Goal: Contribute content: Contribute content

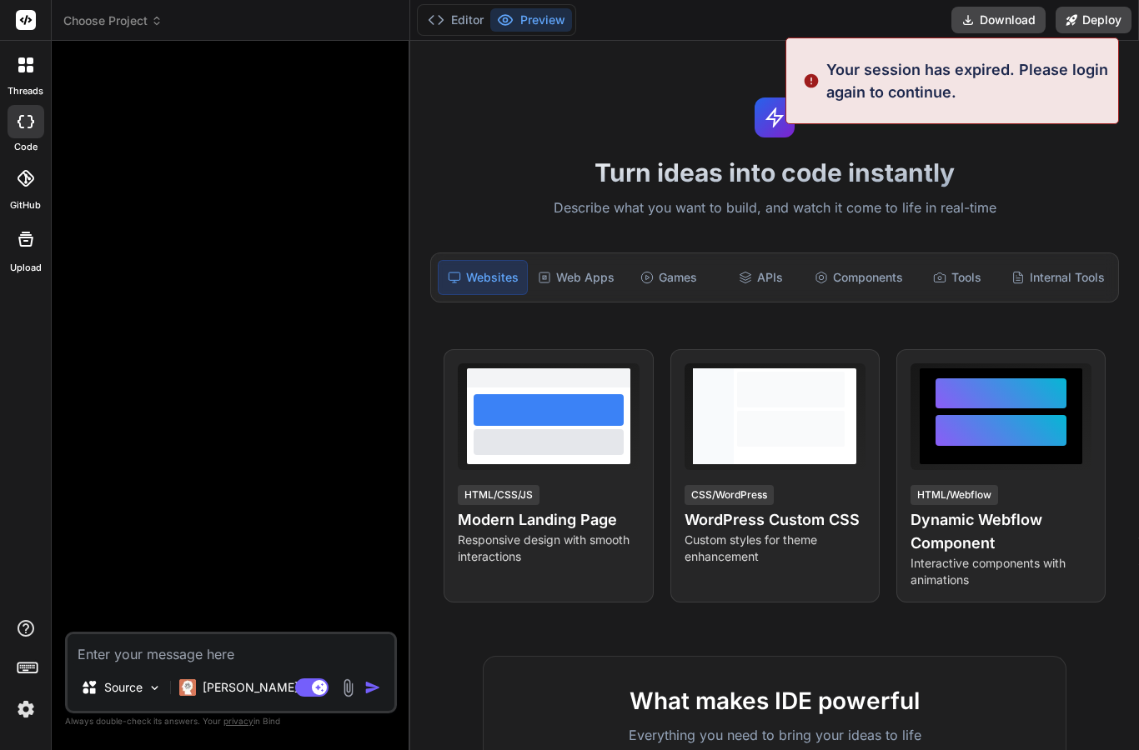
type textarea "x"
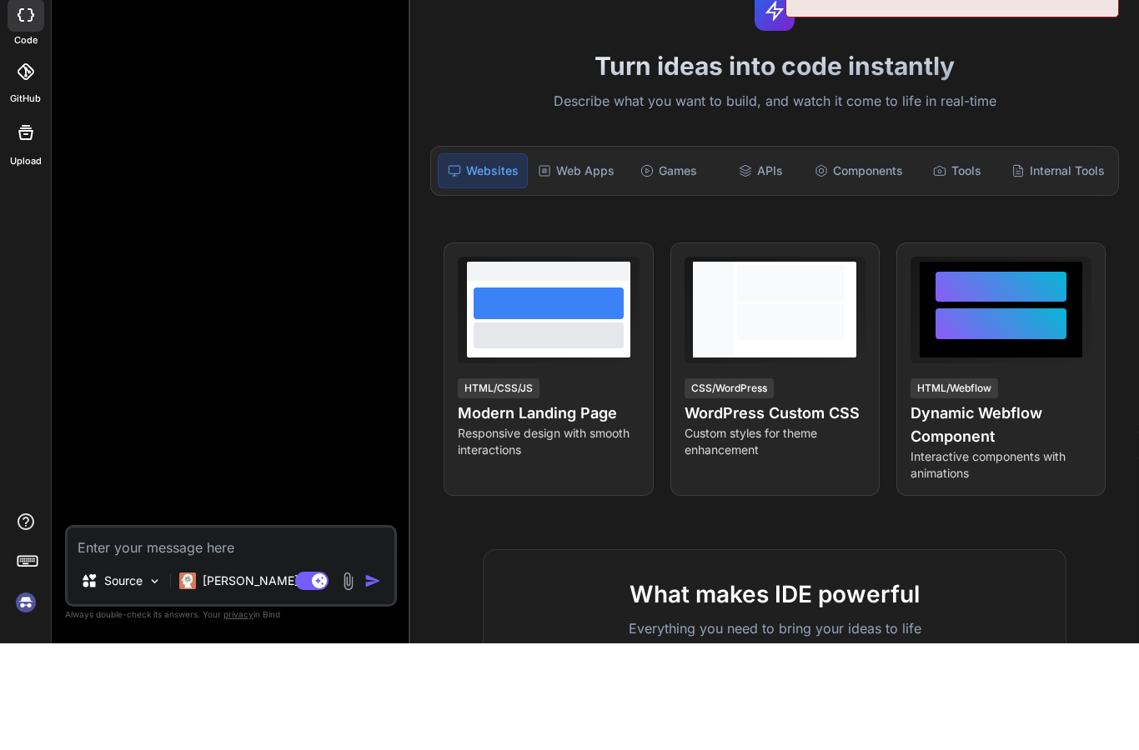
scroll to position [67, 0]
click at [18, 695] on img at bounding box center [26, 709] width 28 height 28
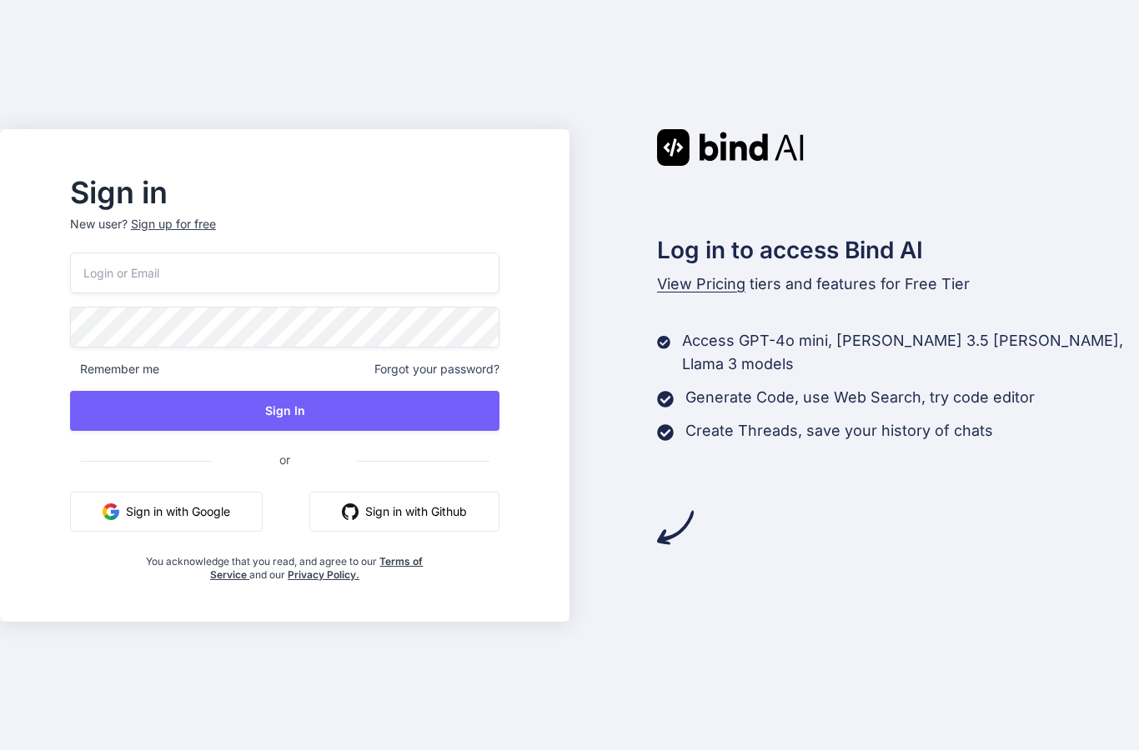
click at [234, 532] on button "Sign in with Google" at bounding box center [166, 512] width 193 height 40
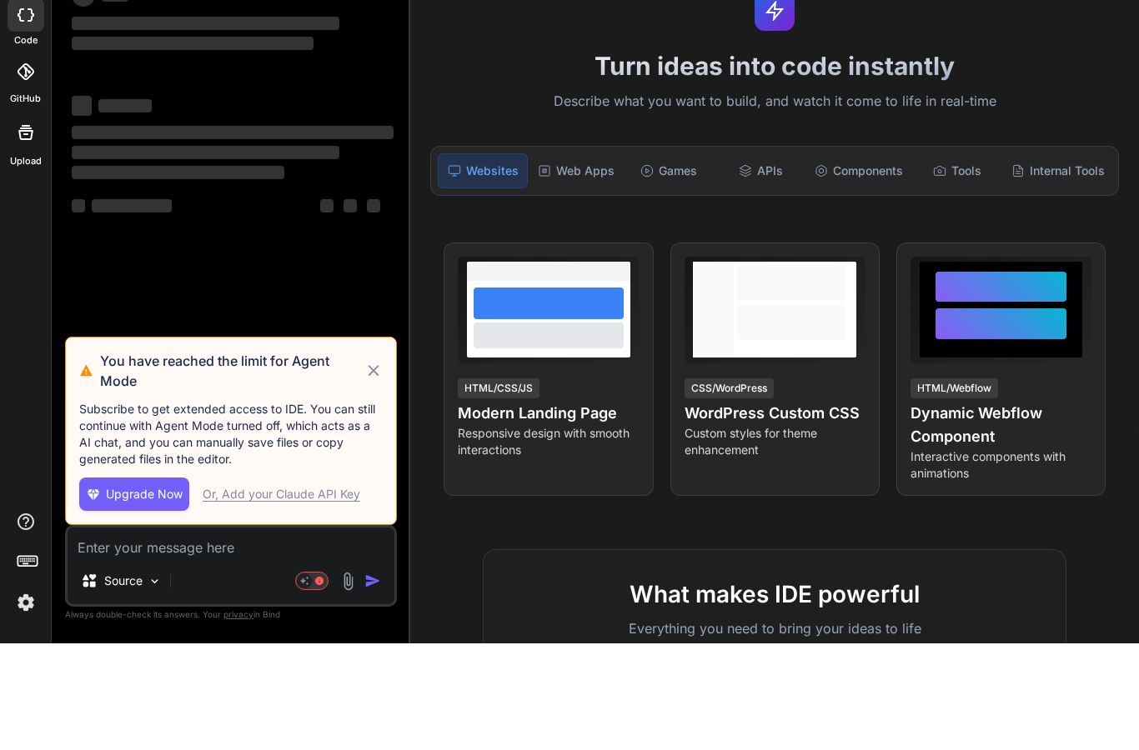
scroll to position [67, 0]
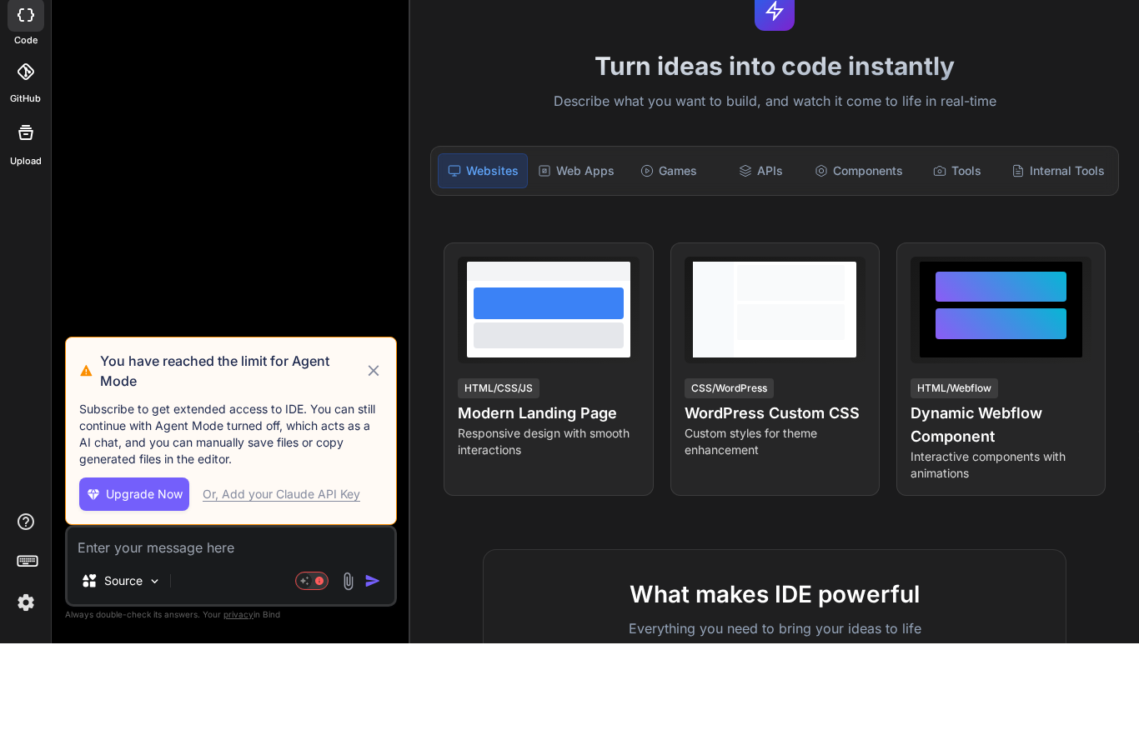
click at [382, 468] on icon at bounding box center [373, 478] width 19 height 20
type textarea "x"
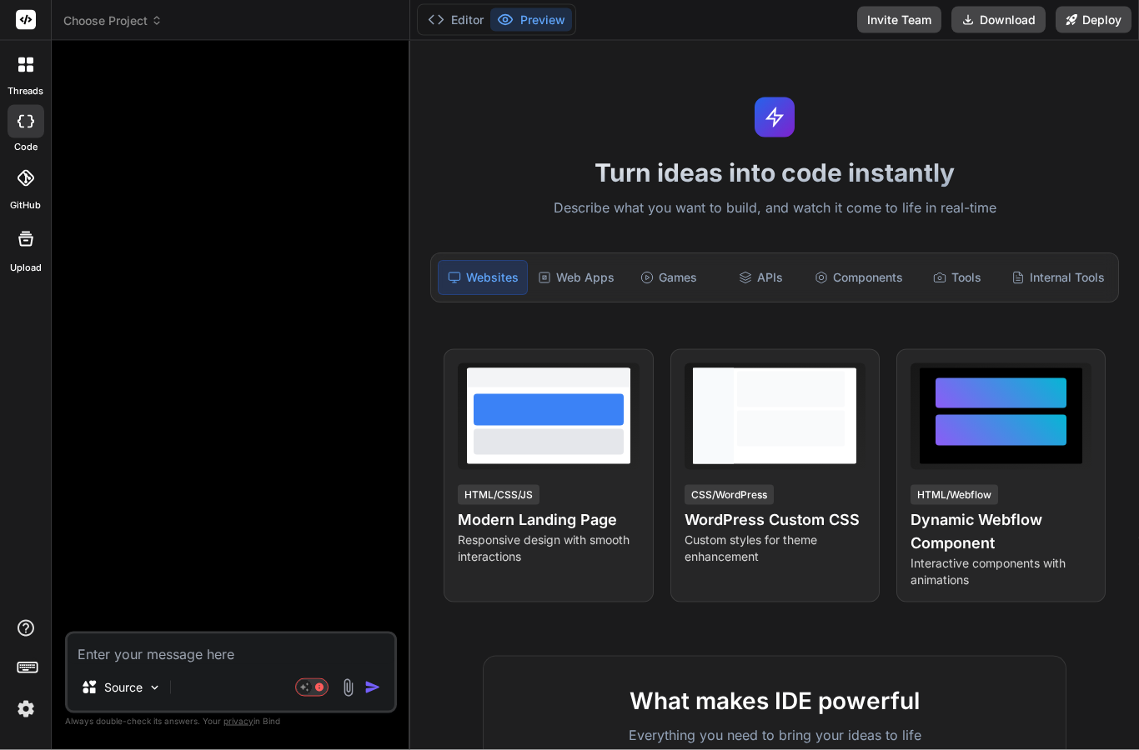
scroll to position [0, 0]
click at [154, 25] on icon at bounding box center [157, 21] width 12 height 12
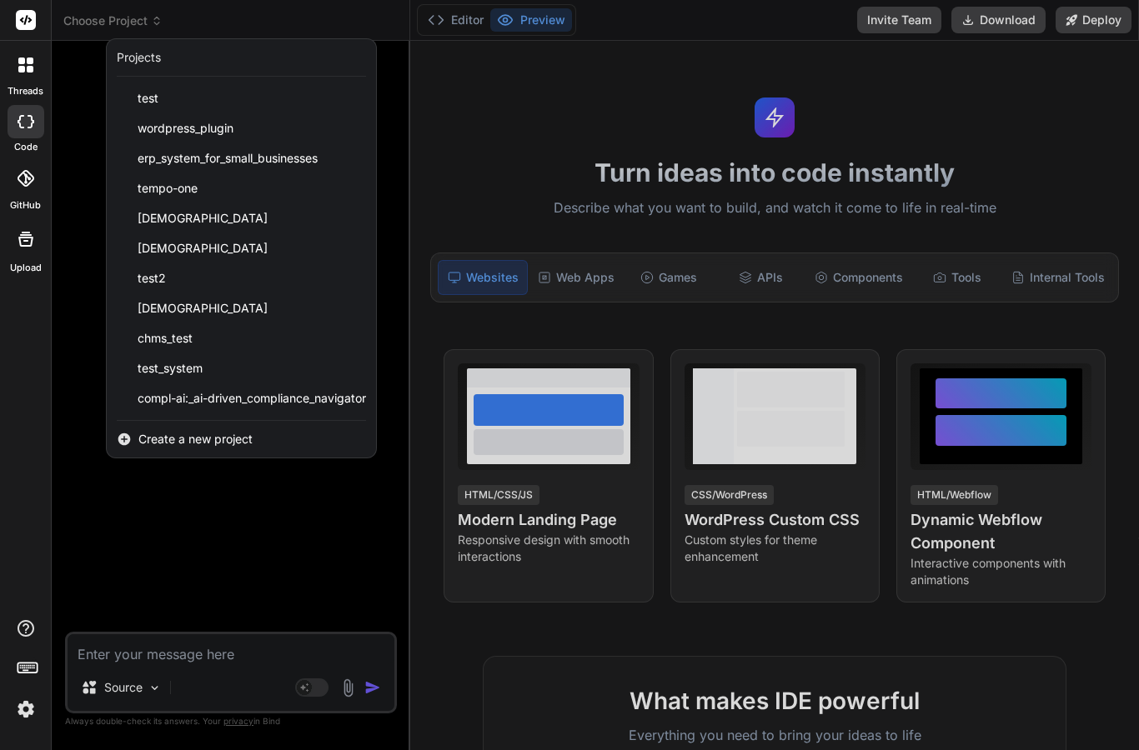
click at [221, 444] on span "Create a new project" at bounding box center [195, 439] width 114 height 17
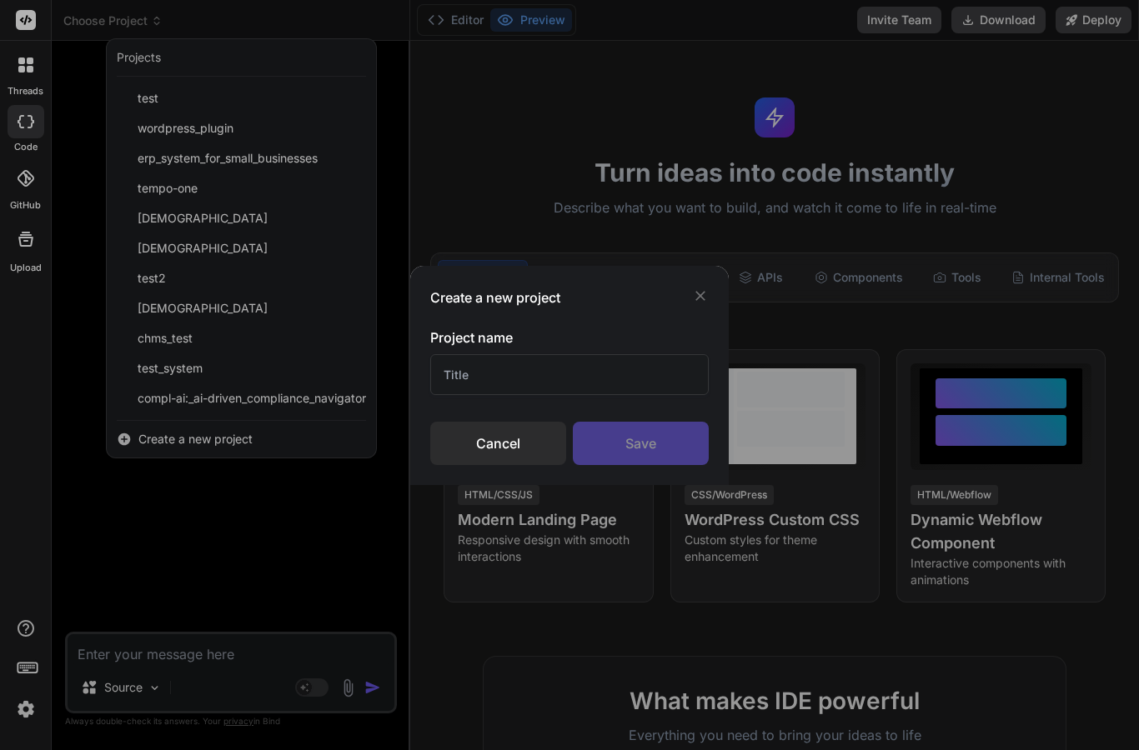
click at [530, 367] on input "text" at bounding box center [569, 374] width 278 height 41
type input "Test ERP"
click at [648, 450] on div "Save" at bounding box center [641, 443] width 136 height 43
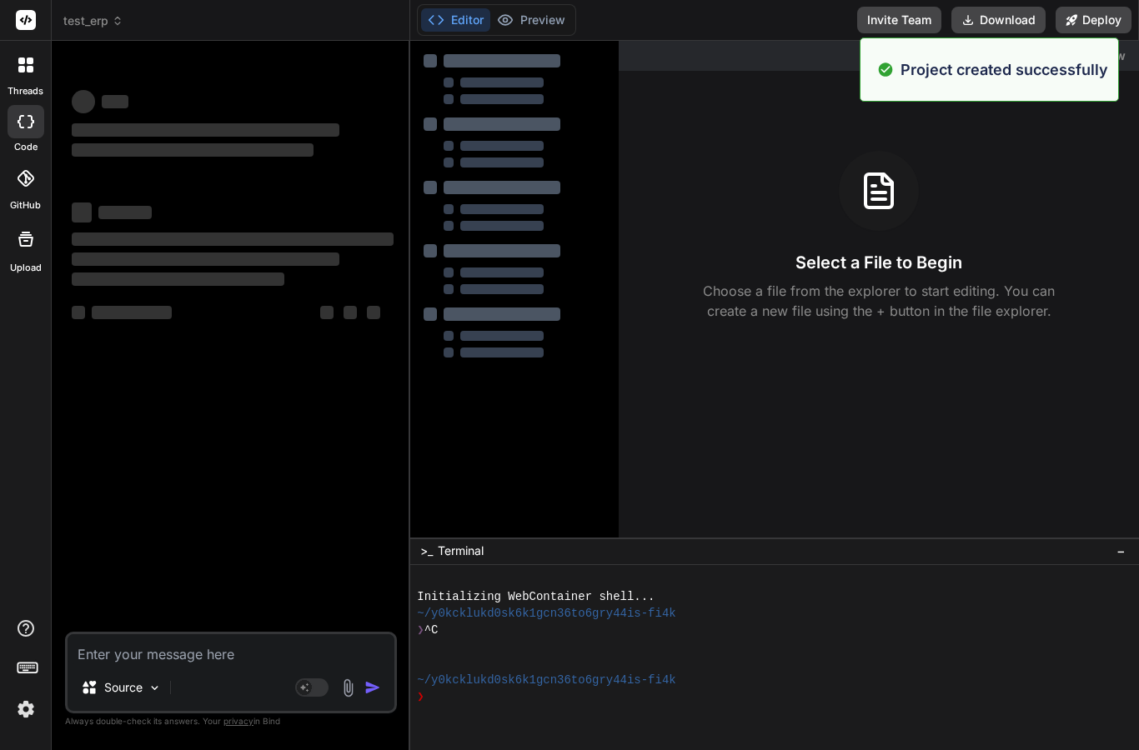
type textarea "x"
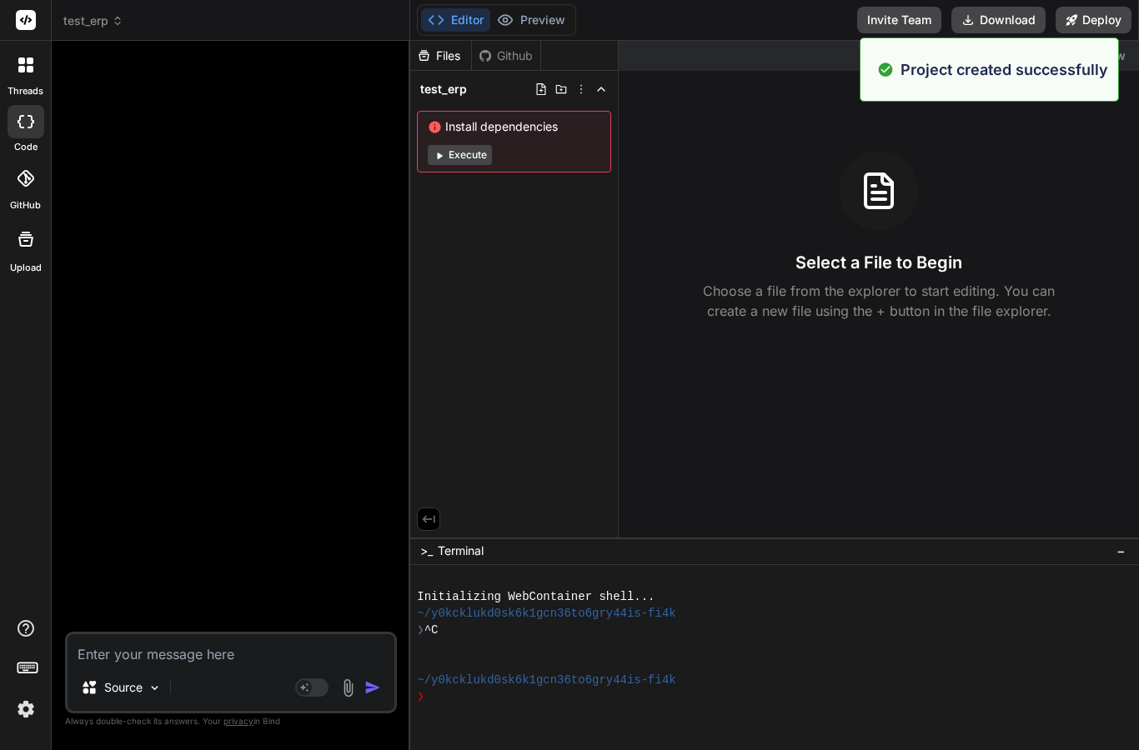
click at [221, 664] on textarea at bounding box center [231, 649] width 327 height 30
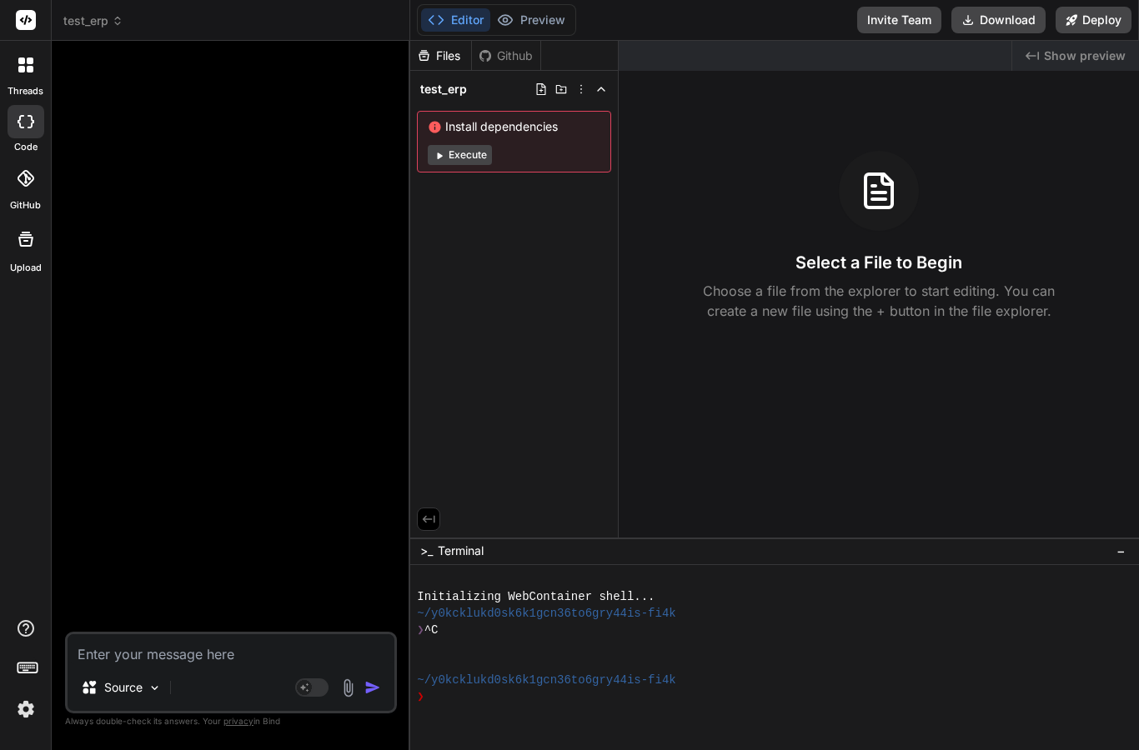
scroll to position [30, 0]
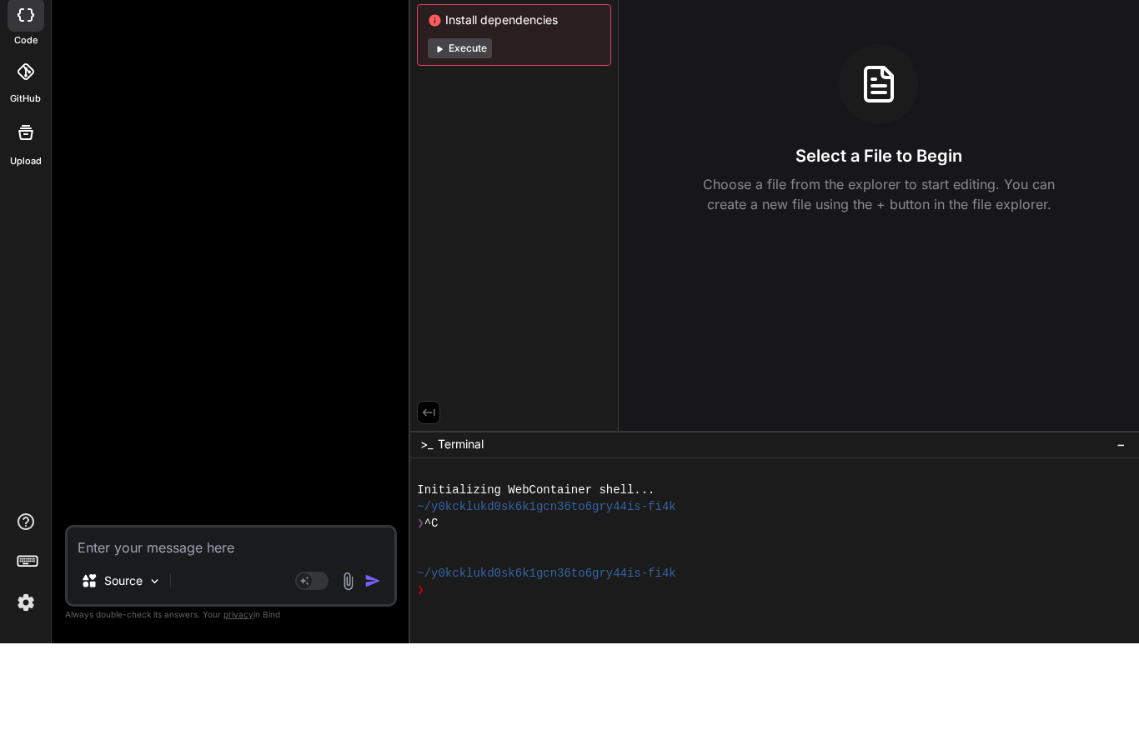
click at [205, 634] on textarea at bounding box center [231, 649] width 327 height 30
paste textarea "## MVP Blueprint for a Multi-Tenant ERP System (Laravel, PHP 8+, MySQL 8+) This…"
type textarea "## MVP Blueprint for a Multi-Tenant ERP System (Laravel, PHP 8+, MySQL 8+) This…"
type textarea "x"
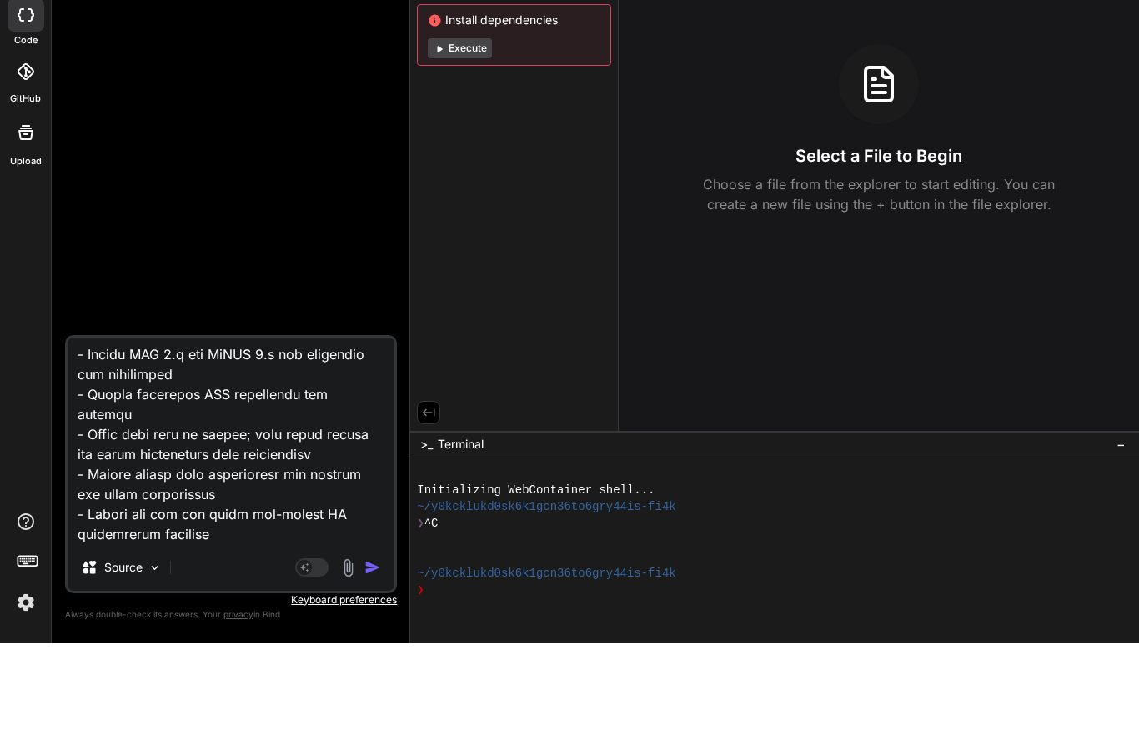
scroll to position [67, 0]
click at [302, 507] on textarea at bounding box center [231, 547] width 327 height 207
click at [301, 507] on textarea at bounding box center [231, 547] width 327 height 207
type textarea "## MVP Blueprint for a Multi-Tenant ERP System (Laravel, PHP 8+, MySQL 8+) This…"
type textarea "x"
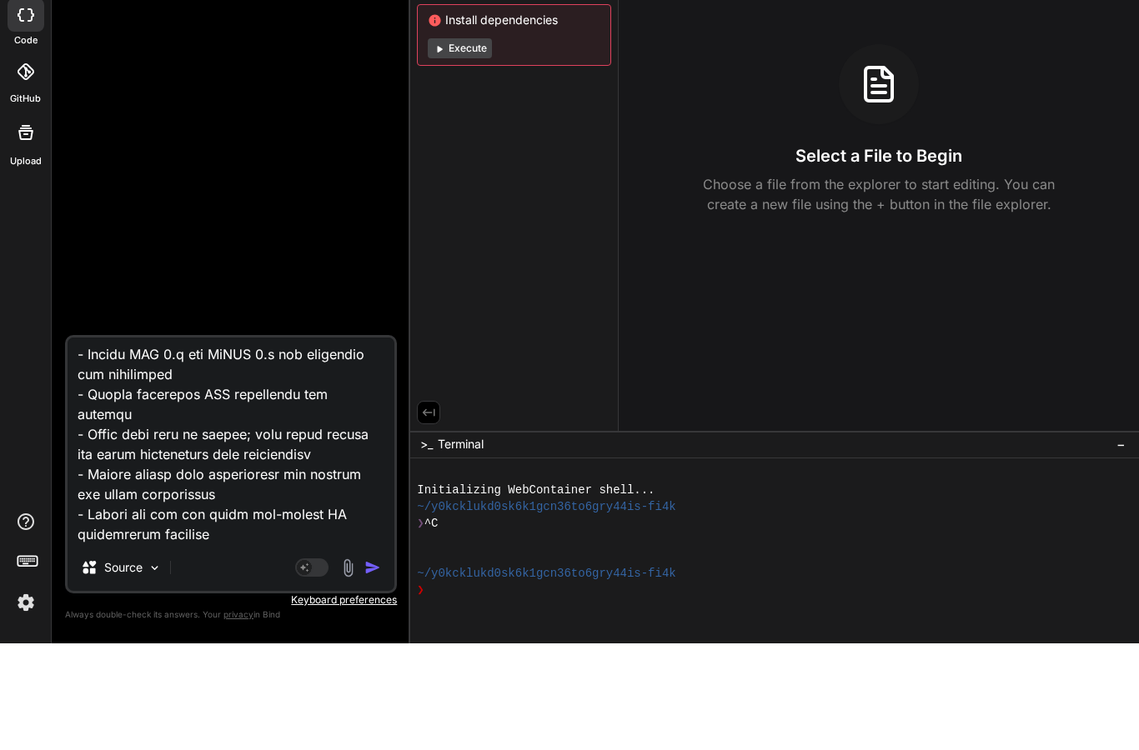
type textarea "## MVP Blueprint for a Multi-Tenant ERP System (Laravel, PHP 8+, MySQL 8+) This…"
type textarea "x"
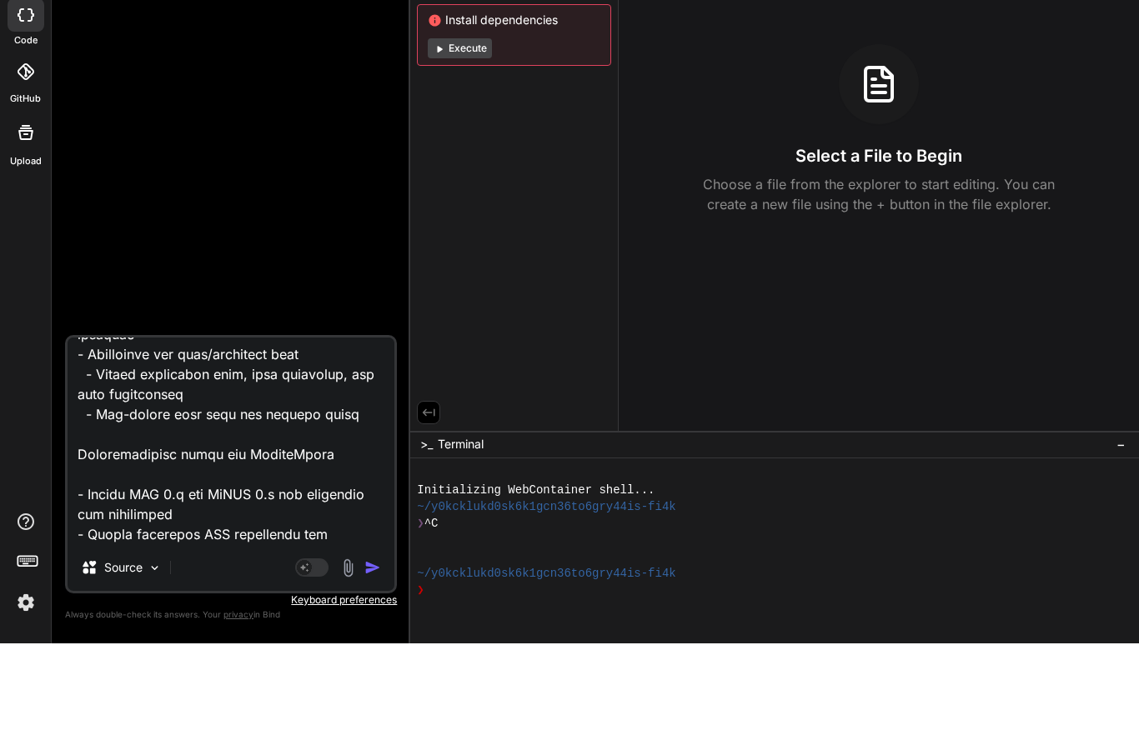
type textarea "## MVP Blueprint for a Multi-Tenant ERP System (Laravel, PHP 8+, MySQL 8+) This…"
type textarea "x"
type textarea "## MVP Blueprint for a Multi-Tenant ERP System (Laravel, PHP 8+, MySQL 8+) This…"
type textarea "x"
type textarea "## MVP Blueprint for a Multi-Tenant ERP System (Laravel, PHP 8+, MySQL 8+) This…"
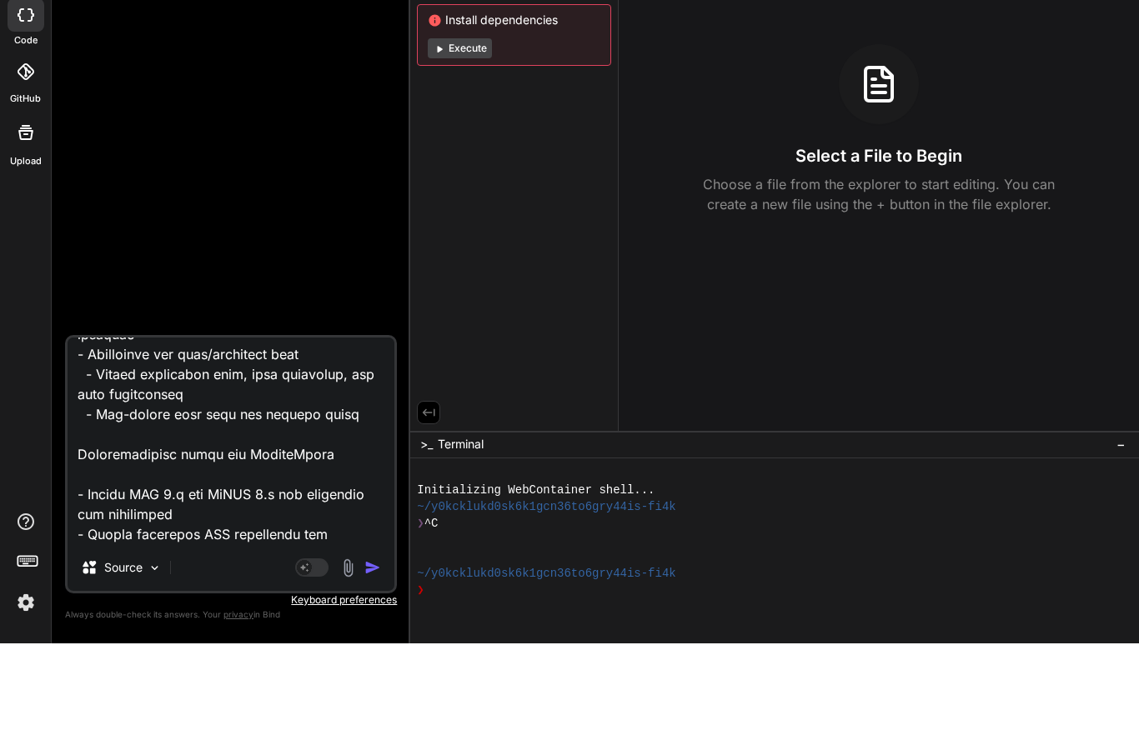
type textarea "x"
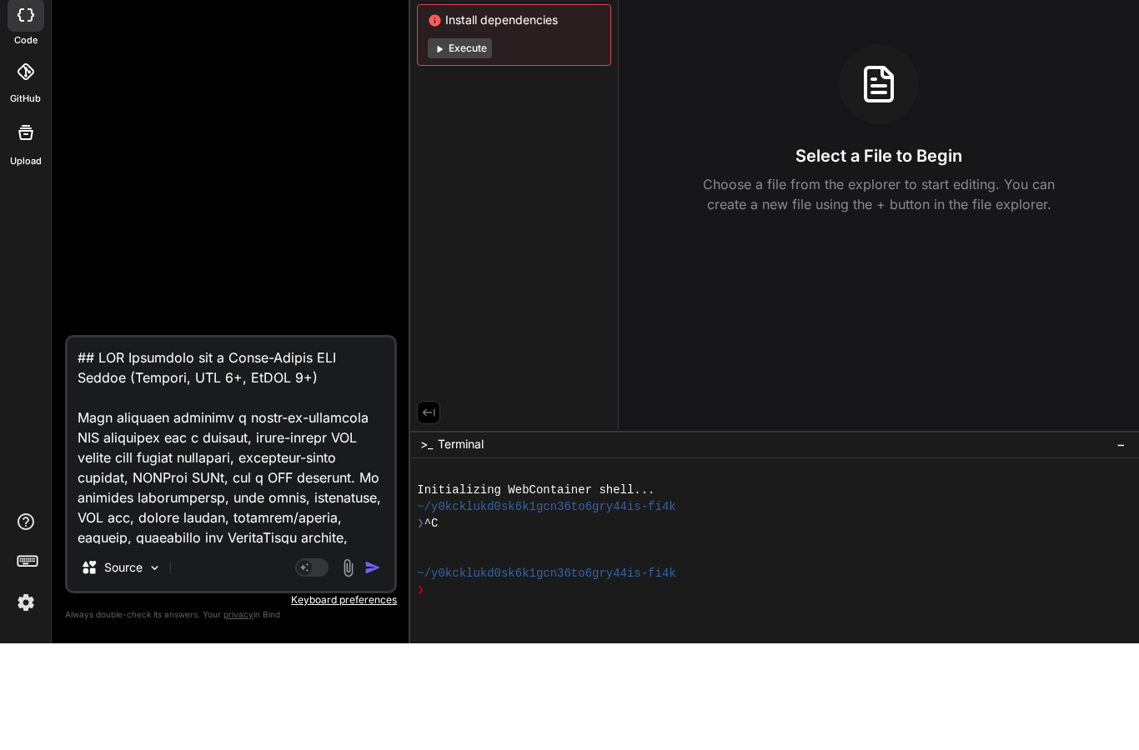
scroll to position [0, 0]
click at [268, 444] on textarea at bounding box center [231, 547] width 327 height 207
type textarea "## MVP Blueprint for a Multi-Tenant ERP System (Laravel, PHP 8+, MySQL This doc…"
type textarea "x"
type textarea "## MVP Blueprint for a Multi-Tenant ERP System (Laravel, PHP 8+, MySQ This docu…"
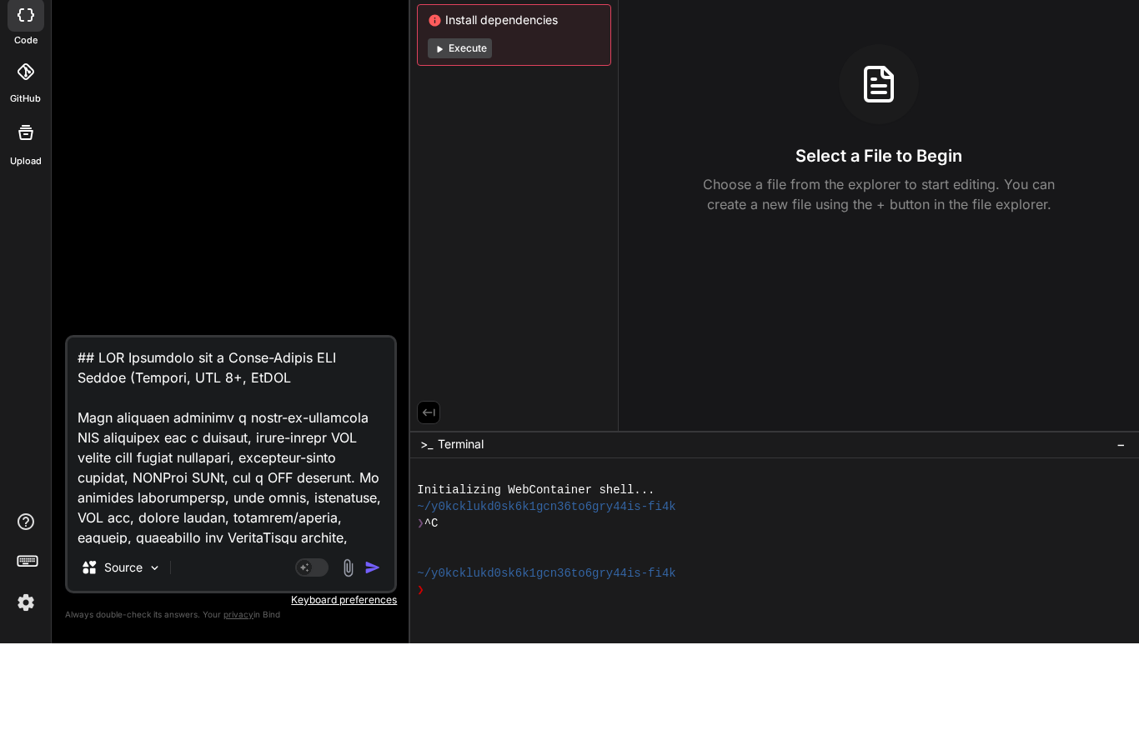
type textarea "x"
type textarea "## MVP Blueprint for a Multi-Tenant ERP System (Laravel, PHP 8+, MyS This docum…"
type textarea "x"
type textarea "## MVP Blueprint for a Multi-Tenant ERP System (Laravel, PHP 8+, My This docume…"
type textarea "x"
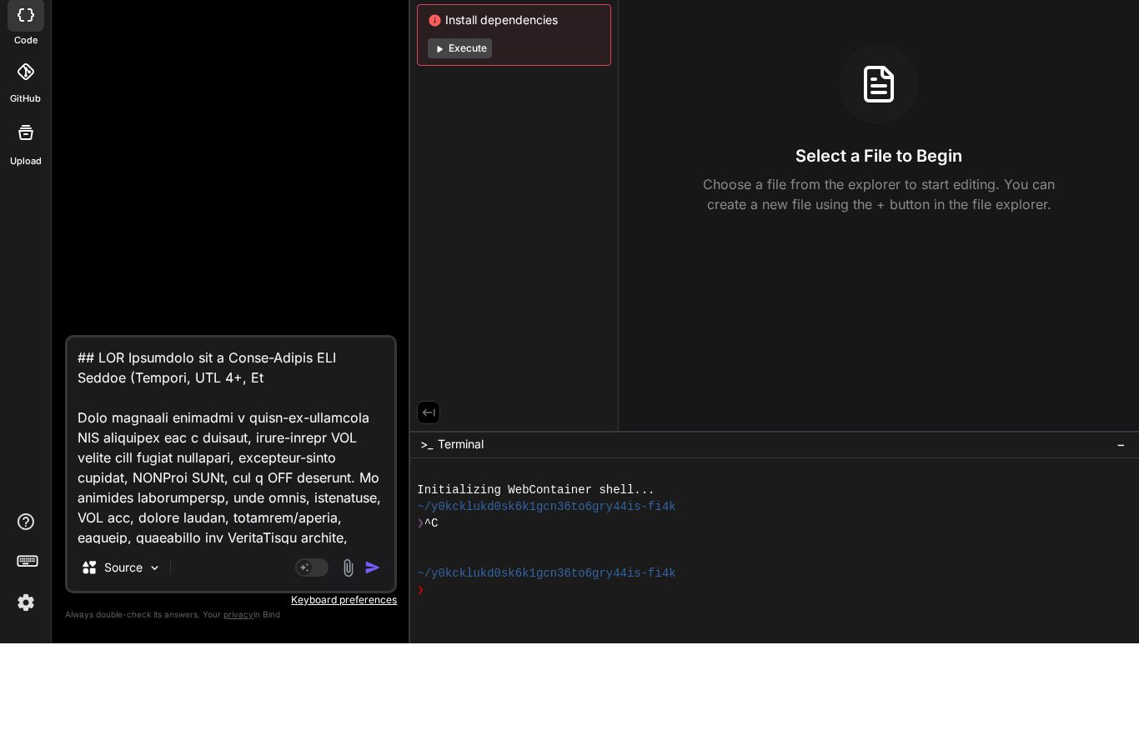
type textarea "## MVP Blueprint for a Multi-Tenant ERP System (Laravel, PHP 8+, M This documen…"
type textarea "x"
type textarea "## MVP Blueprint for a Multi-Tenant ERP System (Laravel, PHP 8+, This document …"
type textarea "x"
type textarea "## MVP Blueprint for a Multi-Tenant ERP System (Laravel, PHP 8+, This document …"
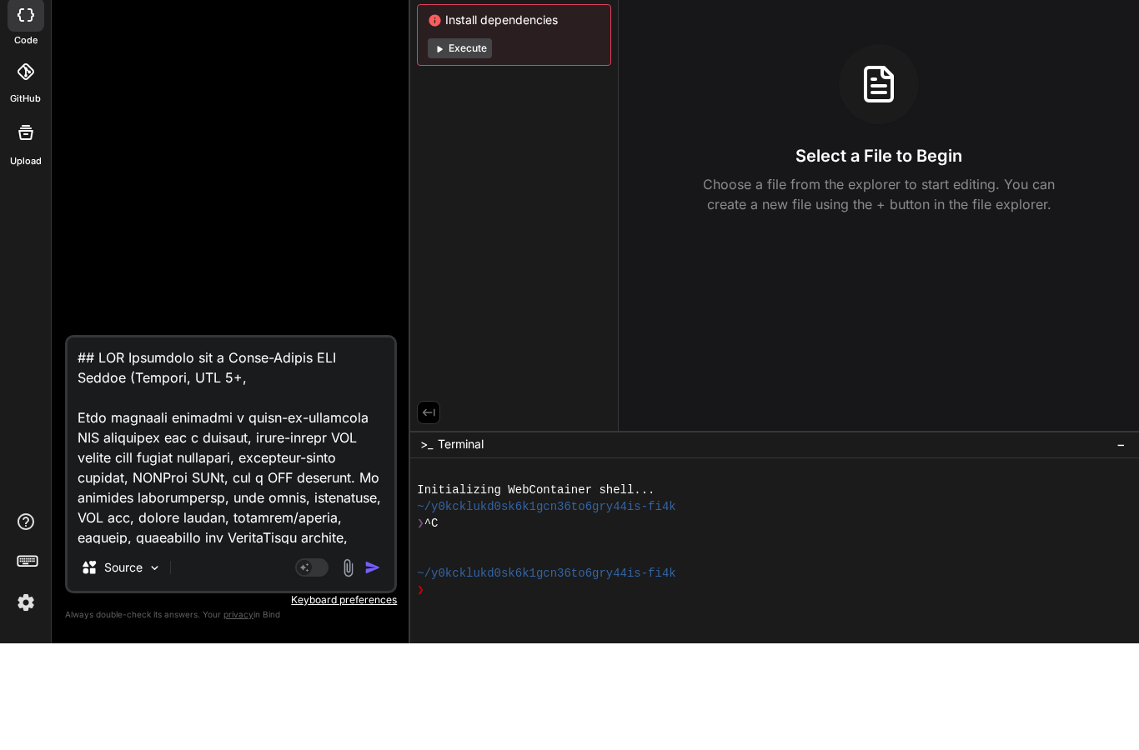
type textarea "x"
type textarea "## MVP Blueprint for a Multi-Tenant ERP System (Laravel, PHP 8+ This document p…"
type textarea "x"
type textarea "## MVP Blueprint for a Multi-Tenant ERP System (Laravel, PHP 8 This document pr…"
type textarea "x"
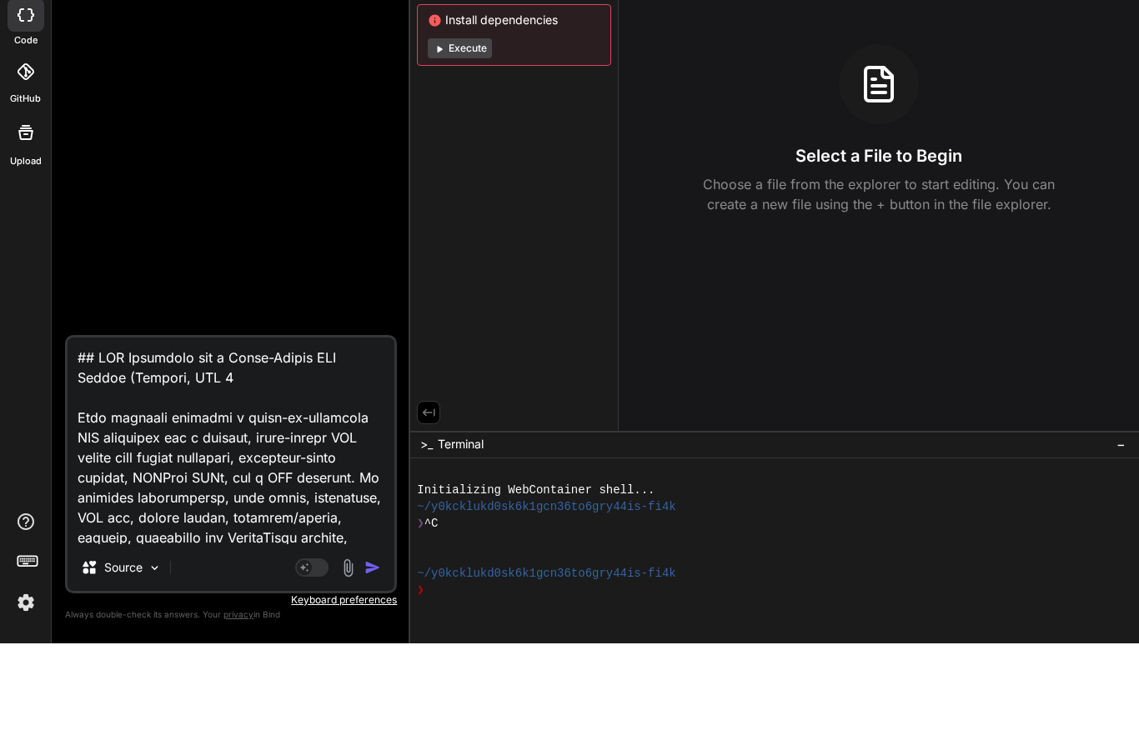
type textarea "## MVP Blueprint for a Multi-Tenant ERP System (Laravel, PHP This document prov…"
type textarea "x"
type textarea "## MVP Blueprint for a Multi-Tenant ERP System (Laravel, PHP This document prov…"
type textarea "x"
type textarea "## MVP Blueprint for a Multi-Tenant ERP System (Laravel, PH This document provi…"
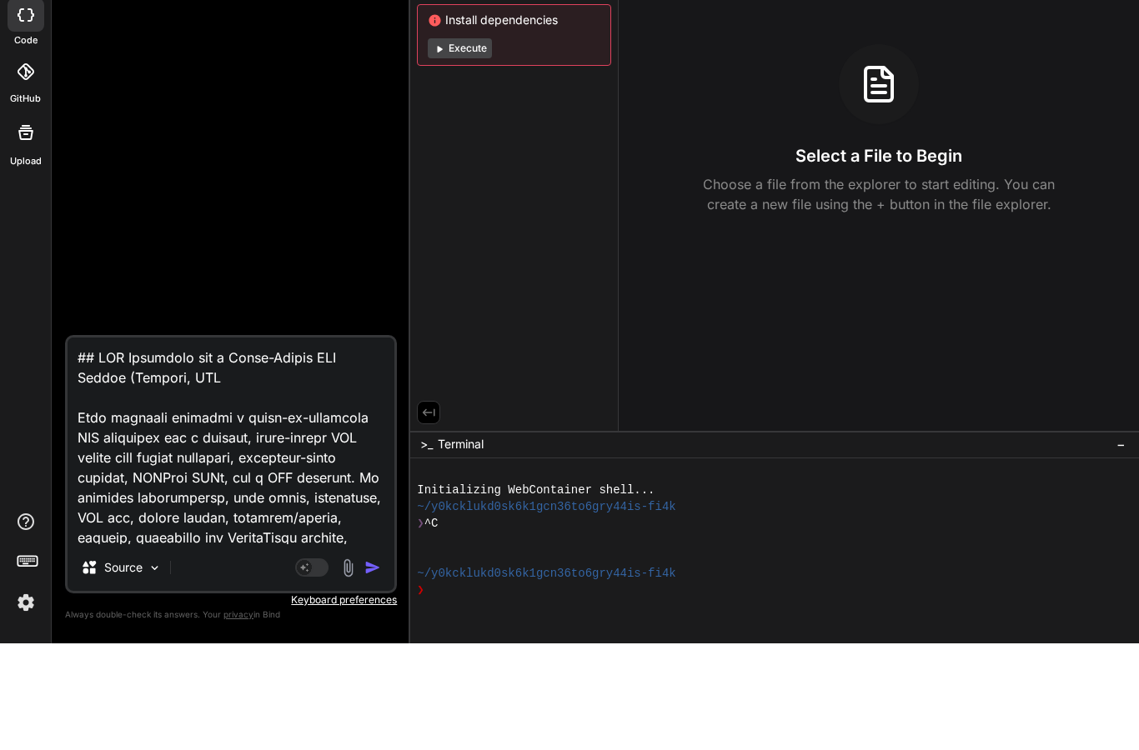
type textarea "x"
type textarea "## MVP Blueprint for a Multi-Tenant ERP System (Laravel, P This document provid…"
type textarea "x"
type textarea "## MVP Blueprint for a Multi-Tenant ERP System (Laravel, This document provides…"
type textarea "x"
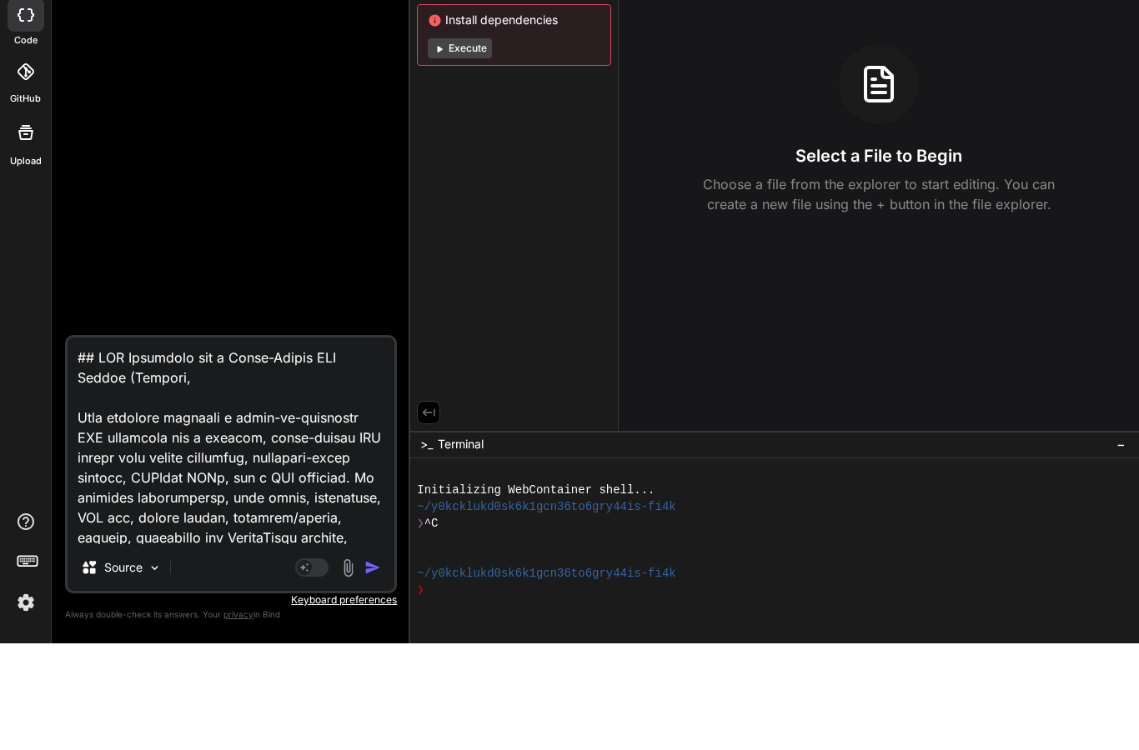
type textarea "## MVP Blueprint for a Multi-Tenant ERP System (Laravel, This document provides…"
type textarea "x"
type textarea "## MVP Blueprint for a Multi-Tenant ERP System (Laravel This document provides …"
type textarea "x"
type textarea "## MVP Blueprint for a Multi-Tenant ERP System (Larave This document provides a…"
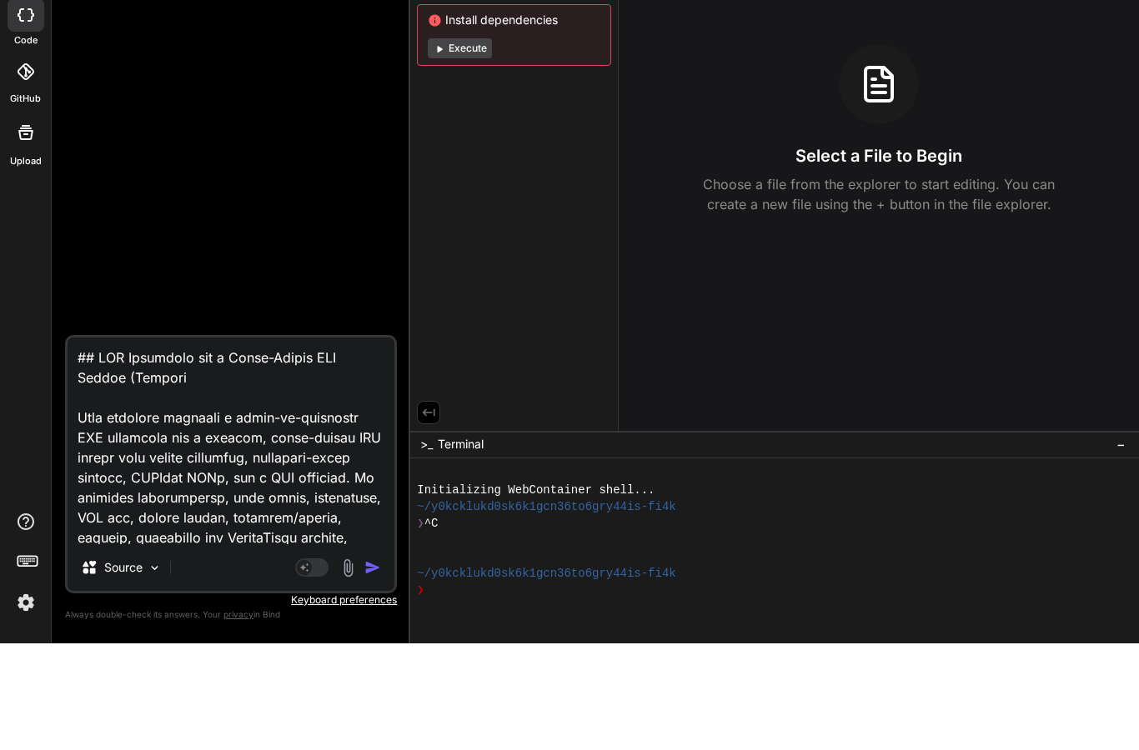
type textarea "x"
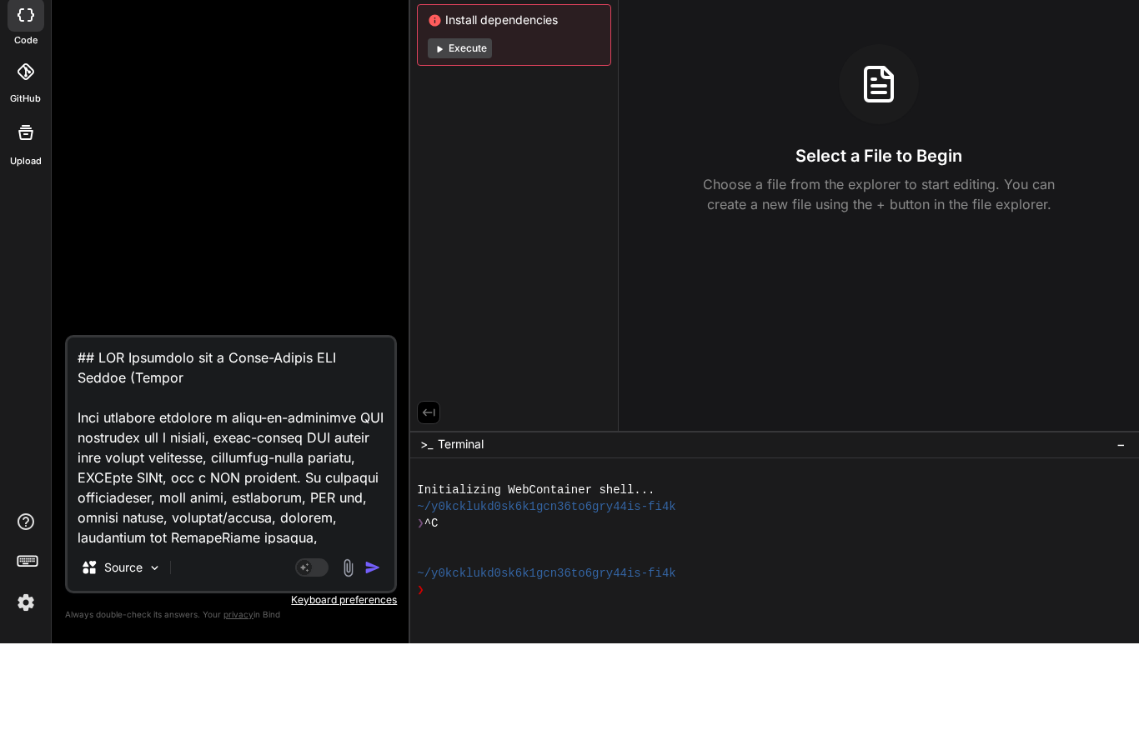
type textarea "## MVP Blueprint for a Multi-Tenant ERP System (Larav This document provides a …"
type textarea "x"
type textarea "## MVP Blueprint for a Multi-Tenant ERP System ([PERSON_NAME] This document pro…"
type textarea "x"
type textarea "## MVP Blueprint for a Multi-Tenant ERP System (Lar This document provides a re…"
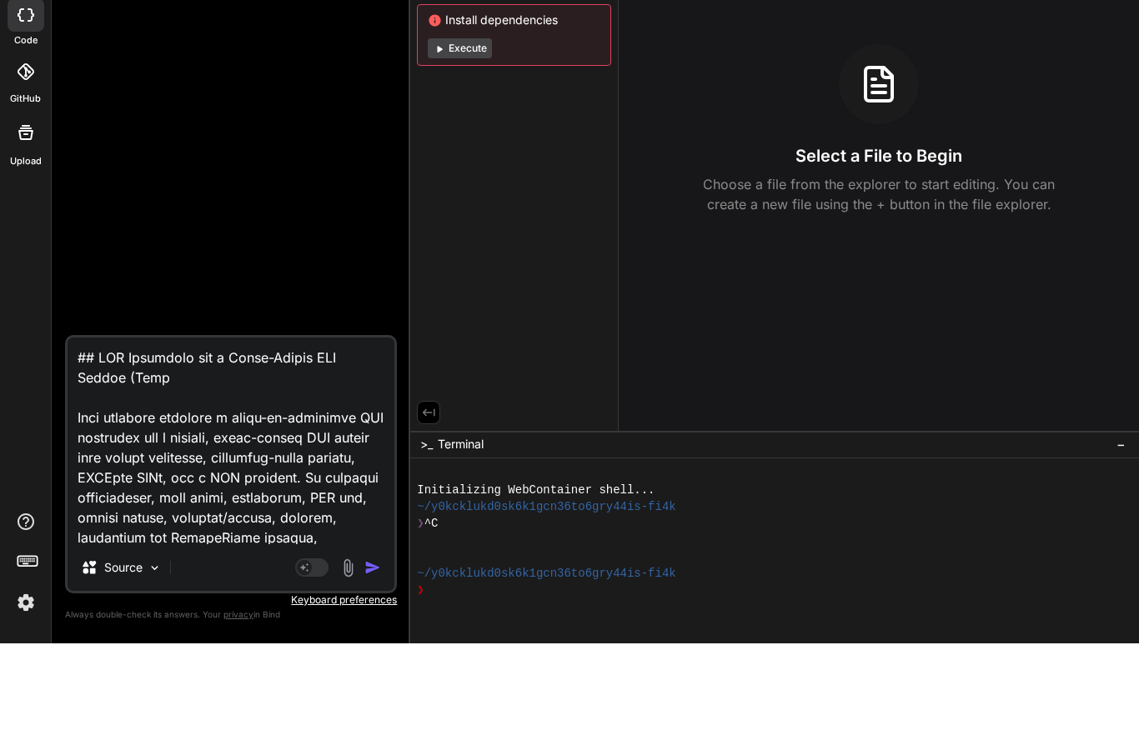
type textarea "x"
type textarea "## MVP Blueprint for a Multi-Tenant ERP System (La This document provides a rea…"
type textarea "x"
type textarea "## MVP Blueprint for a Multi-Tenant ERP System (L This document provides a read…"
type textarea "x"
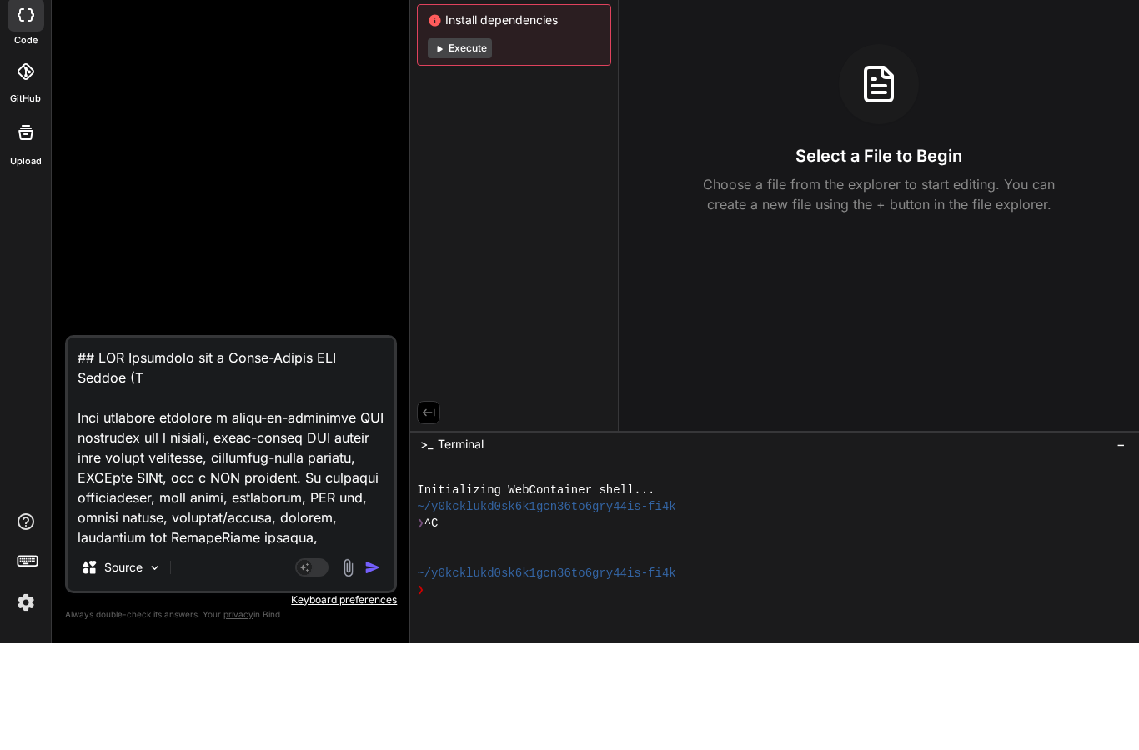
type textarea "## MVP Blueprint for a Multi-Tenant ERP System ( This document provides a ready…"
type textarea "x"
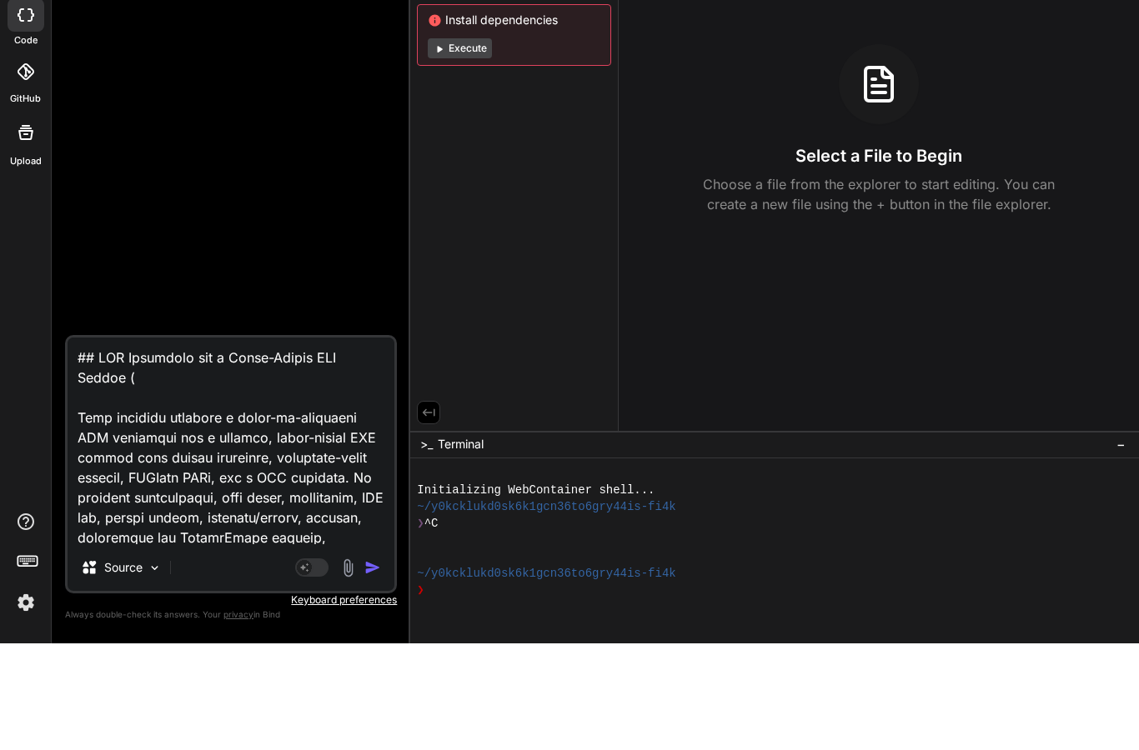
type textarea "## MVP Blueprint for a Multi-Tenant ERP System This document provides a ready-t…"
type textarea "x"
type textarea "## MVP Blueprint for a Multi-Tenant ERP System This document provides a ready-t…"
type textarea "x"
type textarea "## MVP Blueprint for a Multi-Tenant ERP Syste This document provides a ready-to…"
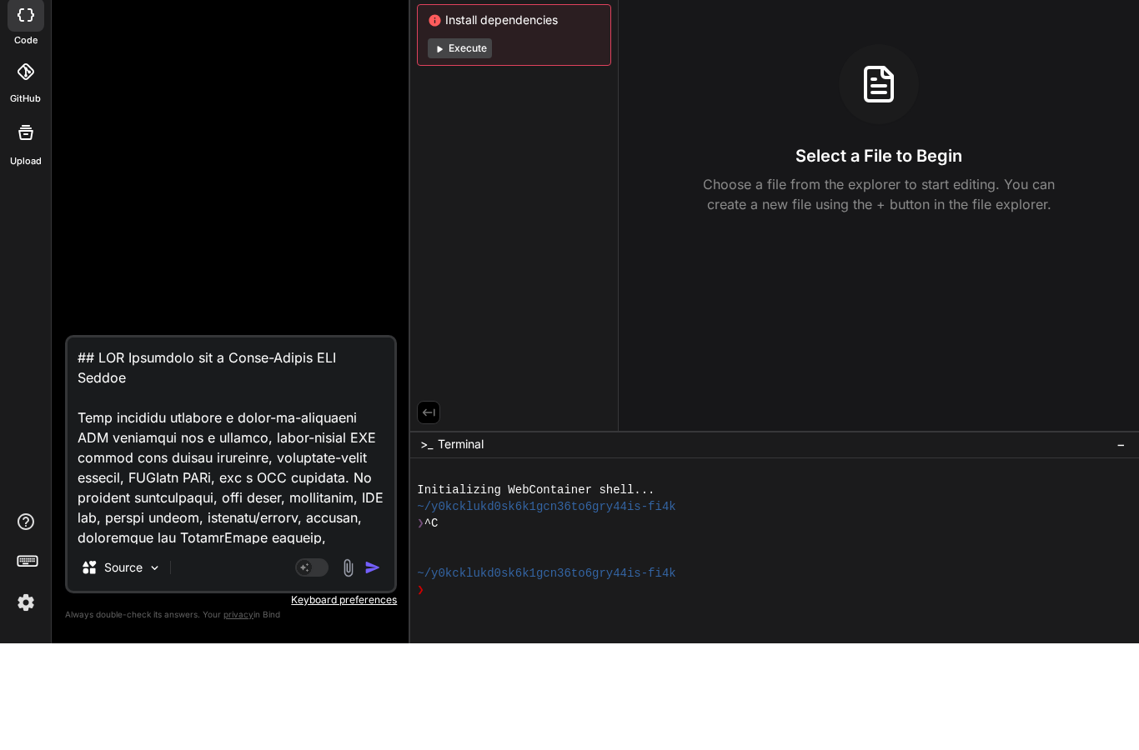
type textarea "x"
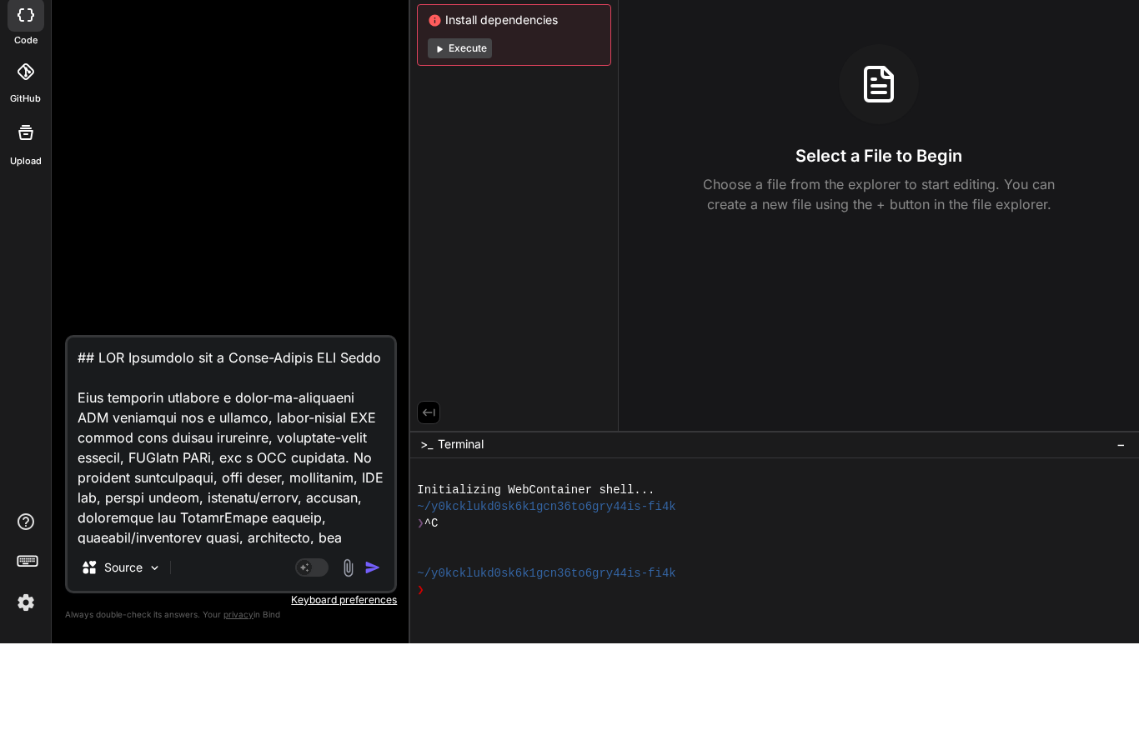
type textarea "## MVP Blueprint for a Multi-Tenant ERP Syst This document provides a ready-to-…"
type textarea "x"
type textarea "## MVP Blueprint for a Multi-Tenant ERP Sys This document provides a ready-to-i…"
type textarea "x"
type textarea "## MVP Blueprint for a Multi-Tenant ERP Sy This document provides a ready-to-im…"
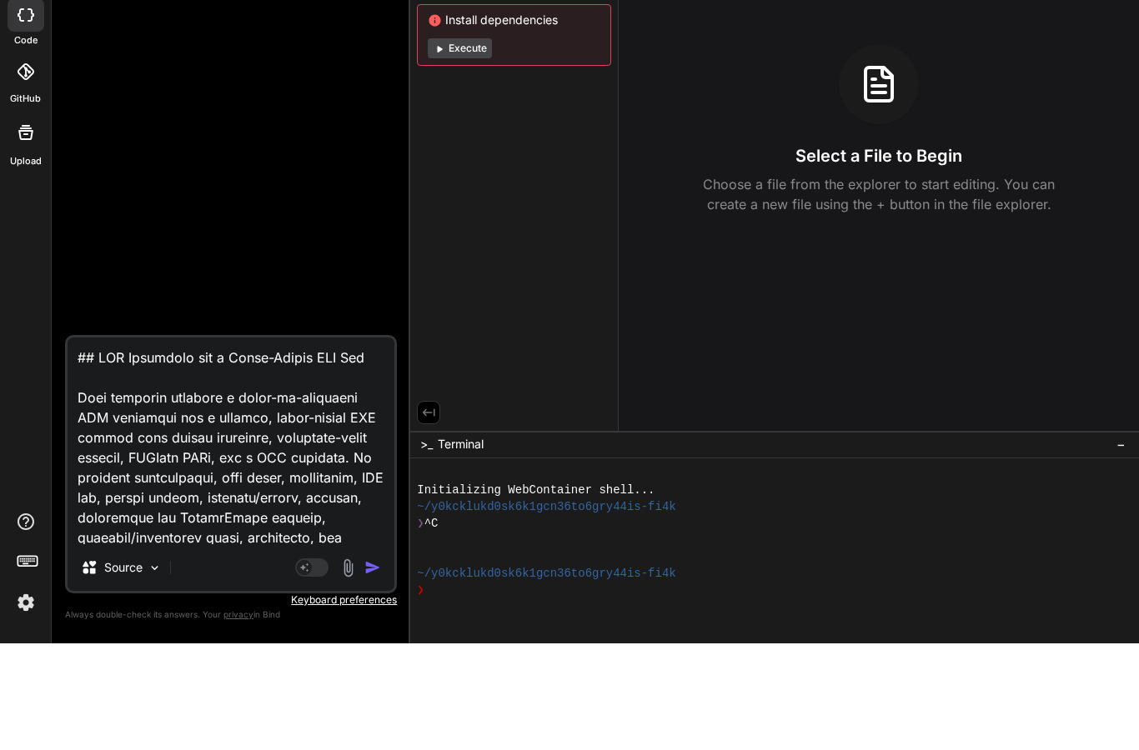
type textarea "x"
type textarea "## MVP Blueprint for a Multi-Tenant ERP S This document provides a ready-to-imp…"
type textarea "x"
type textarea "## MVP Blueprint for a Multi-Tenant ERP This document provides a ready-to-imple…"
type textarea "x"
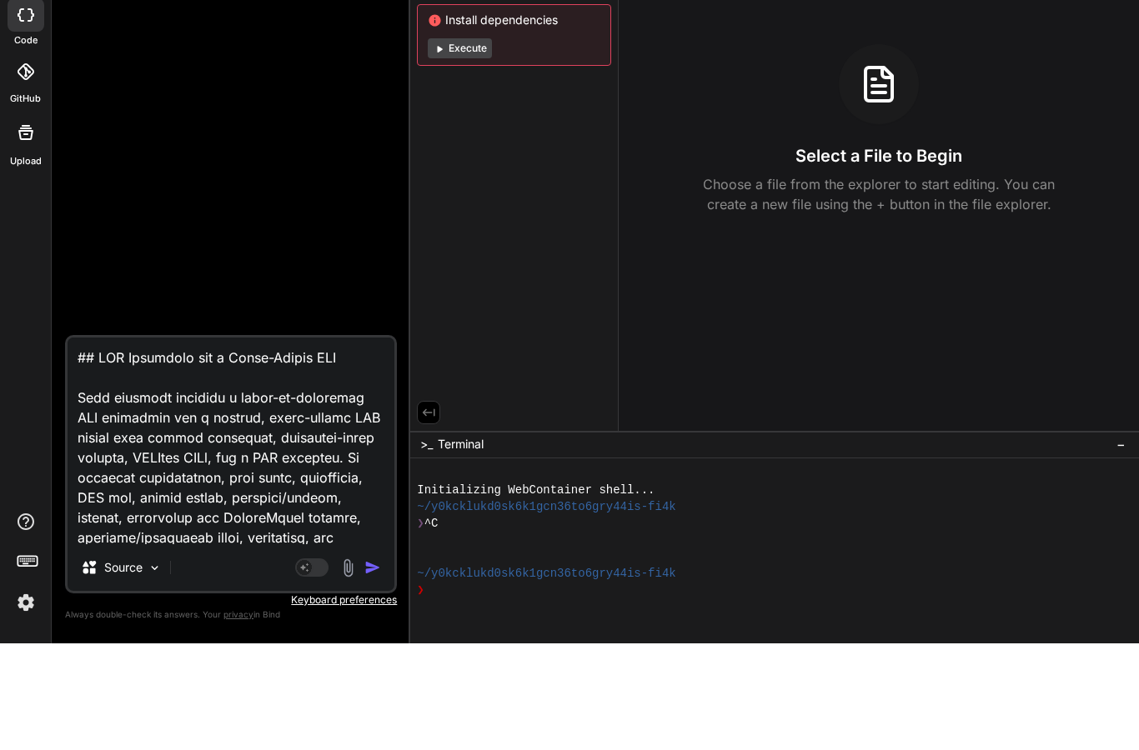
type textarea "## MVP Blueprint for a Multi-Tenant ERP This document provides a ready-to-imple…"
type textarea "x"
type textarea "## MVP Blueprint for a Multi-Tenant ER This document provides a ready-to-implem…"
type textarea "x"
type textarea "## MVP Blueprint for a Multi-Tenant E This document provides a ready-to-impleme…"
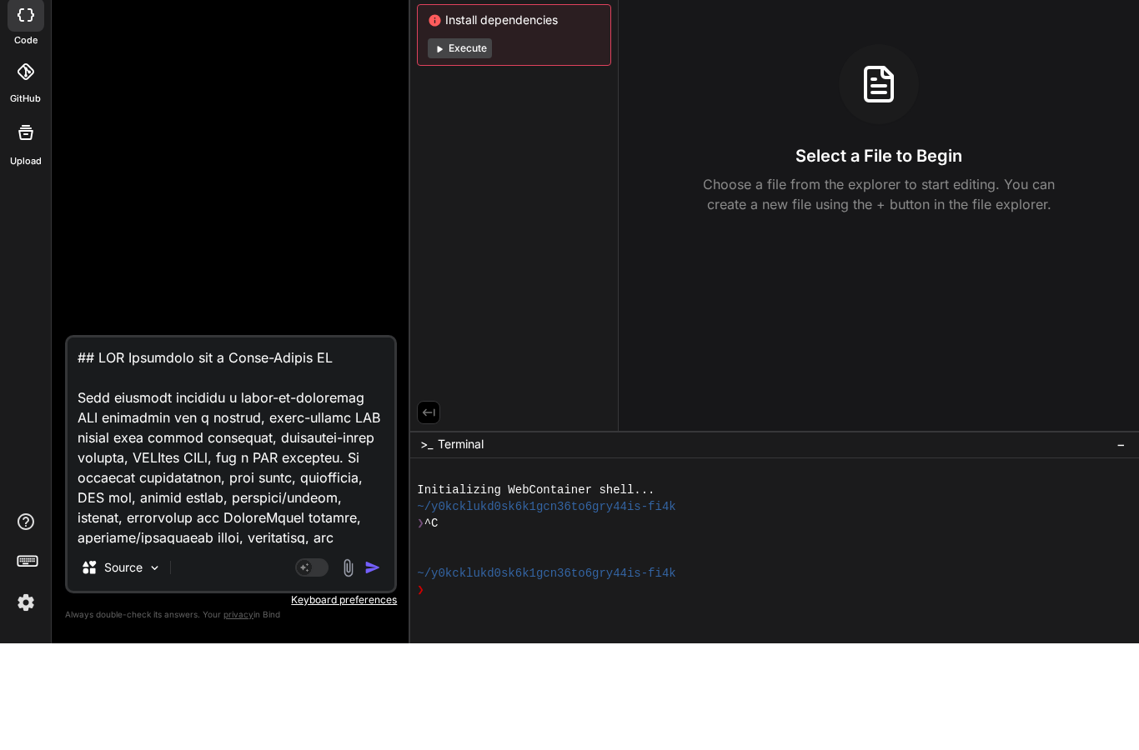
type textarea "x"
type textarea "## MVP Blueprint for a Multi-Tenant This document provides a ready-to-implement…"
type textarea "x"
type textarea "## MVP Blueprint for a Multi-Tenant This document provides a ready-to-implement…"
type textarea "x"
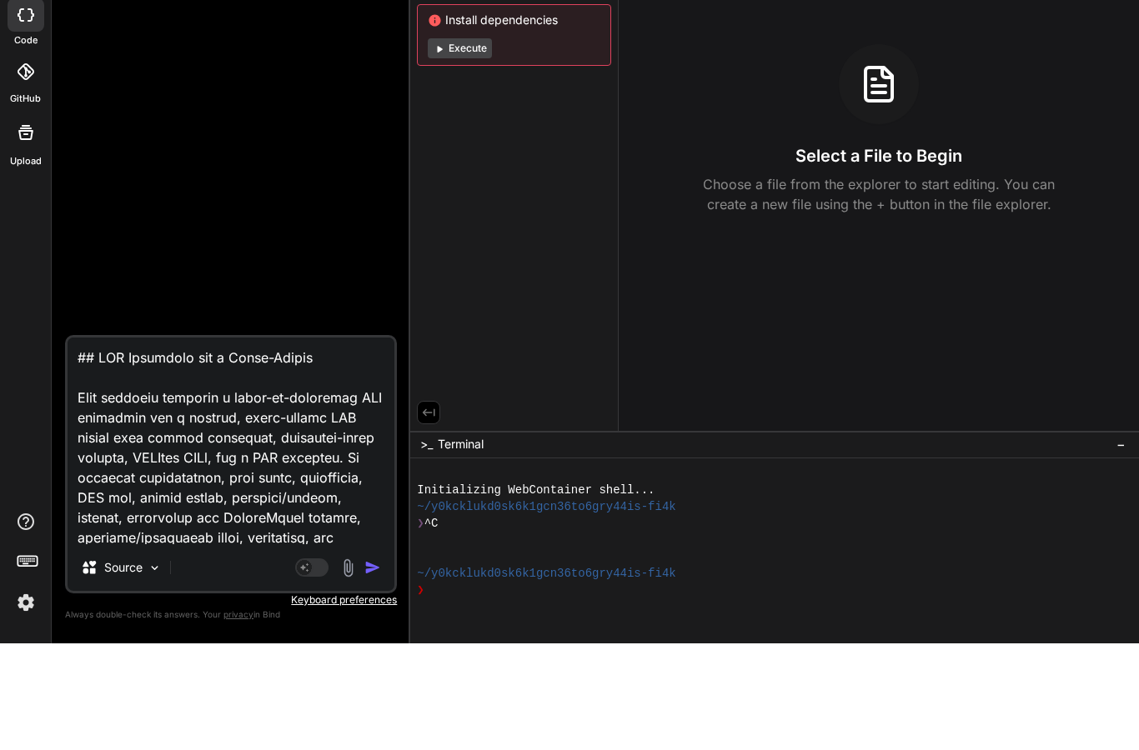
type textarea "## MVP Blueprint for a Multi-Tenan This document provides a ready-to-implement …"
type textarea "x"
type textarea "## MVP Blueprint for a Multi-[PERSON_NAME] This document provides a ready-to-im…"
type textarea "x"
type textarea "## MVP Blueprint for a Multi-Ten This document provides a ready-to-implement MV…"
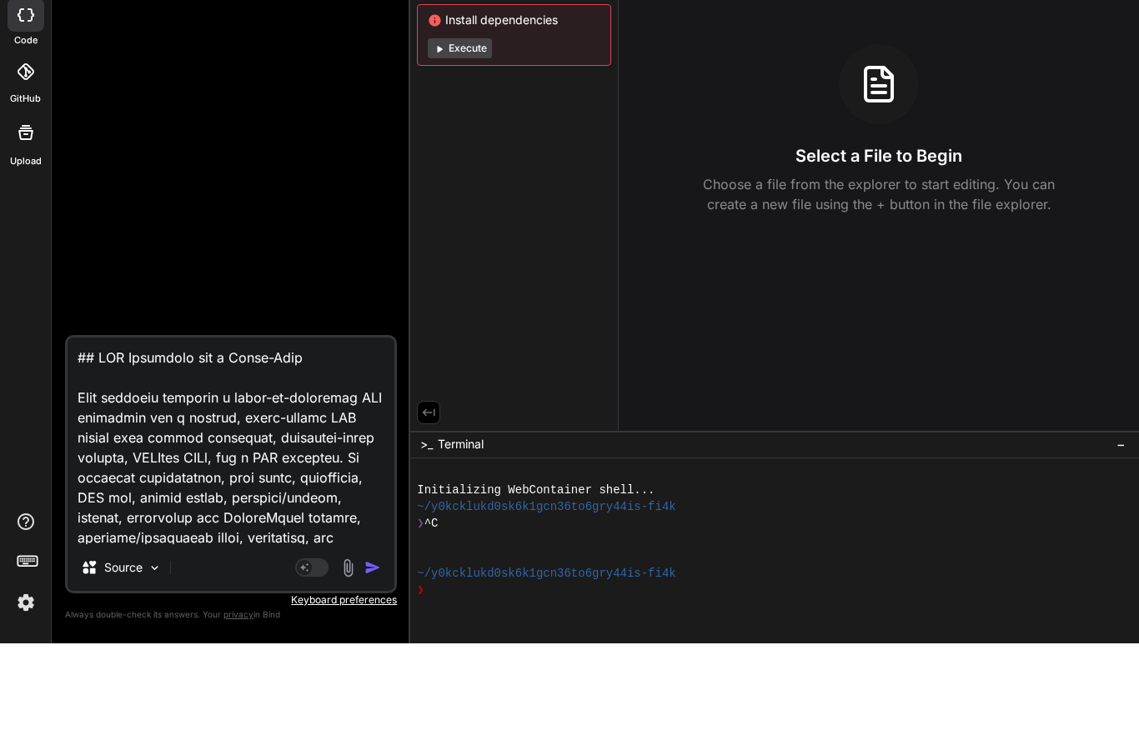
type textarea "x"
type textarea "## MVP Blueprint for a Multi-Te This document provides a ready-to-implement MVP…"
type textarea "x"
type textarea "## MVP Blueprint for a Multi-T This document provides a ready-to-implement MVP …"
type textarea "x"
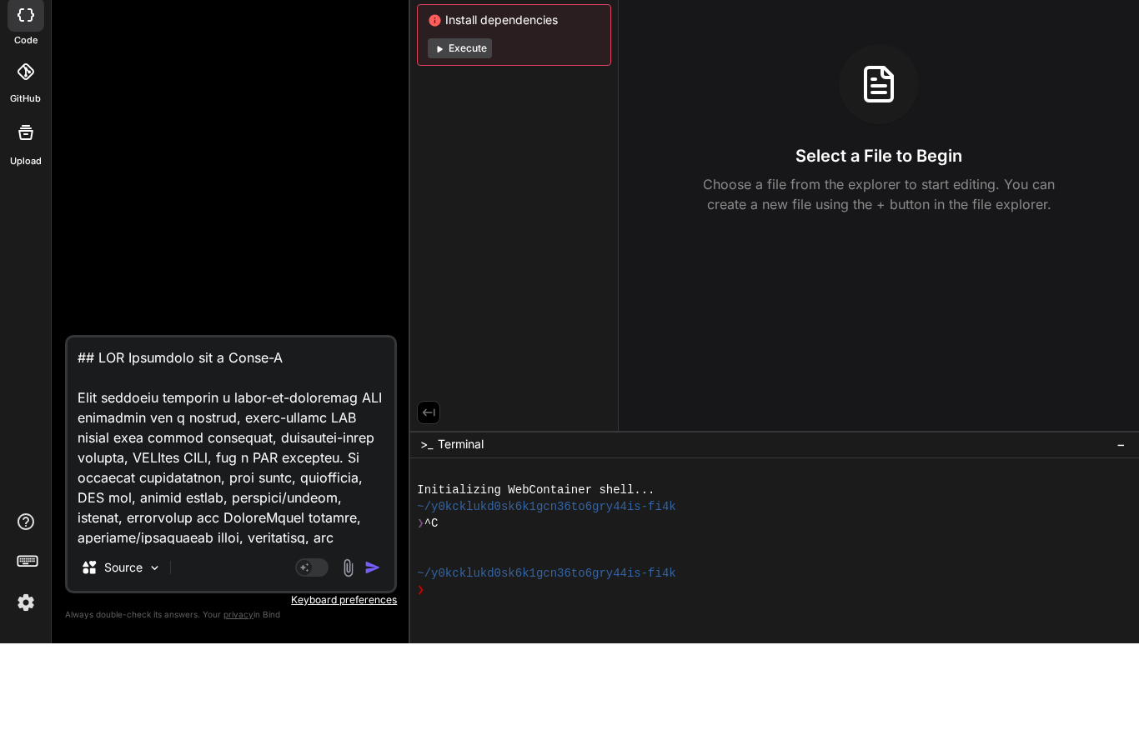
type textarea "## MVP Blueprint for a Multi- This document provides a ready-to-implement MVP b…"
type textarea "x"
type textarea "## MVP Blueprint for a Multi This document provides a ready-to-implement MVP bl…"
type textarea "x"
type textarea "## MVP Blueprint for a Mult This document provides a ready-to-implement MVP blu…"
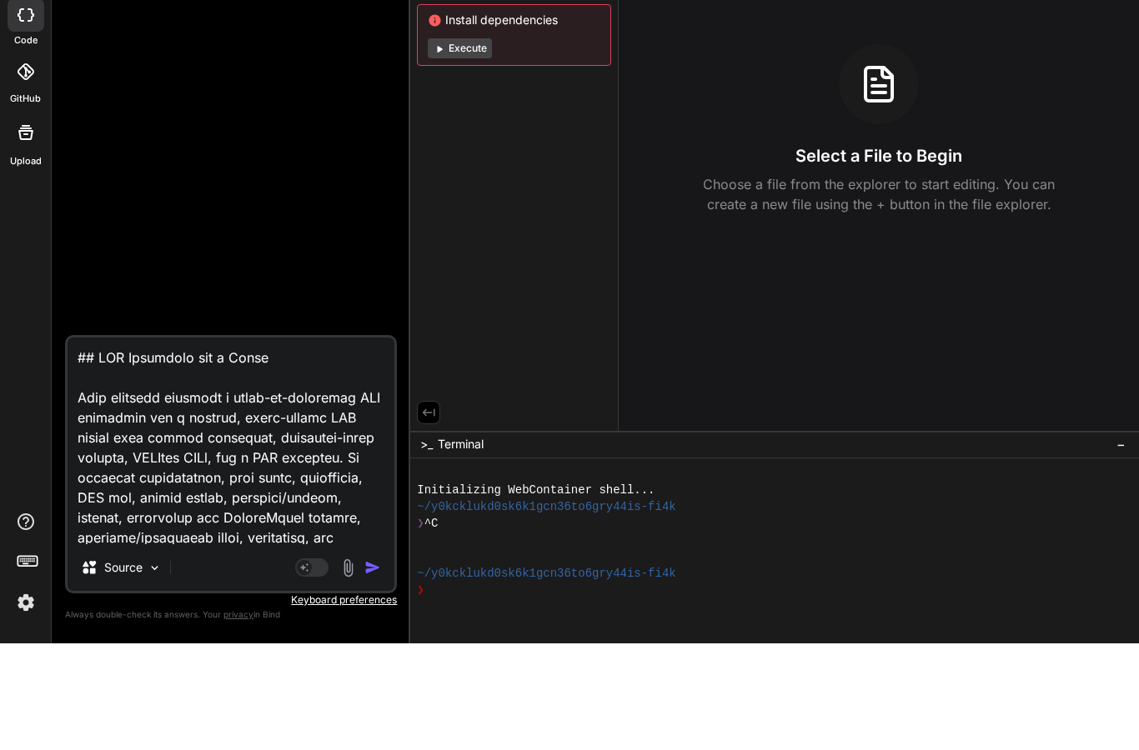
type textarea "x"
type textarea "## MVP Blueprint for a Mul This document provides a ready-to-implement MVP blue…"
type textarea "x"
type textarea "## MVP Blueprint for a Mu This document provides a ready-to-implement MVP bluep…"
type textarea "x"
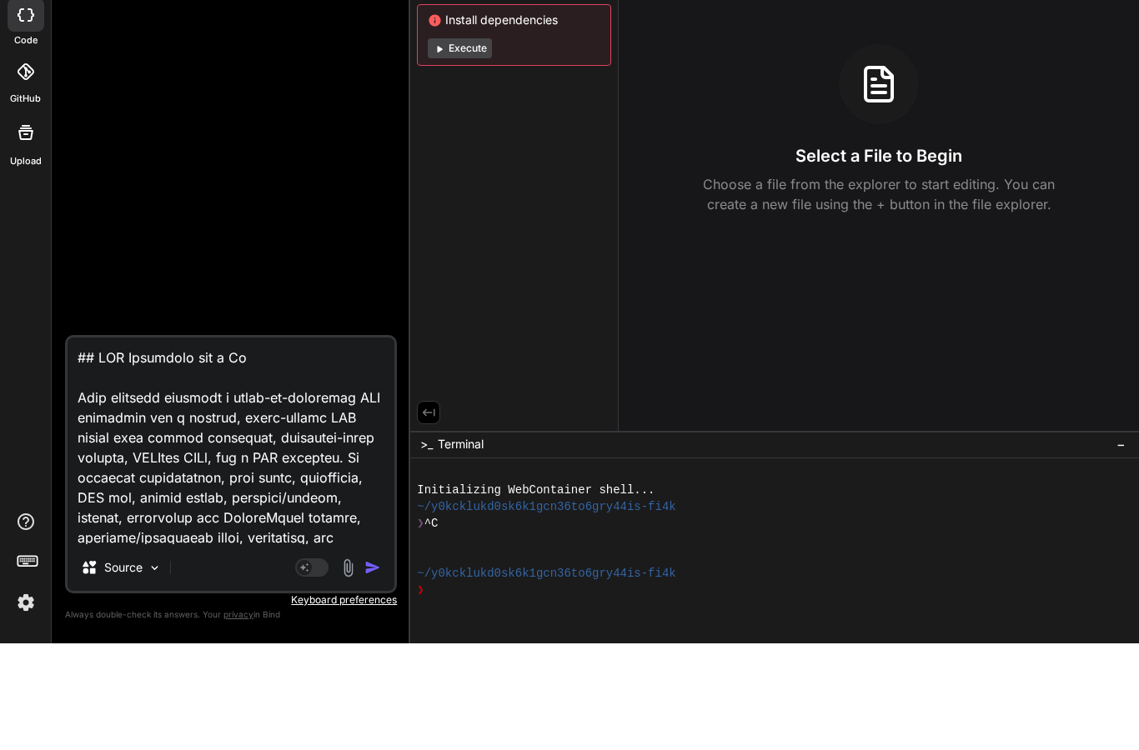
type textarea "## MVP Blueprint for a M This document provides a ready-to-implement MVP bluepr…"
type textarea "x"
type textarea "## MVP Blueprint for a This document provides a ready-to-implement MVP blueprin…"
type textarea "x"
type textarea "## MVP Blueprint for a This document provides a ready-to-implement MVP blueprin…"
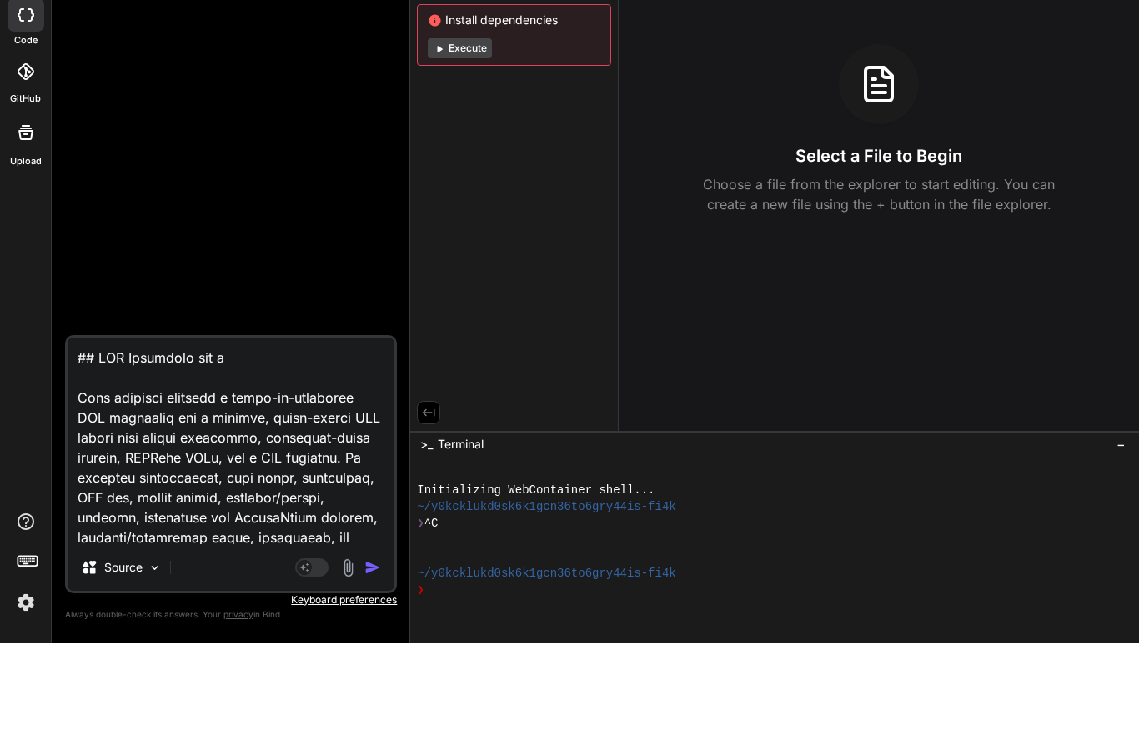
type textarea "x"
type textarea "## MVP Blueprint for This document provides a ready-to-implement MVP blueprint …"
type textarea "x"
type textarea "## MVP Blueprint for This document provides a ready-to-implement MVP blueprint …"
type textarea "x"
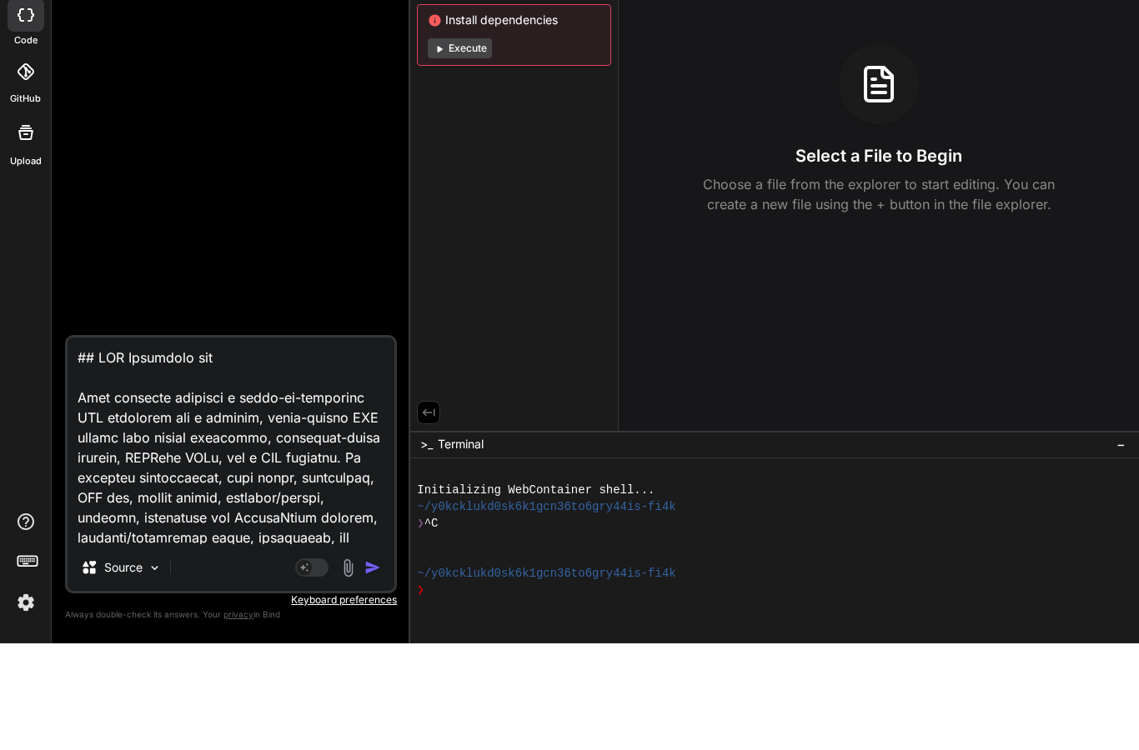
type textarea "## MVP Blueprint fo This document provides a ready-to-implement MVP blueprint f…"
type textarea "x"
type textarea "## MVP Blueprint f This document provides a ready-to-implement MVP blueprint fo…"
type textarea "x"
type textarea "## MVP Blueprint This document provides a ready-to-implement MVP blueprint for …"
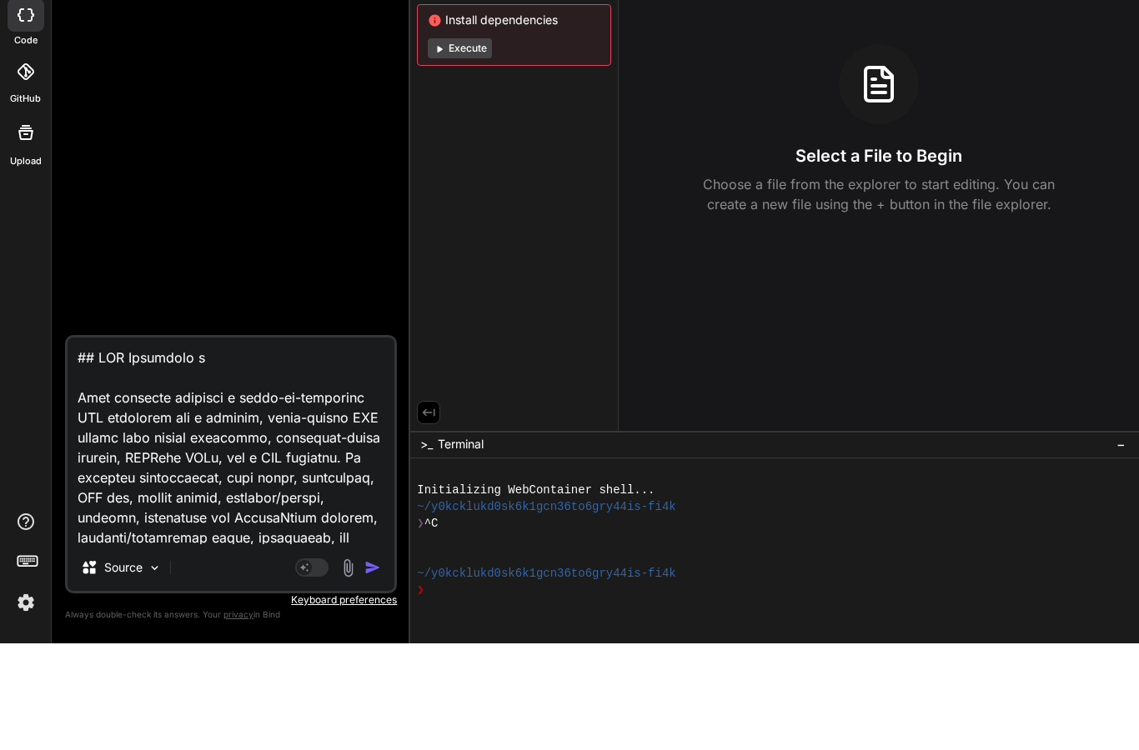
type textarea "x"
type textarea "## MVP Blueprint This document provides a ready-to-implement MVP blueprint for …"
type textarea "x"
type textarea "## MVP Blueprin This document provides a ready-to-implement MVP blueprint for a…"
type textarea "x"
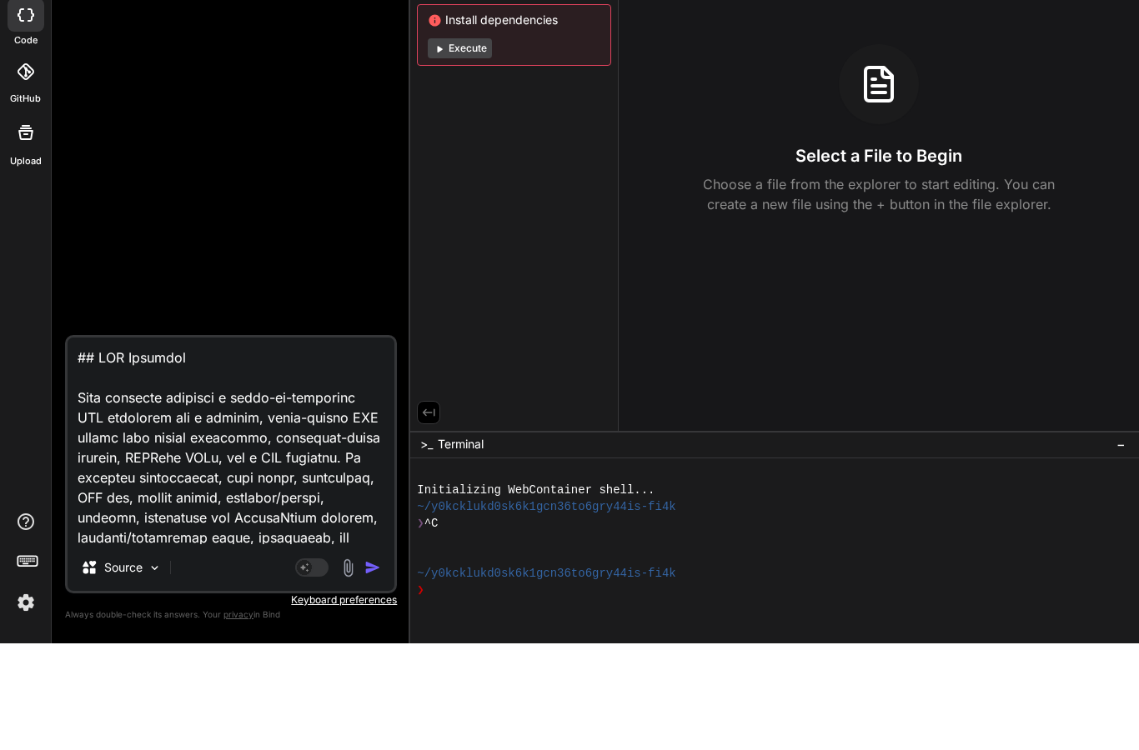
type textarea "## MVP Bluepri This document provides a ready-to-implement MVP blueprint for a …"
type textarea "x"
type textarea "## MVP Bluepr This document provides a ready-to-implement MVP blueprint for a m…"
type textarea "x"
type textarea "## MVP Bluep This document provides a ready-to-implement MVP blueprint for a mo…"
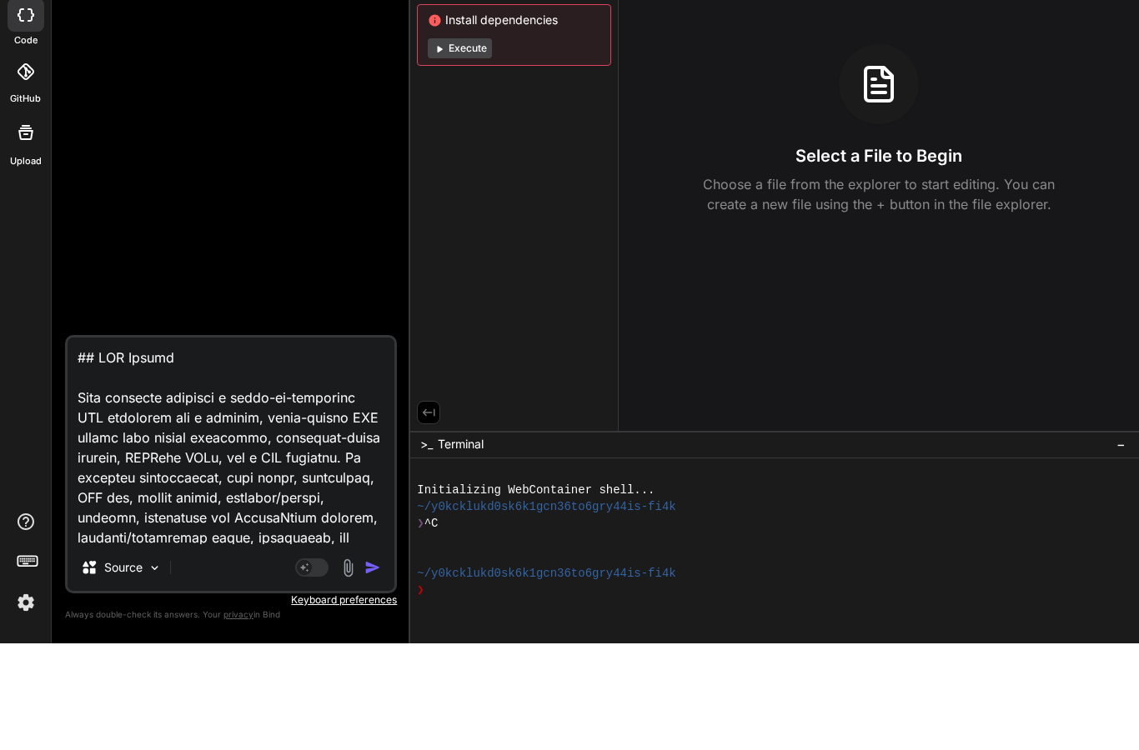
type textarea "x"
type textarea "## MVP Blue This document provides a ready-to-implement MVP blueprint for a mod…"
type textarea "x"
type textarea "## MVP Blu This document provides a ready-to-implement MVP blueprint for a modu…"
type textarea "x"
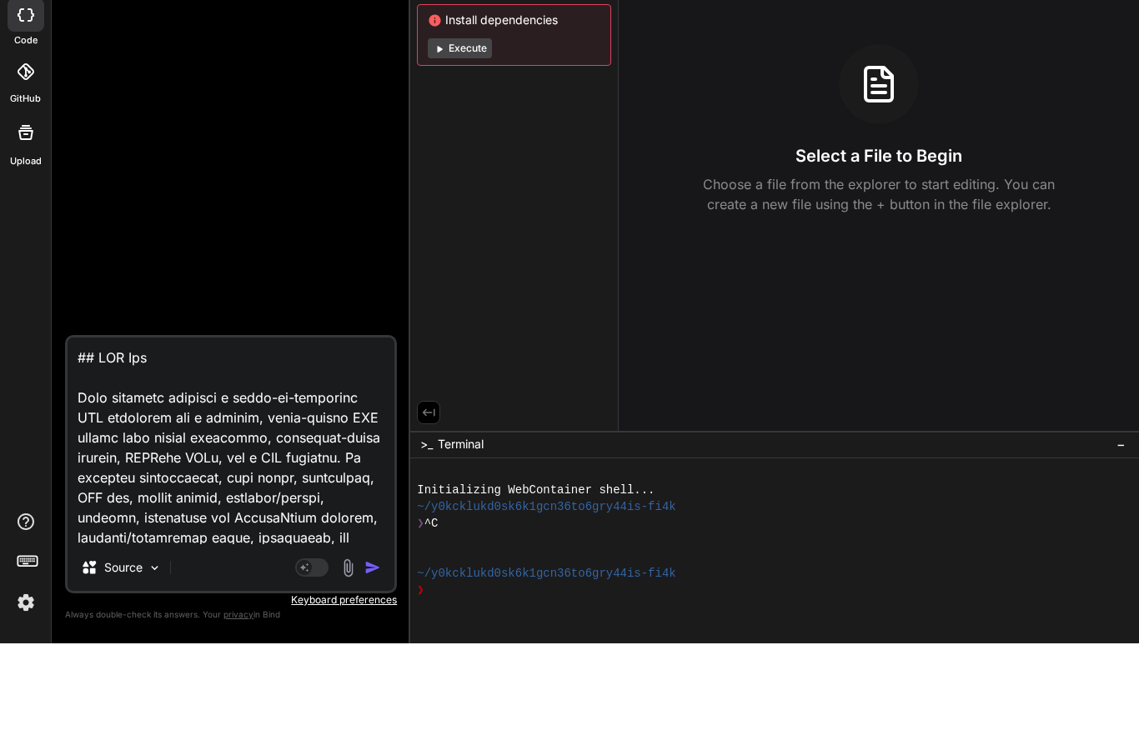
type textarea "## MVP Bl This document provides a ready-to-implement MVP blueprint for a modul…"
type textarea "x"
type textarea "## MVP B This document provides a ready-to-implement MVP blueprint for a modula…"
type textarea "x"
type textarea "## MVP This document provides a ready-to-implement MVP blueprint for a modular,…"
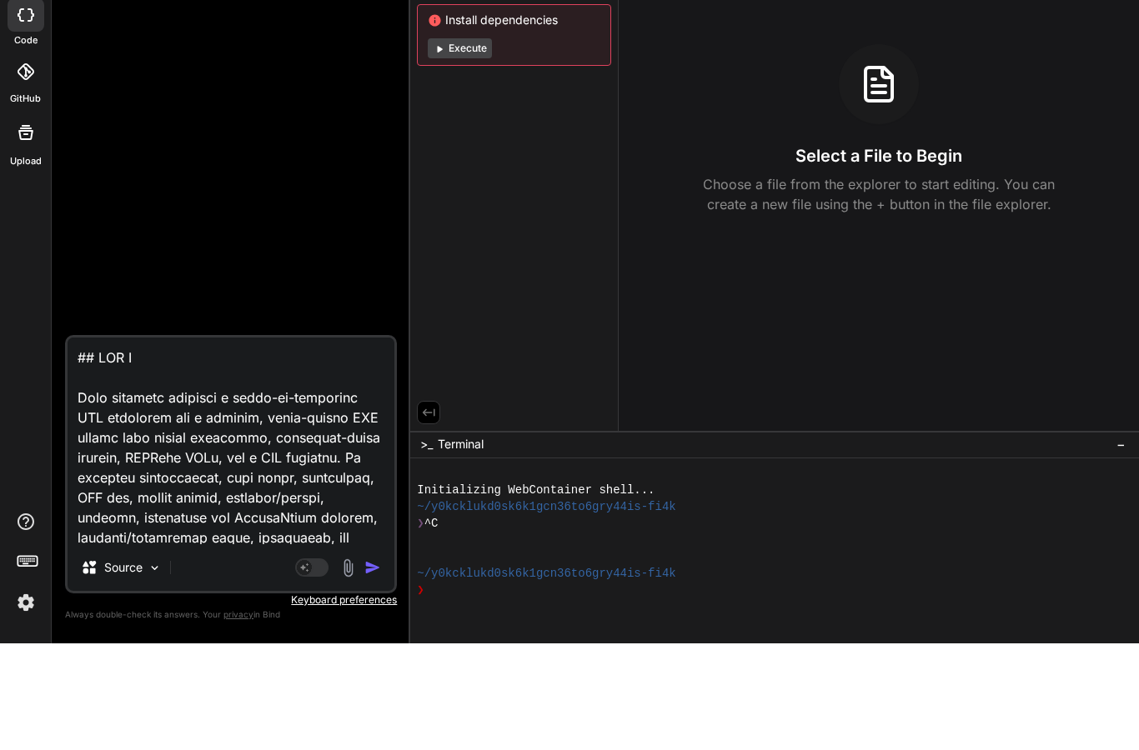
type textarea "x"
type textarea "## MVP This document provides a ready-to-implement MVP blueprint for a modular,…"
type textarea "x"
type textarea "## MV This document provides a ready-to-implement MVP blueprint for a modular, …"
type textarea "x"
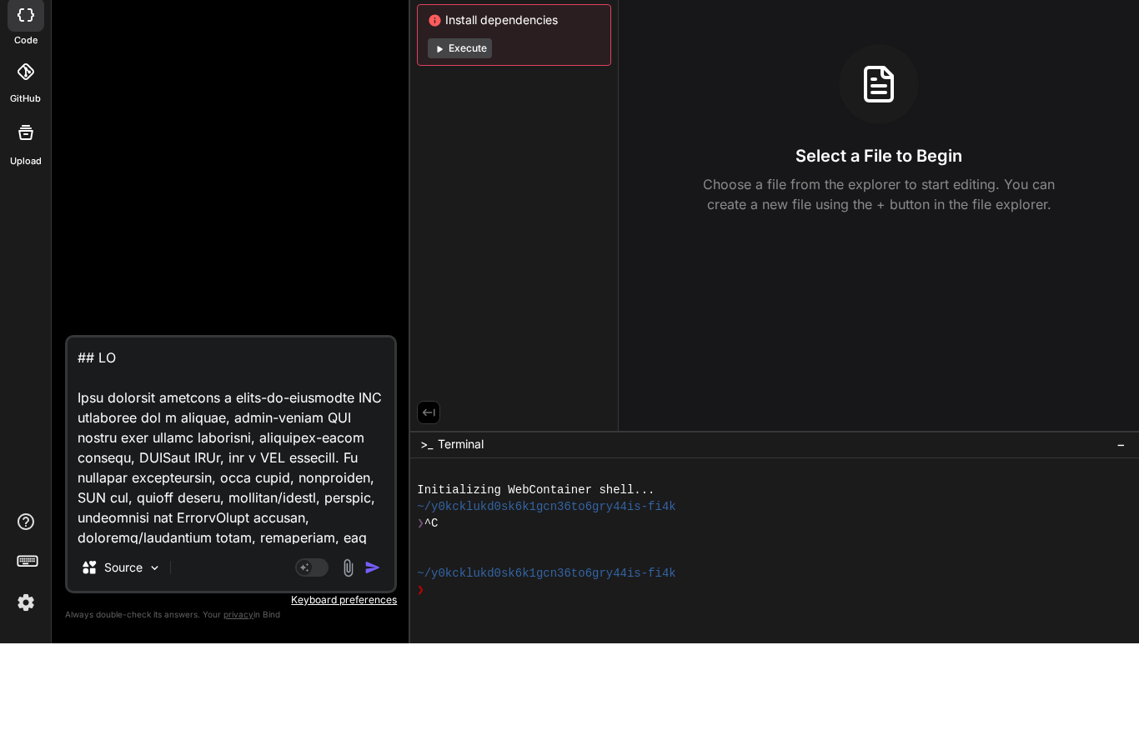
type textarea "## M This document provides a ready-to-implement MVP blueprint for a modular, m…"
type textarea "x"
type textarea "## This document provides a ready-to-implement MVP blueprint for a modular, mul…"
type textarea "x"
type textarea "## This document provides a ready-to-implement MVP blueprint for a modular, mul…"
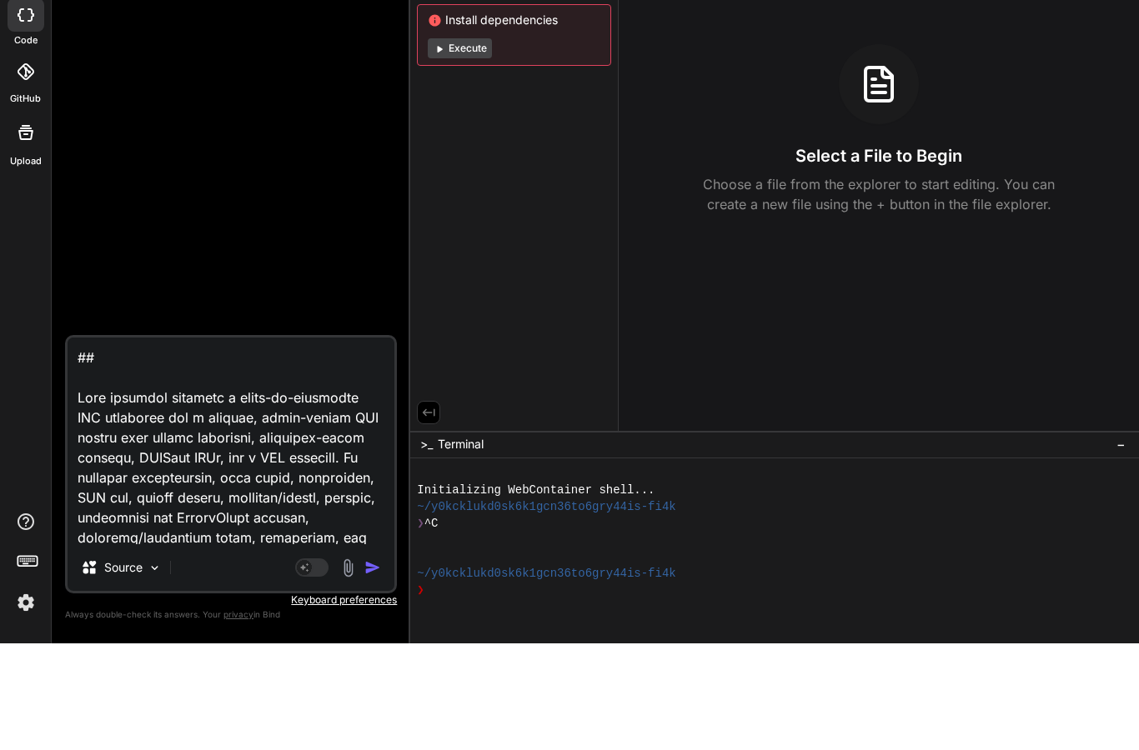
type textarea "x"
type textarea "# This document provides a ready-to-implement MVP blueprint for a modular, mult…"
type textarea "x"
type textarea "This document provides a ready-to-implement MVP blueprint for a modular, multi-…"
type textarea "x"
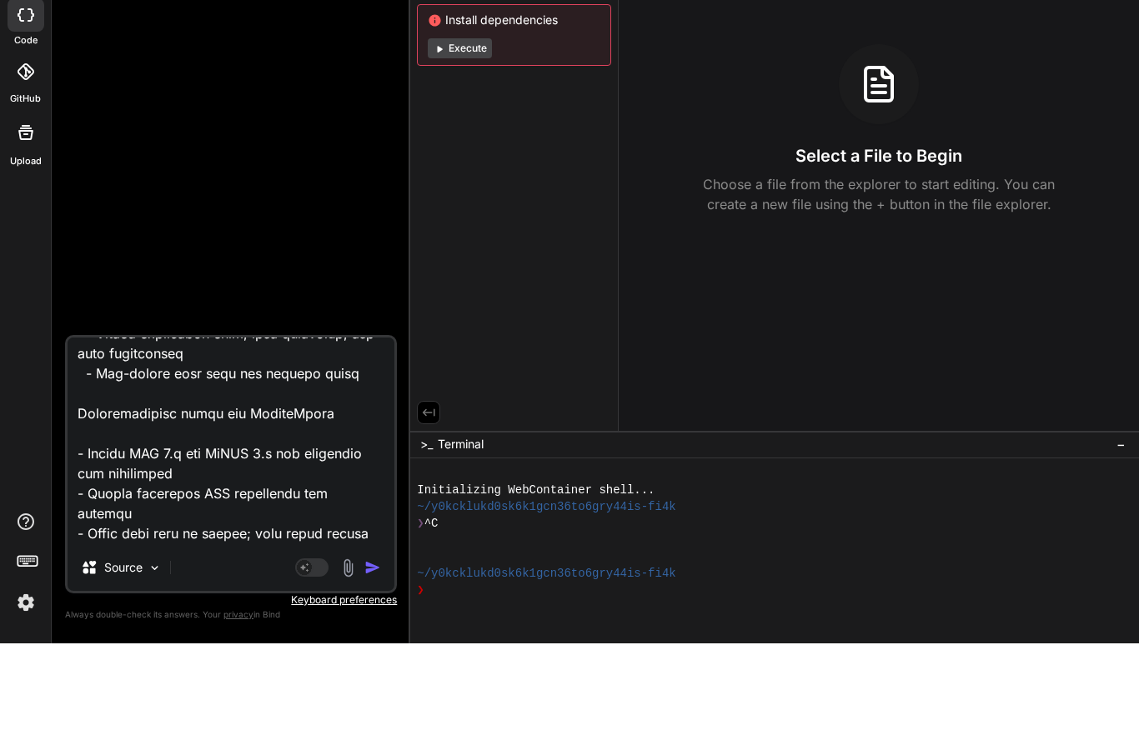
scroll to position [22574, 0]
click at [229, 534] on textarea at bounding box center [231, 547] width 327 height 207
type textarea "This document provides a ready-to-implement MVP blueprint for a modular, multi-…"
type textarea "x"
type textarea "This document provides a ready-to-implement MVP blueprint for a modular, multi-…"
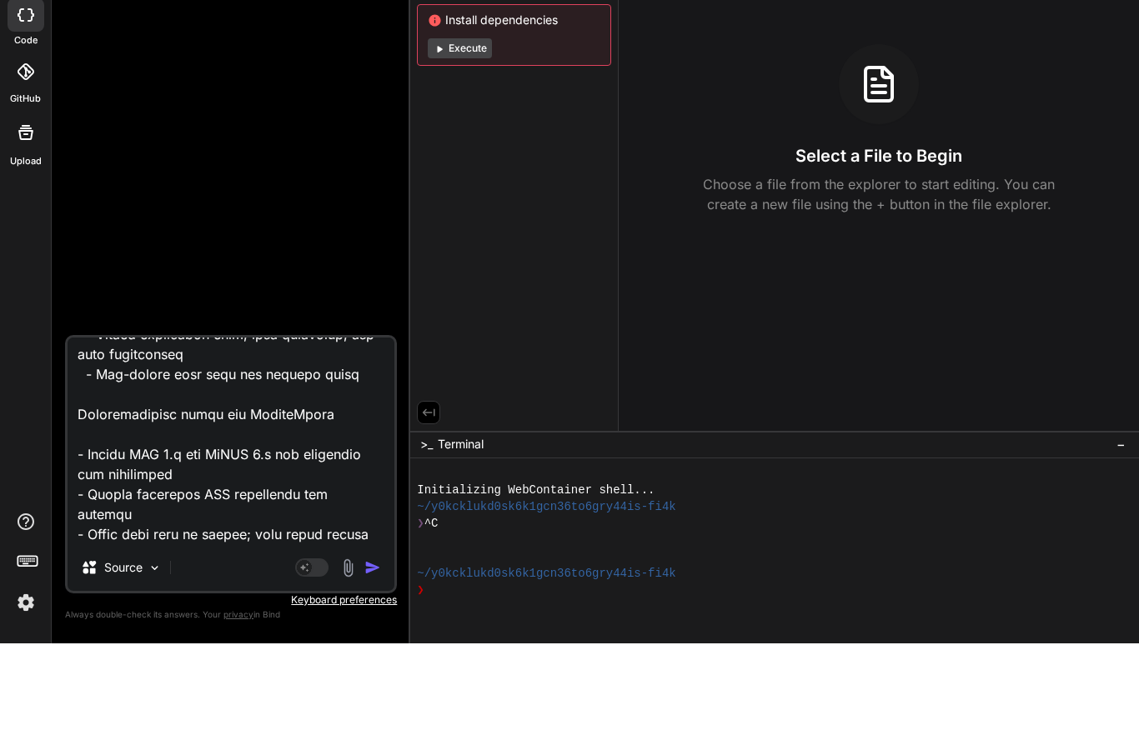
type textarea "x"
type textarea "This document provides a ready-to-implement MVP blueprint for a modular, multi-…"
type textarea "x"
type textarea "This document provides a ready-to-implement MVP blueprint for a modular, multi-…"
type textarea "x"
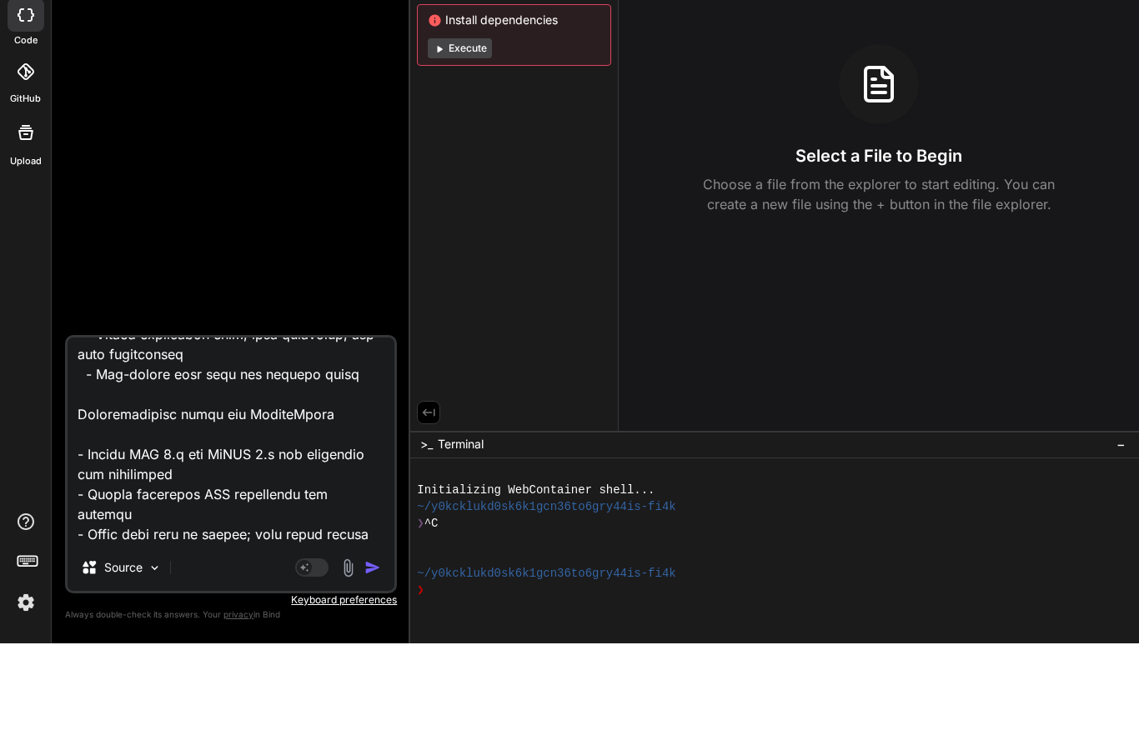
type textarea "This document provides a ready-to-implement MVP blueprint for a modular, multi-…"
type textarea "x"
type textarea "This document provides a ready-to-implement MVP blueprint for a modular, multi-…"
type textarea "x"
type textarea "This document provides a ready-to-implement MVP blueprint for a modular, multi-…"
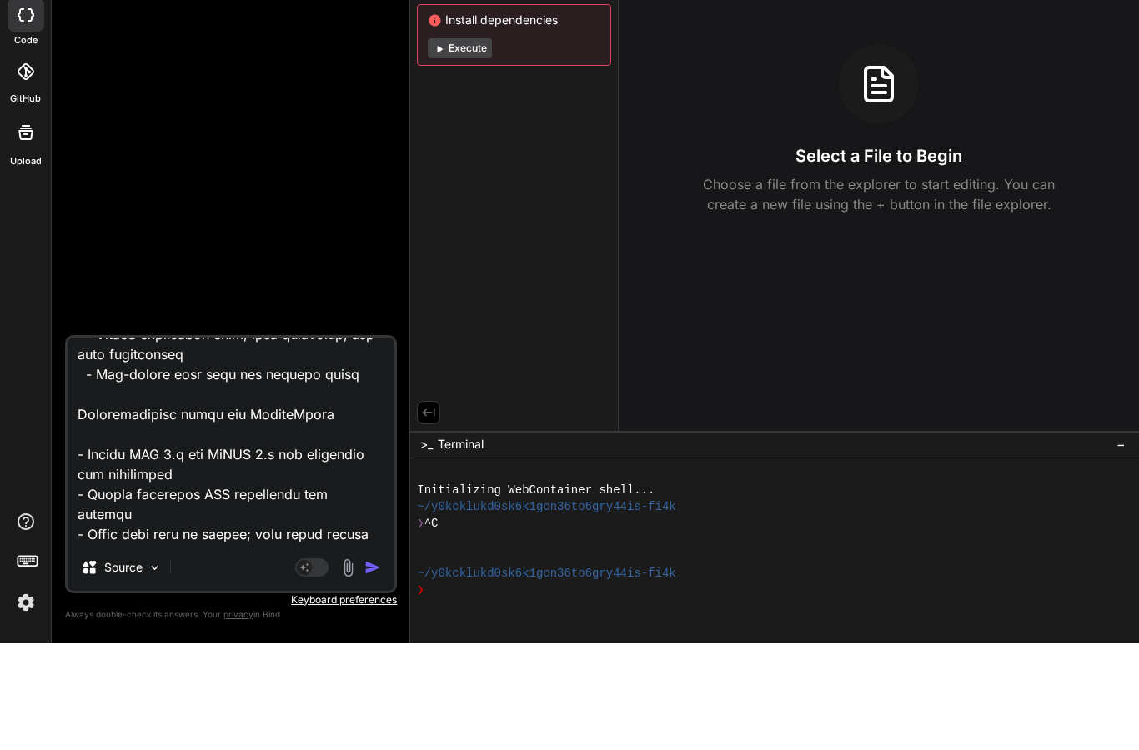
type textarea "x"
type textarea "This document provides a ready-to-implement MVP blueprint for a modular, multi-…"
type textarea "x"
type textarea "This document provides a ready-to-implement MVP blueprint for a modular, multi-…"
type textarea "x"
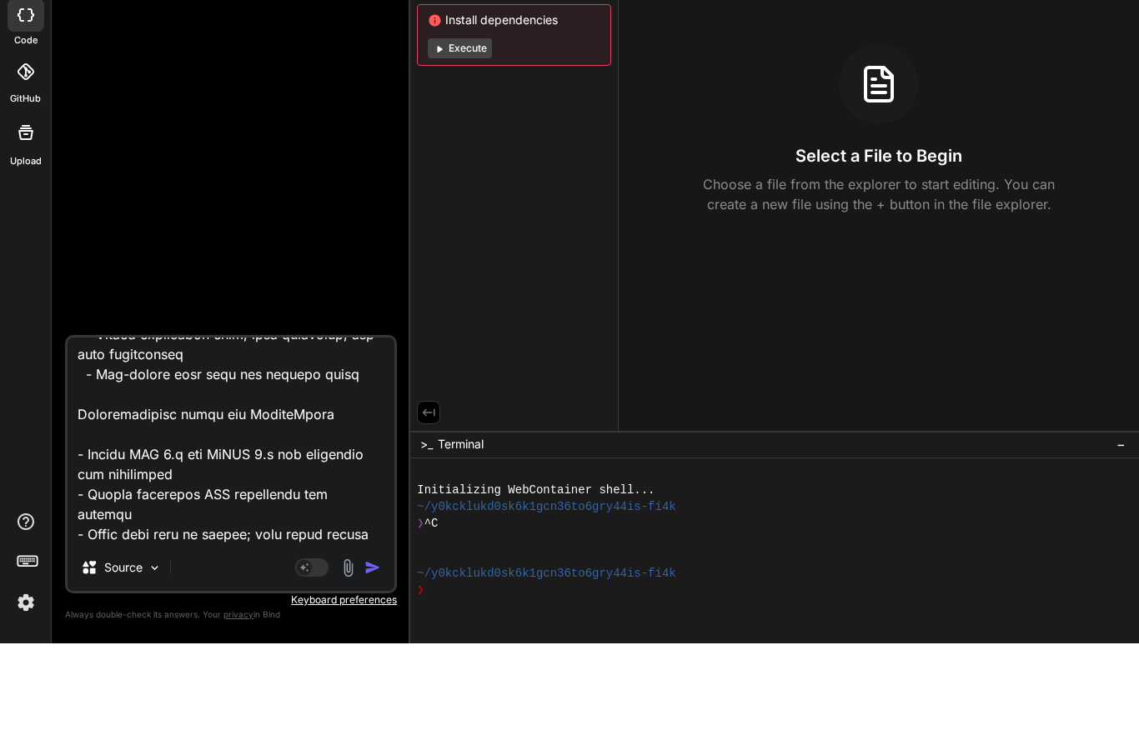
type textarea "This document provides a ready-to-implement MVP blueprint for a modular, multi-…"
type textarea "x"
type textarea "This document provides a ready-to-implement MVP blueprint for a modular, multi-…"
type textarea "x"
type textarea "This document provides a ready-to-implement MVP blueprint for a modular, multi-…"
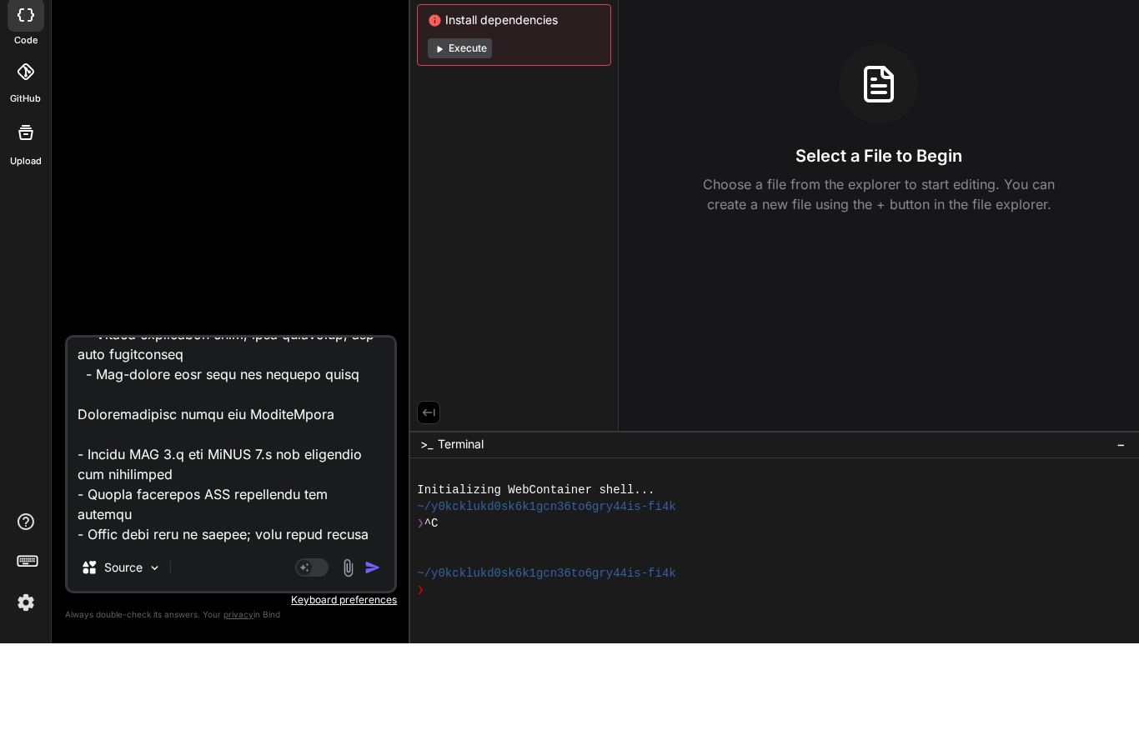
type textarea "x"
type textarea "This document provides a ready-to-implement MVP blueprint for a modular, multi-…"
type textarea "x"
type textarea "This document provides a ready-to-implement MVP blueprint for a modular, multi-…"
type textarea "x"
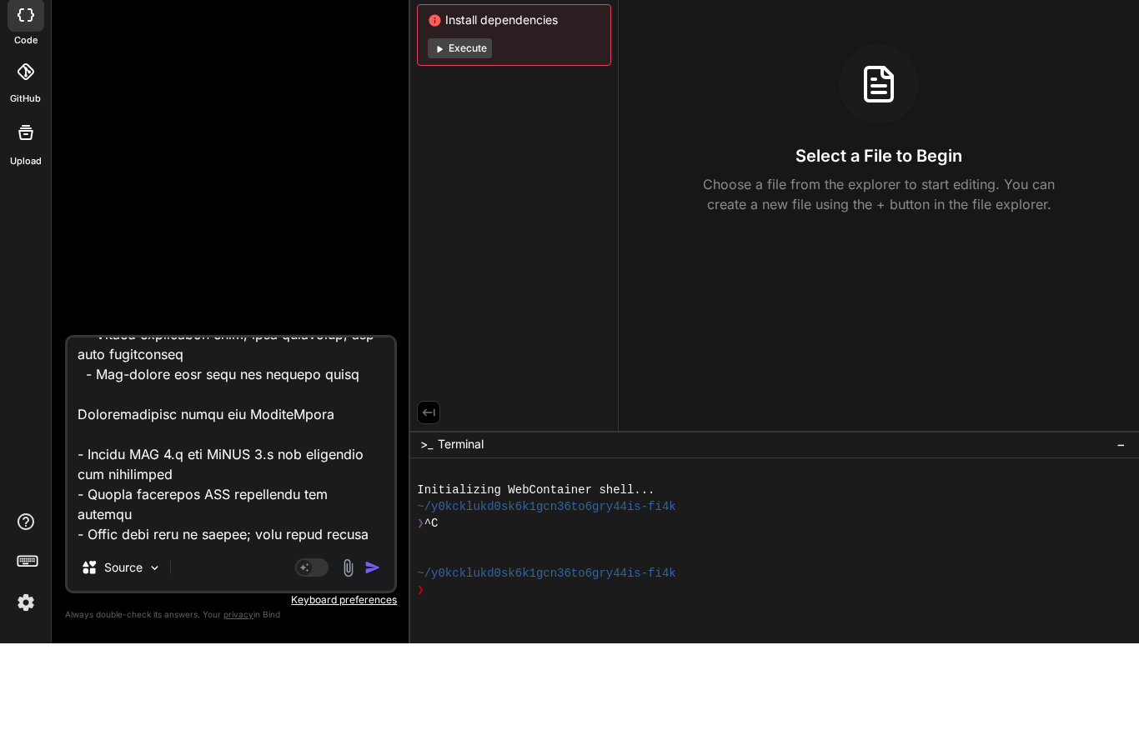
type textarea "This document provides a ready-to-implement MVP blueprint for a modular, multi-…"
type textarea "x"
type textarea "This document provides a ready-to-implement MVP blueprint for a modular, multi-…"
type textarea "x"
type textarea "This document provides a ready-to-implement MVP blueprint for a modular, multi-…"
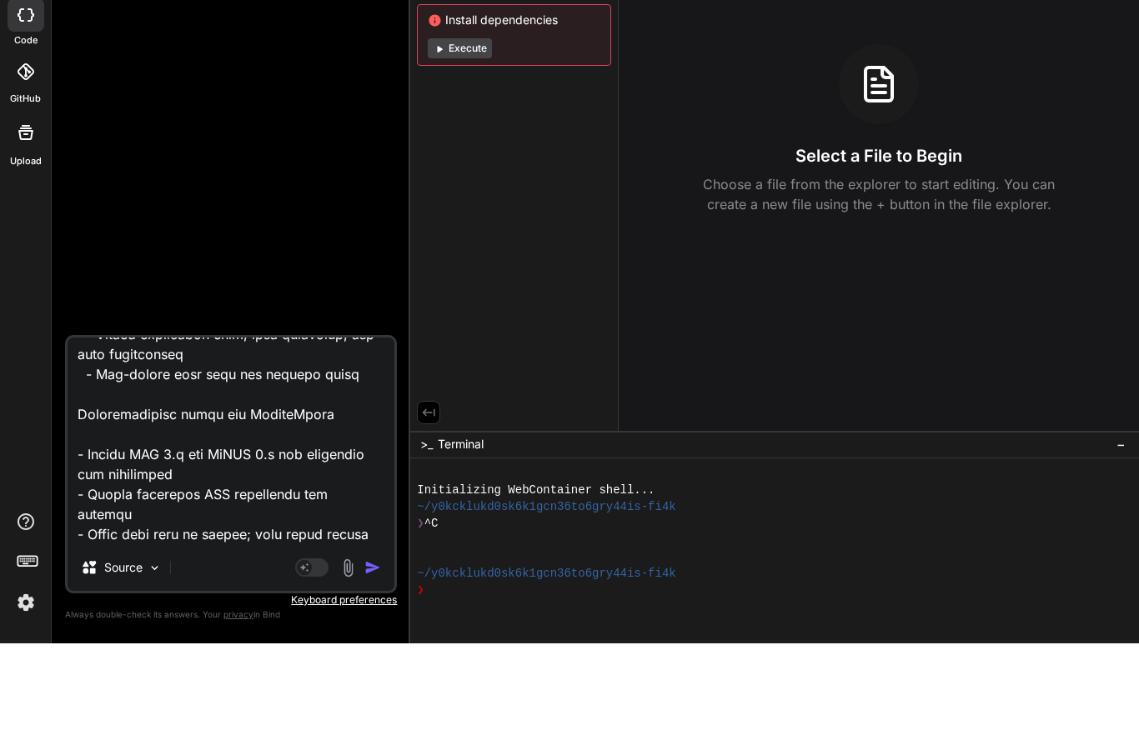
type textarea "x"
type textarea "This document provides a ready-to-implement MVP blueprint for a modular, multi-…"
type textarea "x"
type textarea "This document provides a ready-to-implement MVP blueprint for a modular, multi-…"
type textarea "x"
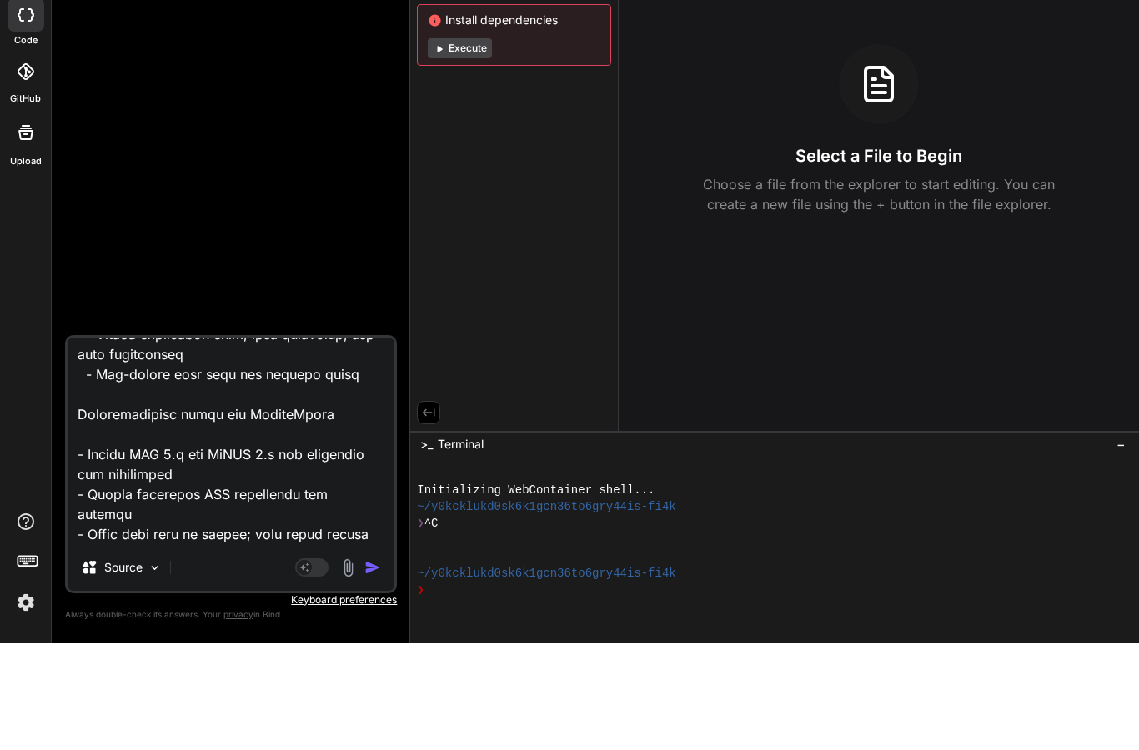
type textarea "This document provides a ready-to-implement MVP blueprint for a modular, multi-…"
type textarea "x"
type textarea "This document provides a ready-to-implement MVP blueprint for a modular, multi-…"
type textarea "x"
type textarea "This document provides a ready-to-implement MVP blueprint for a modular, multi-…"
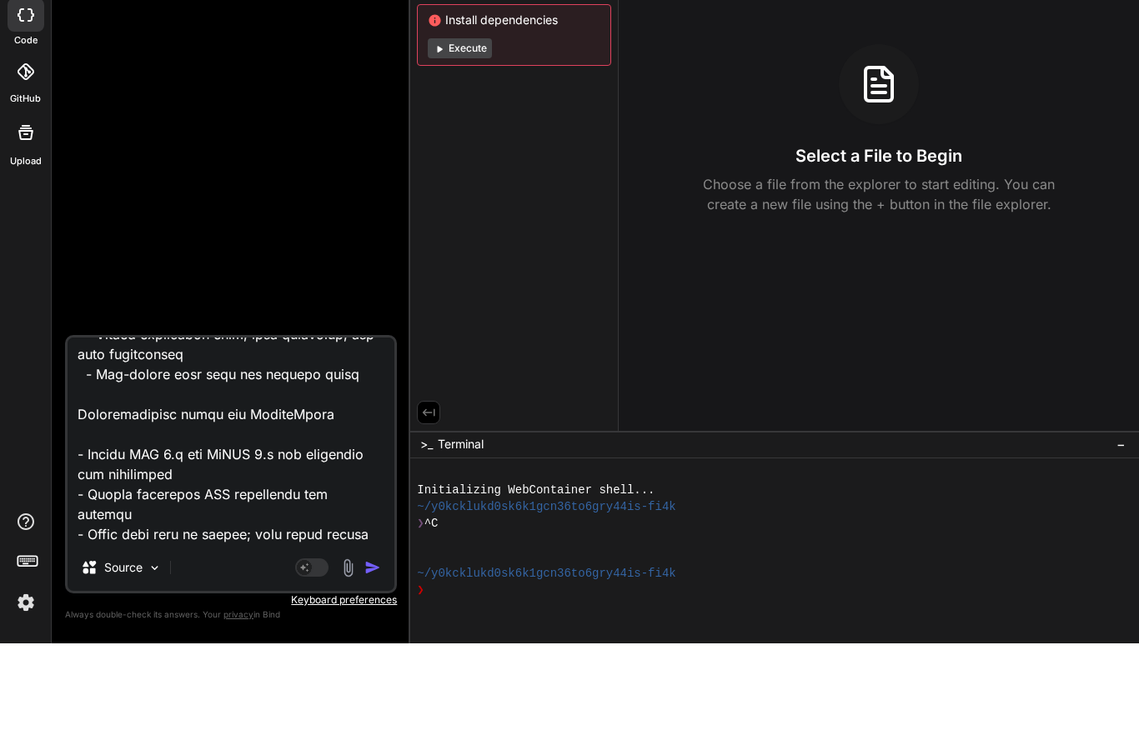
scroll to position [22592, 0]
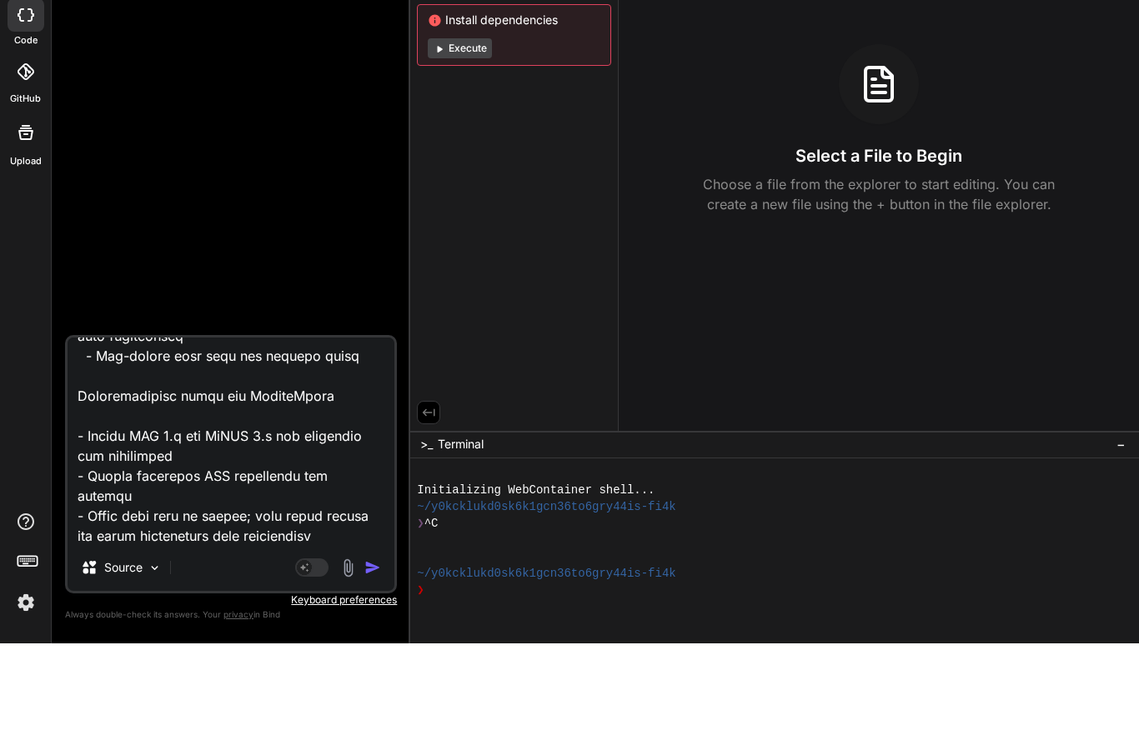
click at [245, 519] on textarea at bounding box center [231, 547] width 327 height 207
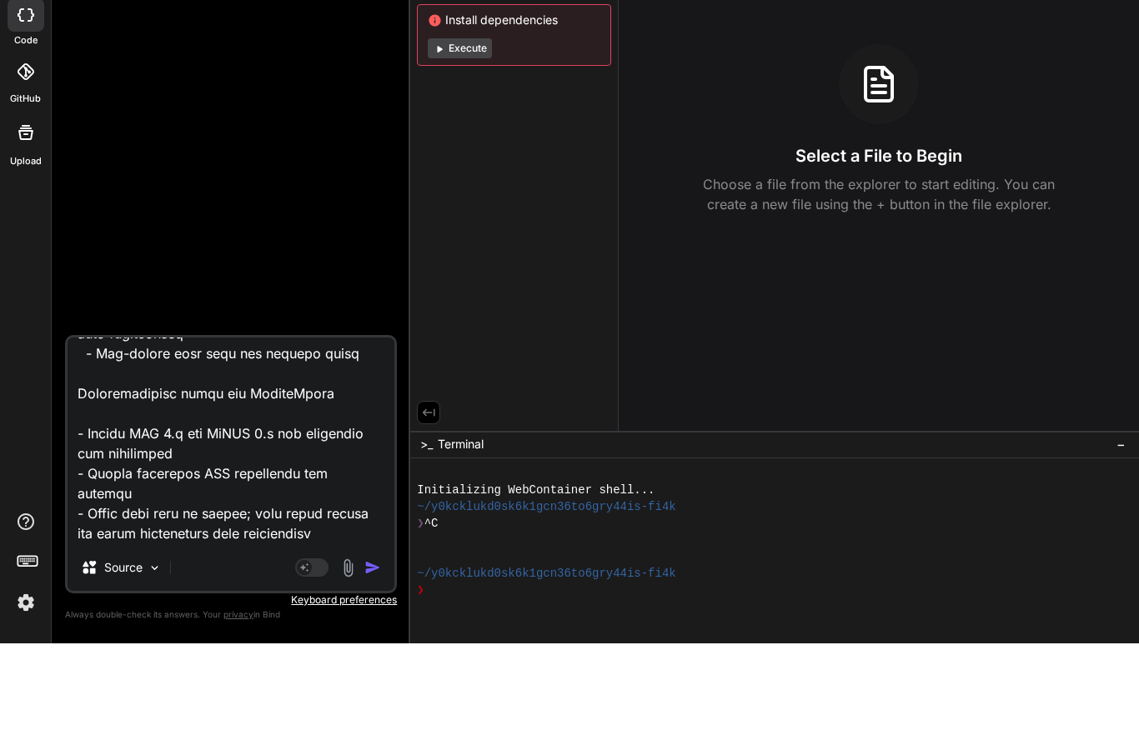
scroll to position [22594, 0]
click at [199, 539] on textarea at bounding box center [231, 547] width 327 height 207
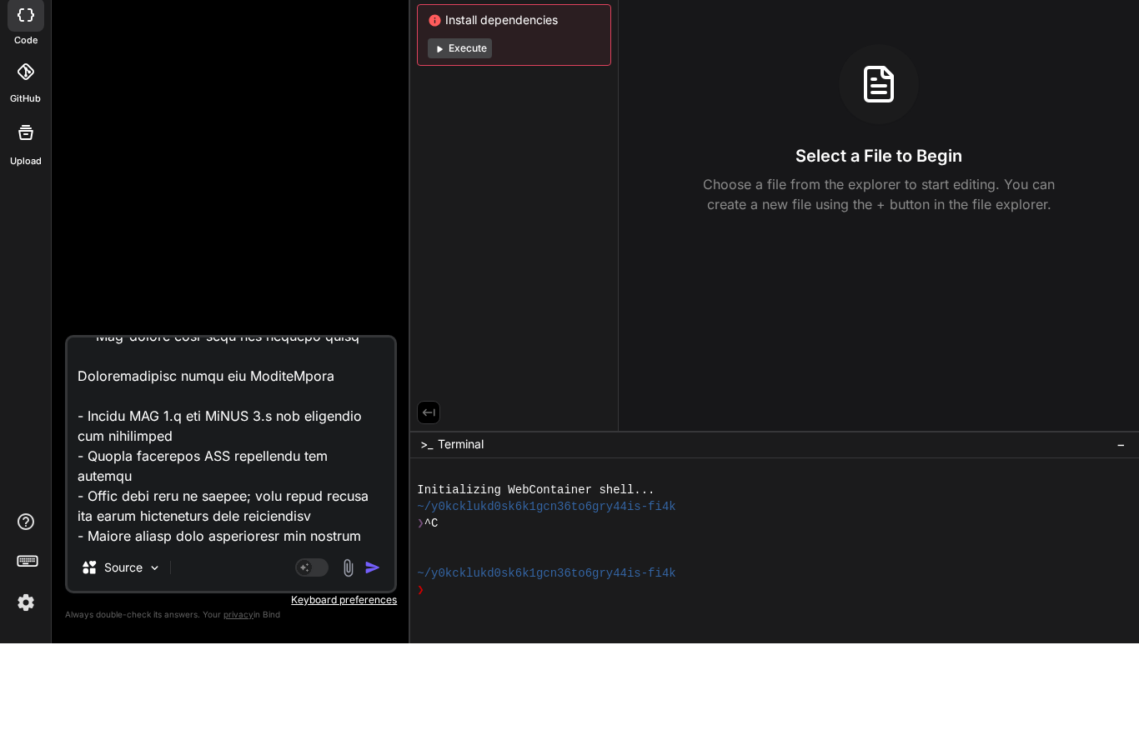
click at [368, 543] on textarea at bounding box center [231, 547] width 327 height 207
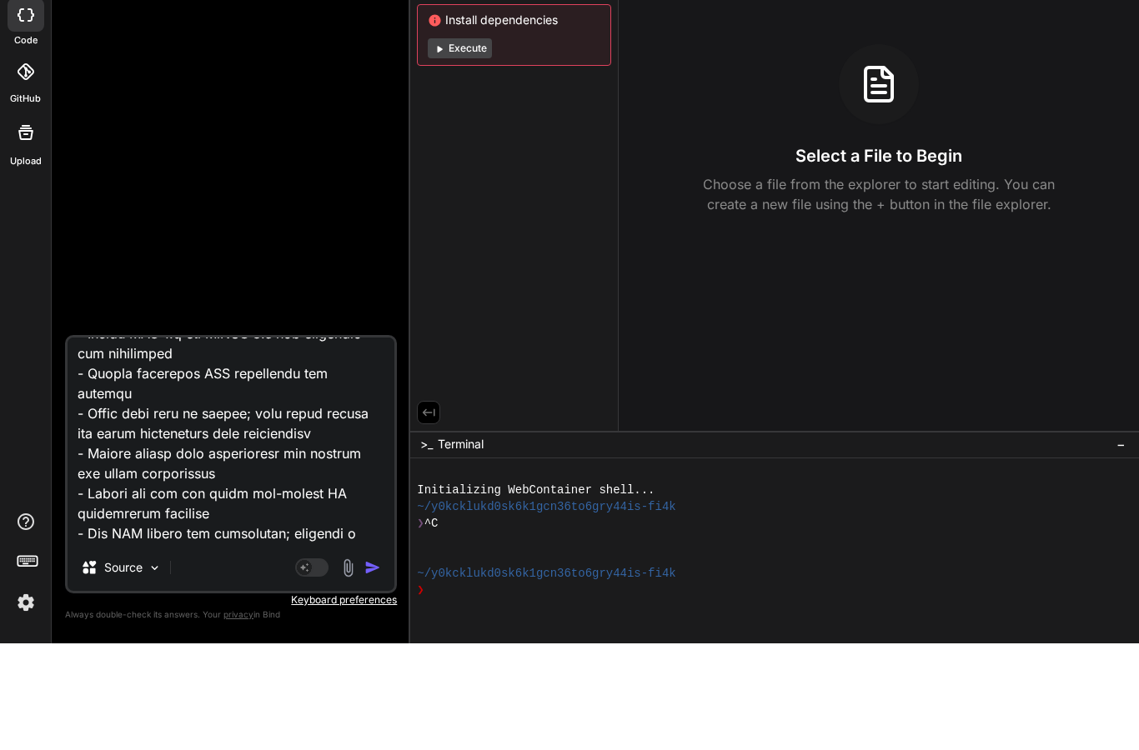
scroll to position [22694, 0]
click at [251, 500] on textarea at bounding box center [231, 547] width 327 height 207
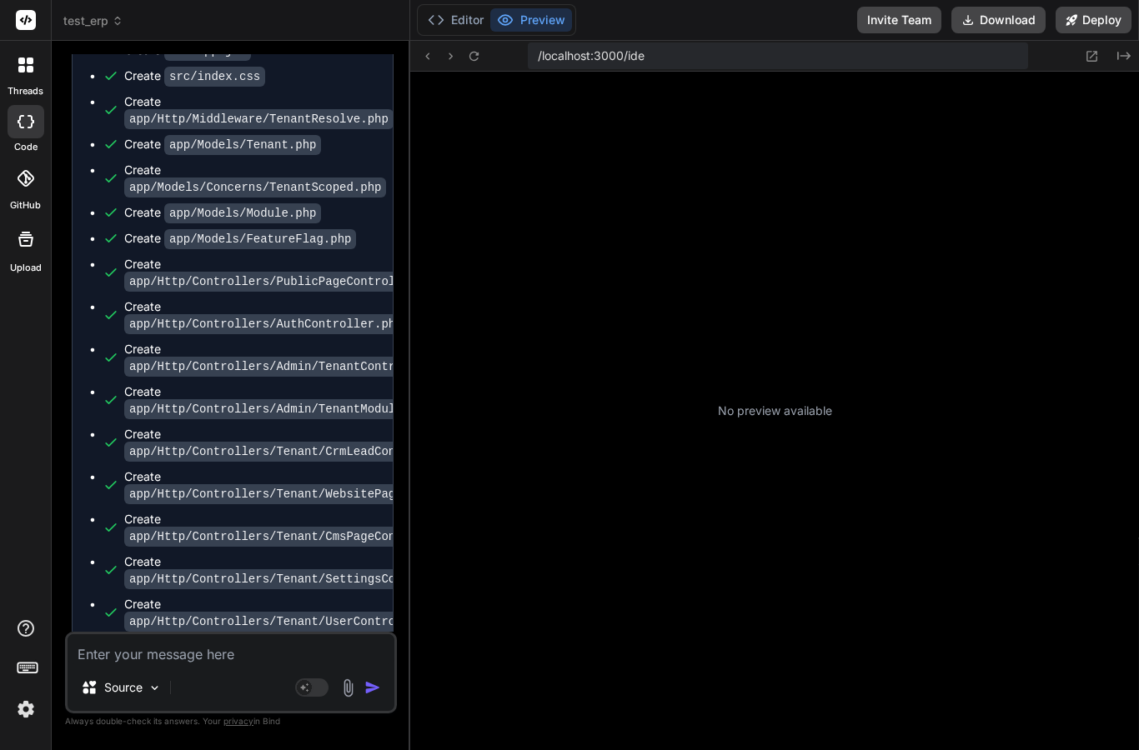
scroll to position [217, 0]
type textarea "x"
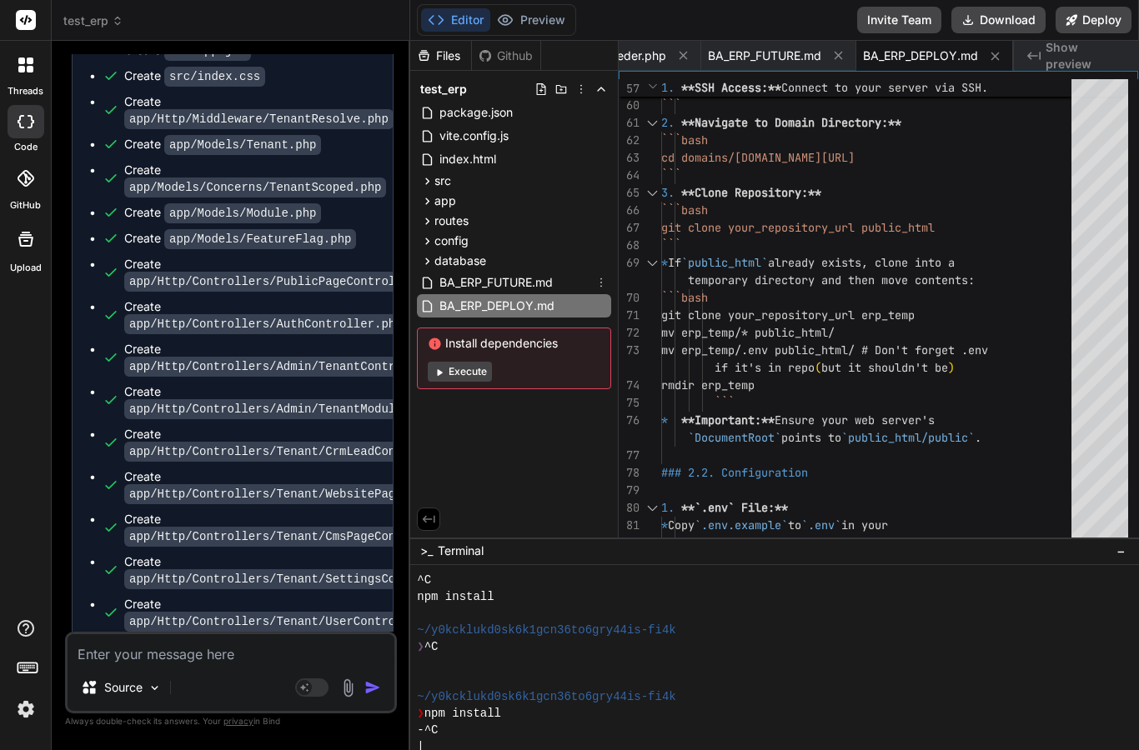
click at [522, 273] on span "BA_ERP_FUTURE.md" at bounding box center [496, 283] width 117 height 20
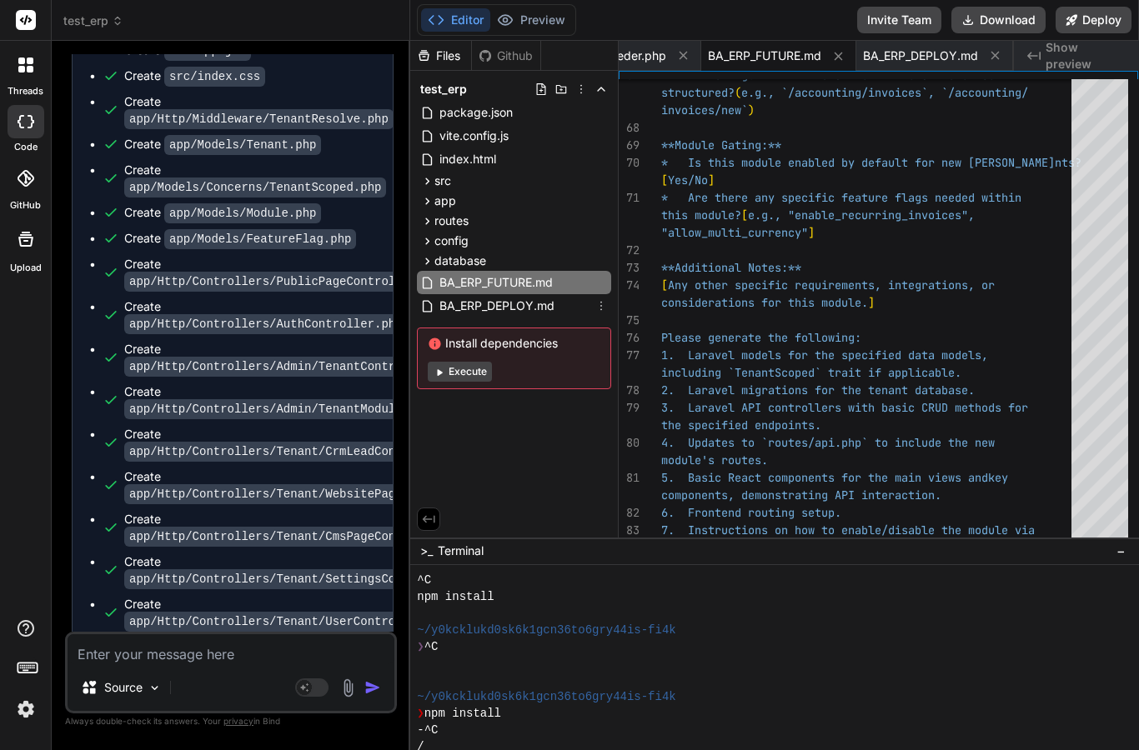
click at [518, 296] on span "BA_ERP_DEPLOY.md" at bounding box center [497, 306] width 118 height 20
type textarea "directory. * Check SSL certificate covers `*.yourdomain.com`. By following thes…"
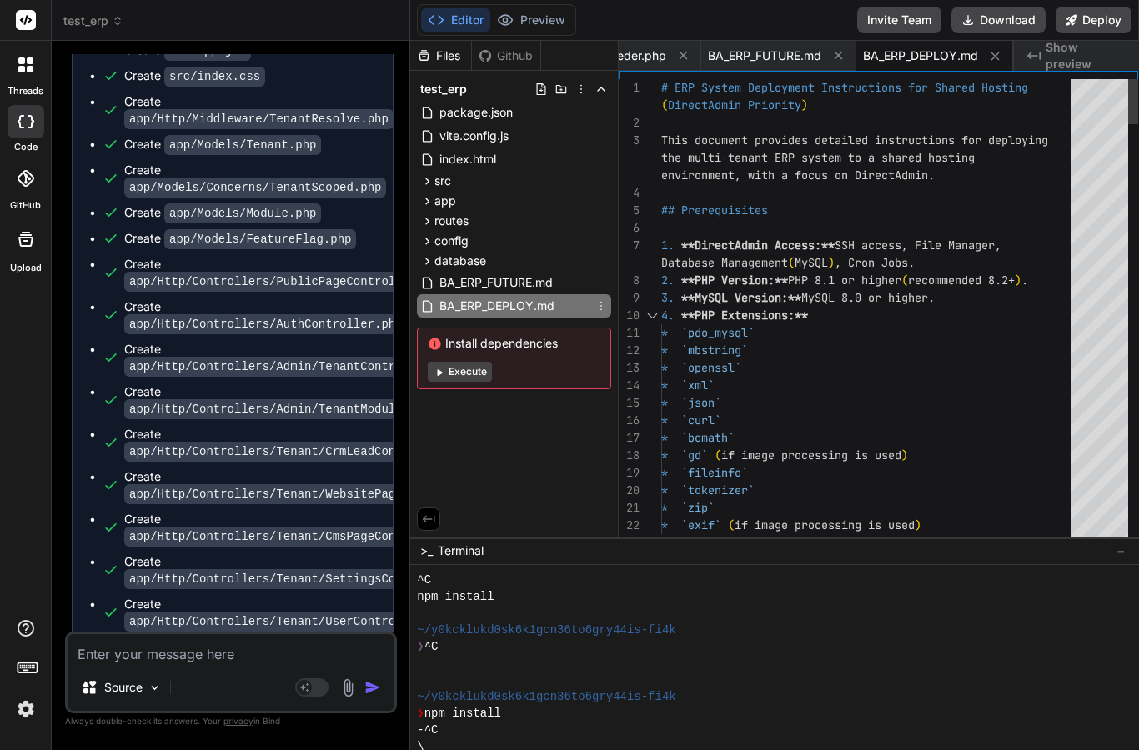
click at [223, 656] on textarea at bounding box center [231, 649] width 327 height 30
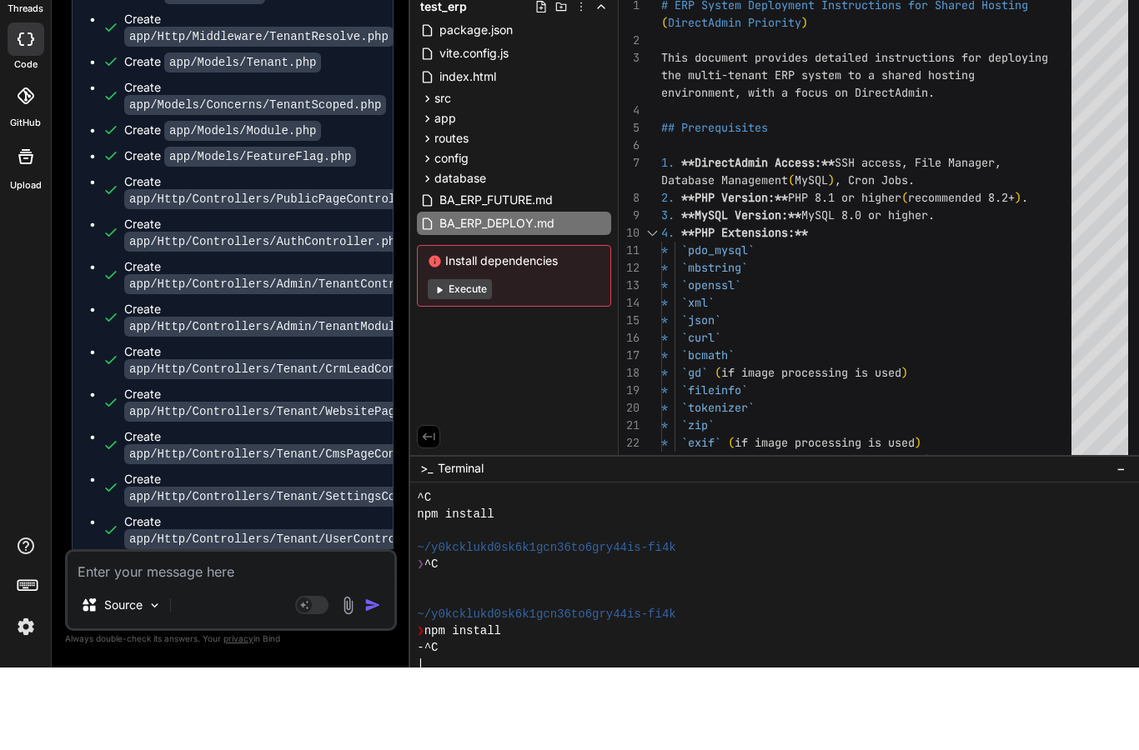
type textarea "O"
type textarea "x"
type textarea "OK"
type textarea "x"
type textarea "OK."
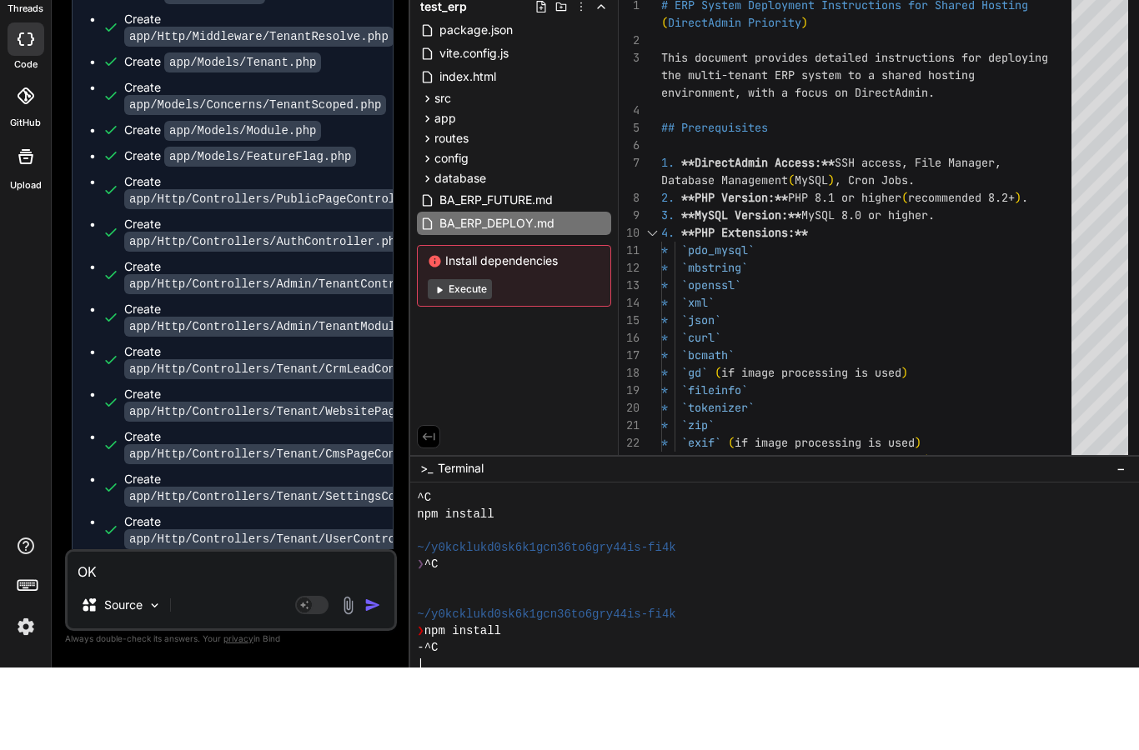
type textarea "x"
type textarea "OK."
type textarea "x"
type textarea "OK. N"
type textarea "x"
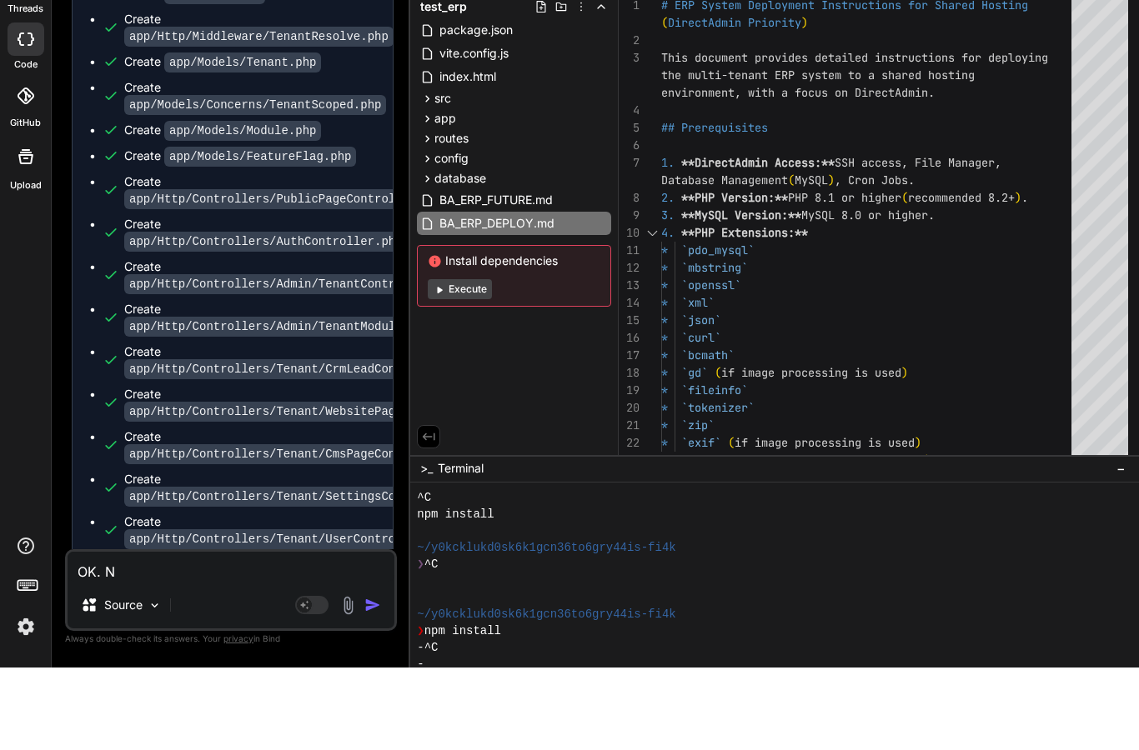
type textarea "OK. No"
type textarea "x"
type textarea "OK. Now"
type textarea "x"
type textarea "OK. Now,"
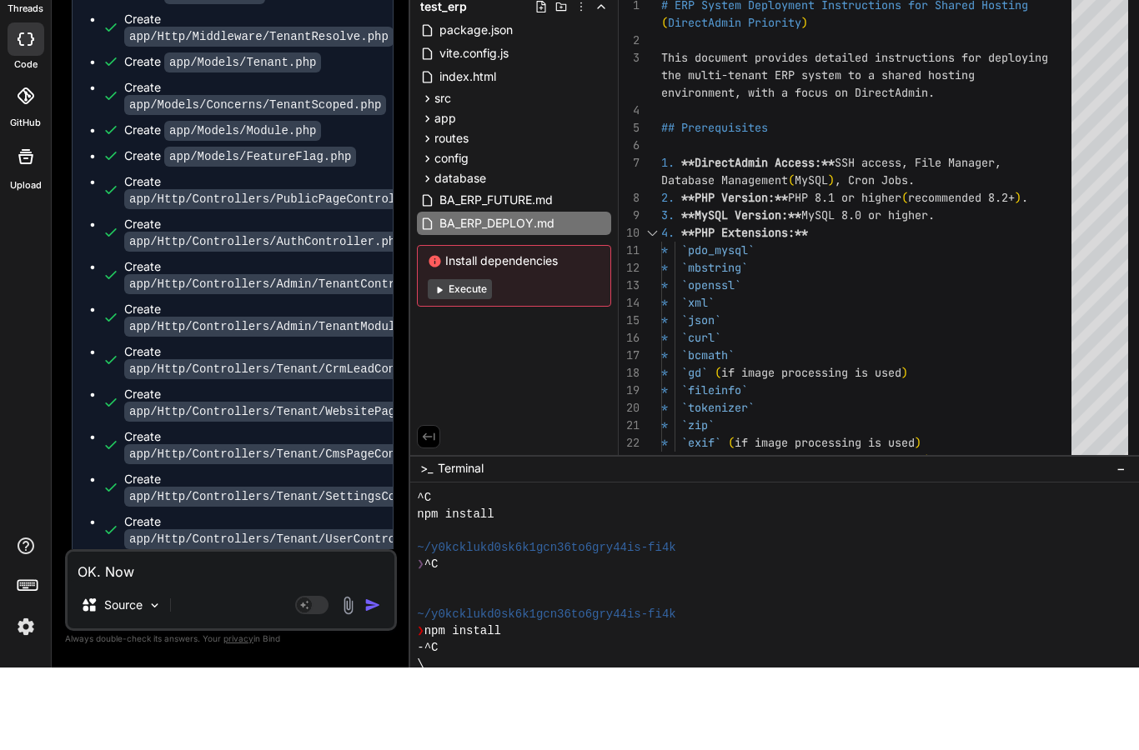
type textarea "x"
type textarea "OK. Now,"
type textarea "x"
type textarea "OK. Now, c"
type textarea "x"
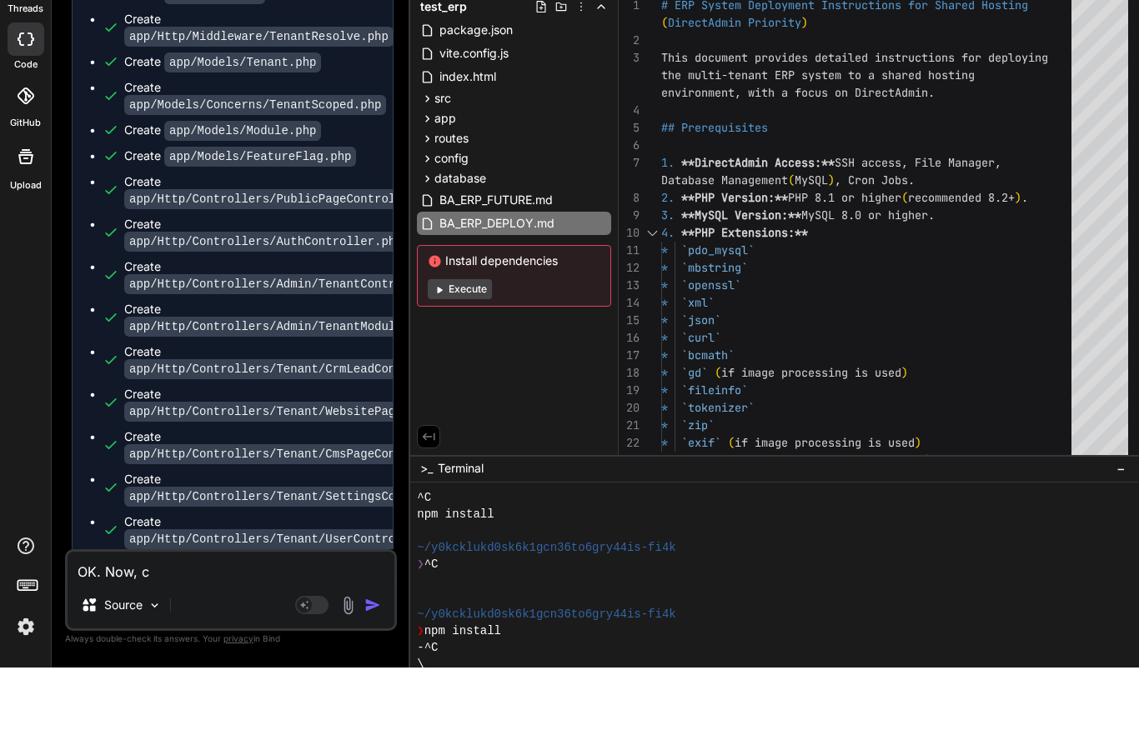
type textarea "OK. Now, ca"
type textarea "x"
type textarea "OK. Now, can"
type textarea "x"
type textarea "OK. Now, can"
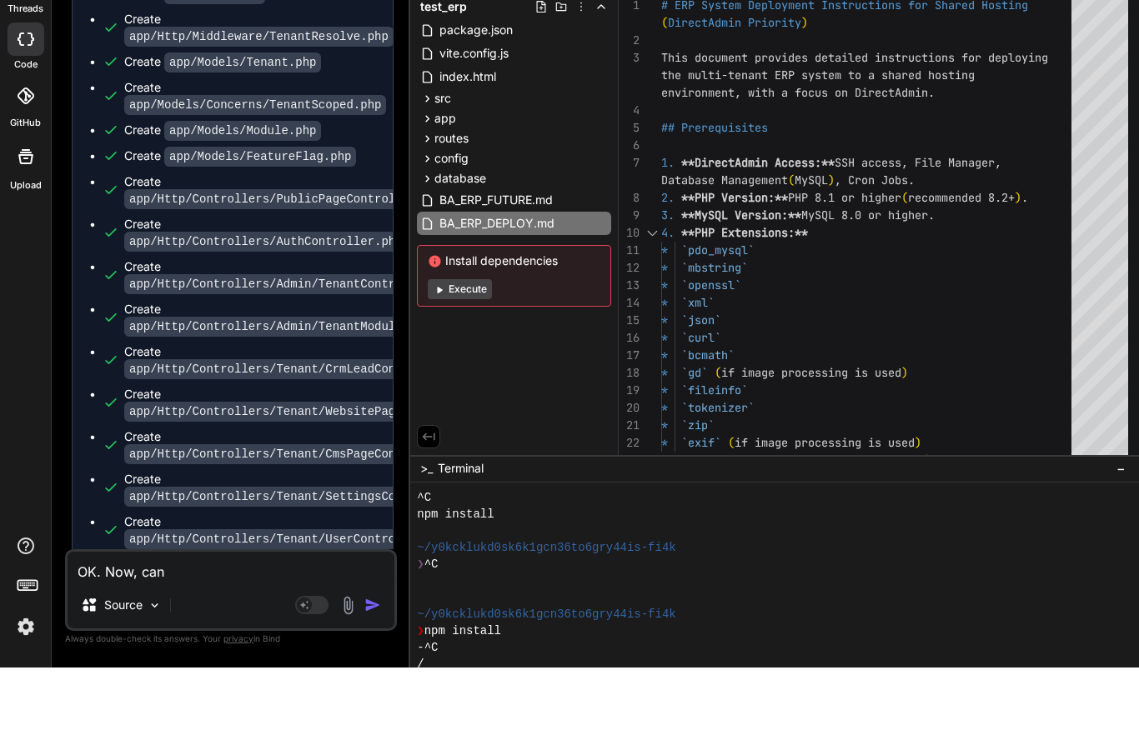
type textarea "x"
type textarea "OK. Now, can w"
type textarea "x"
type textarea "OK. Now, can we"
type textarea "x"
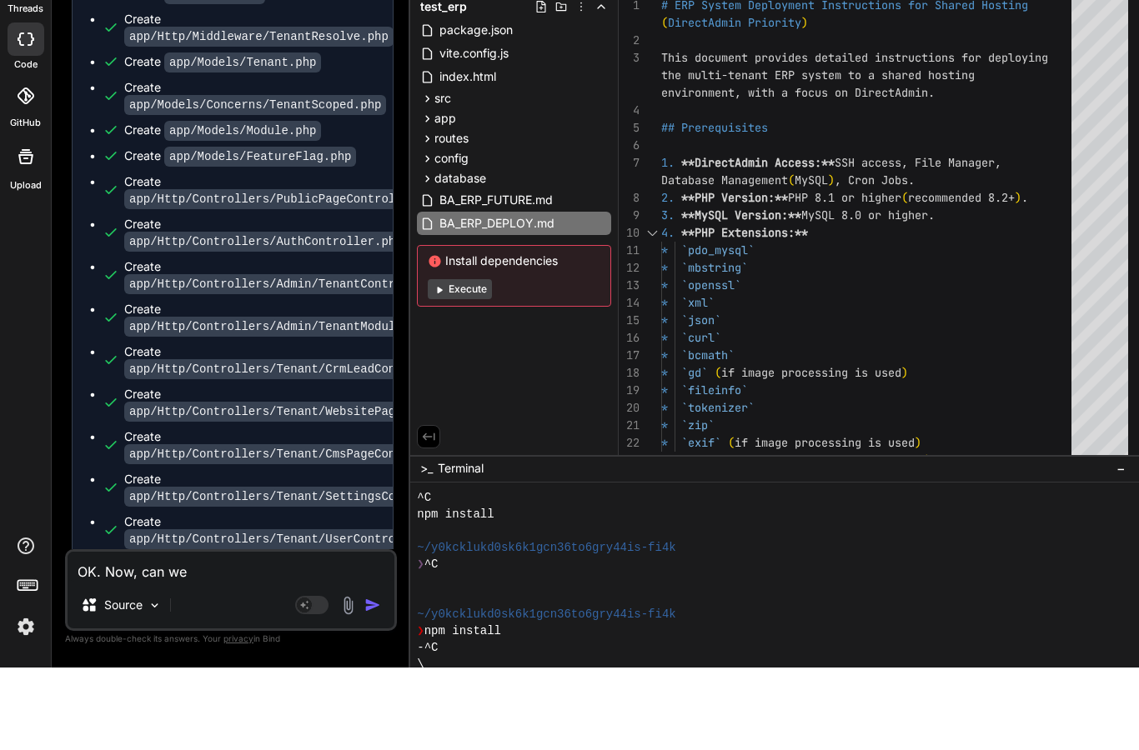
type textarea "OK. Now, can we"
type textarea "x"
type textarea "OK. Now, can we c"
type textarea "x"
type textarea "OK. Now, can we cr"
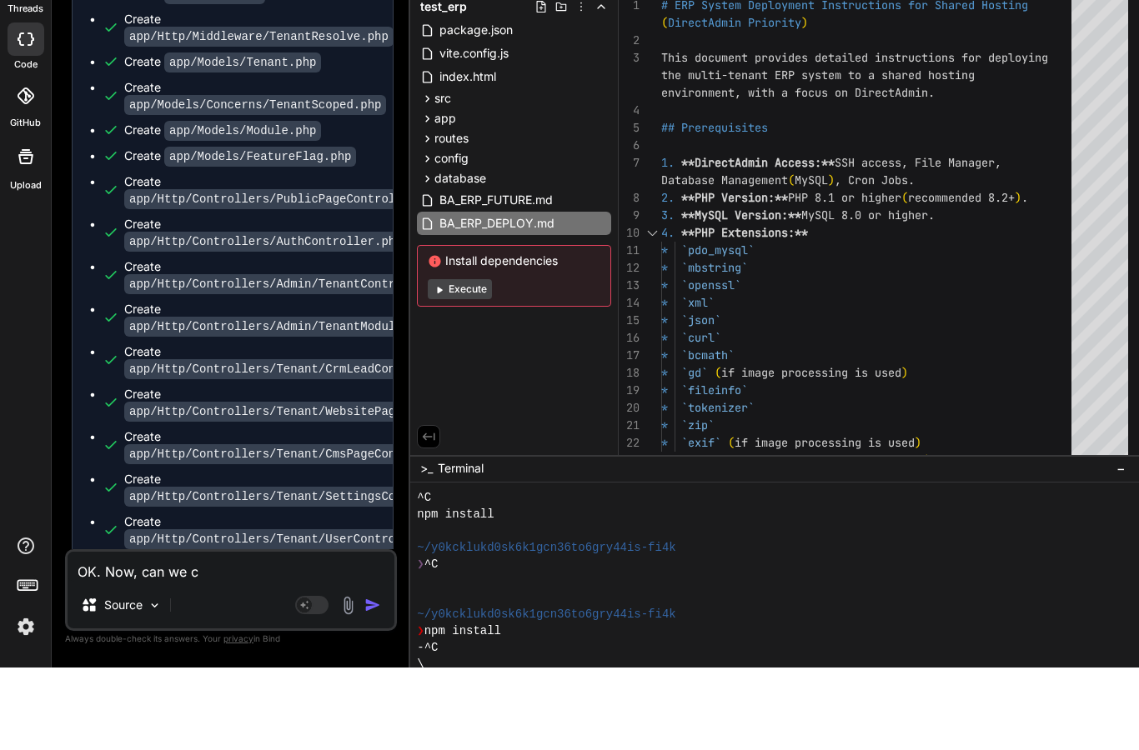
type textarea "x"
type textarea "OK. Now, can we cre"
type textarea "x"
type textarea "OK. Now, can we crea"
type textarea "x"
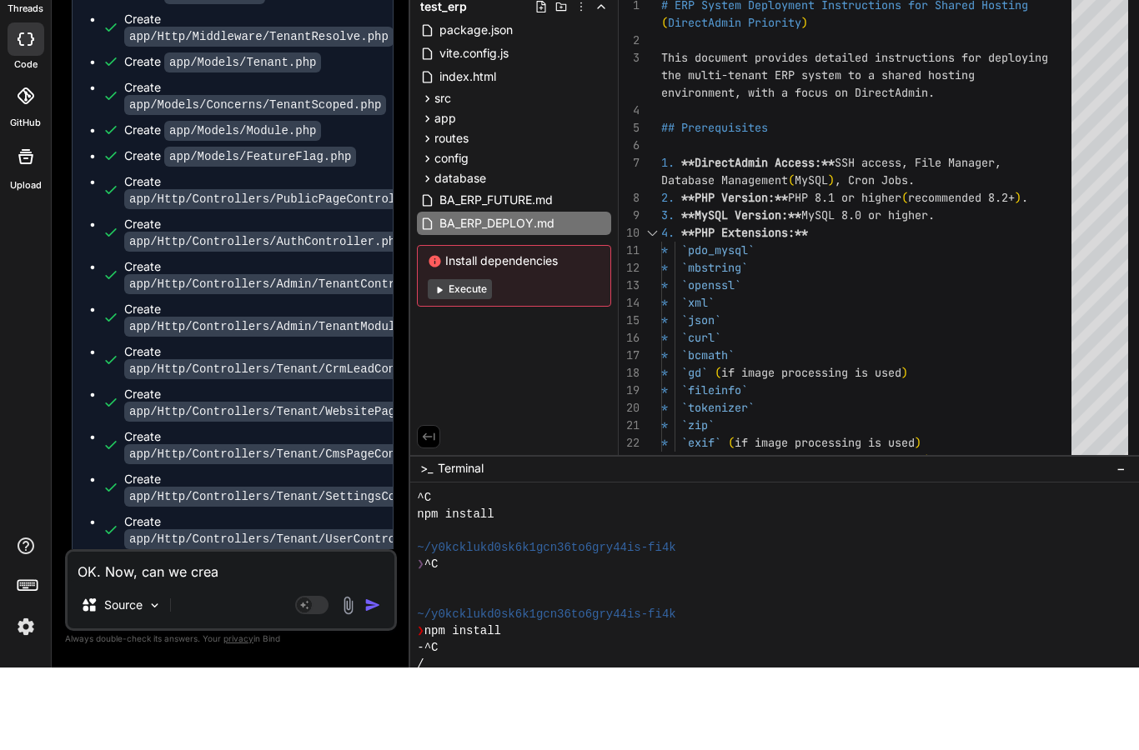
type textarea "OK. Now, can we creat"
type textarea "x"
type textarea "OK. Now, can we create"
type textarea "x"
type textarea "OK. Now, can we create"
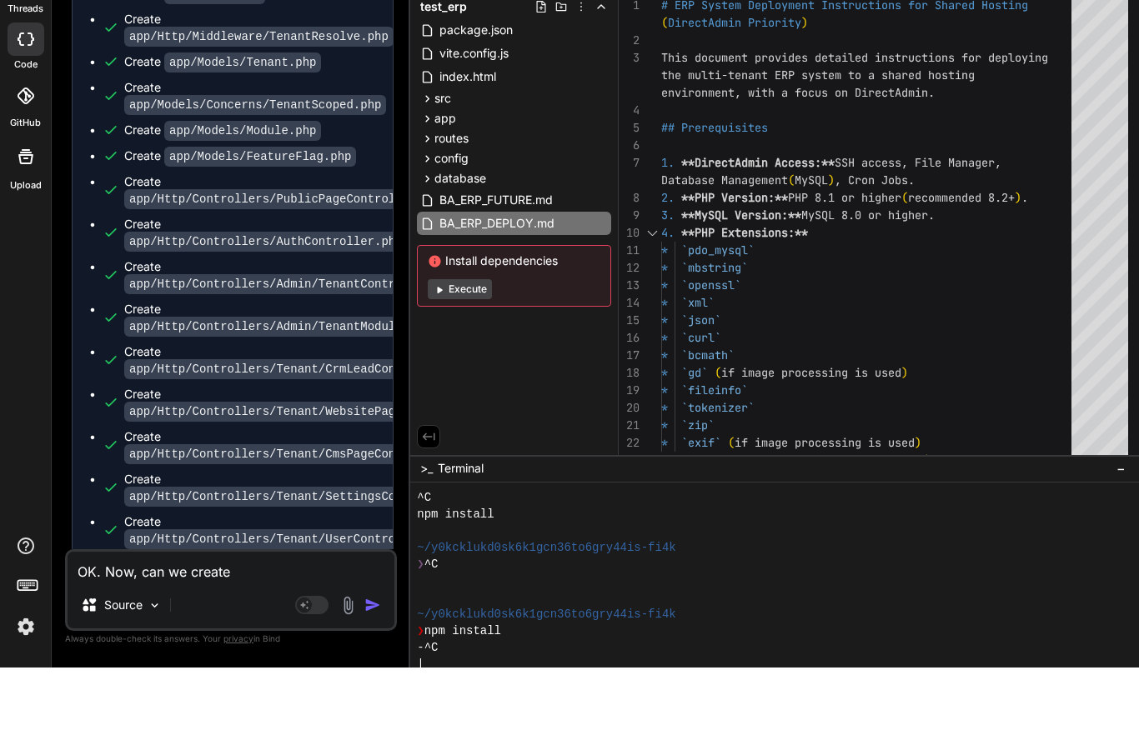
type textarea "x"
type textarea "OK. Now, can we create s"
type textarea "x"
type textarea "OK. Now, can we create so"
type textarea "x"
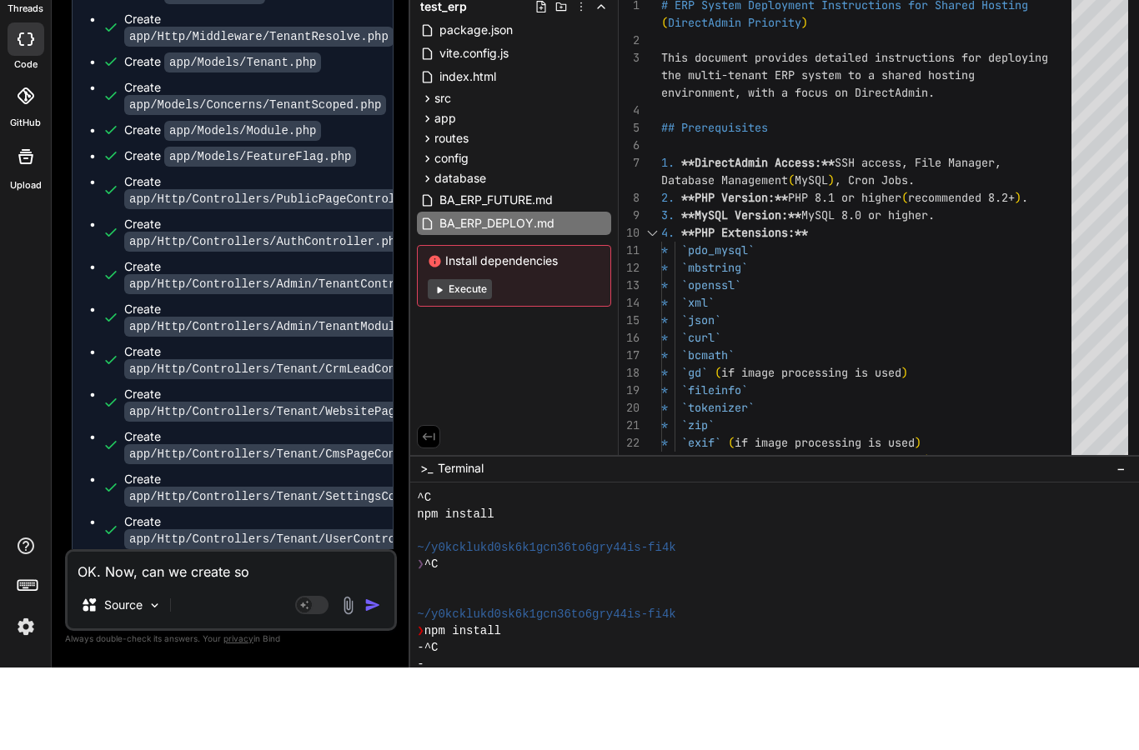
type textarea "OK. Now, can we create som"
type textarea "x"
type textarea "OK. Now, can we create some"
type textarea "x"
type textarea "OK. Now, can we create some"
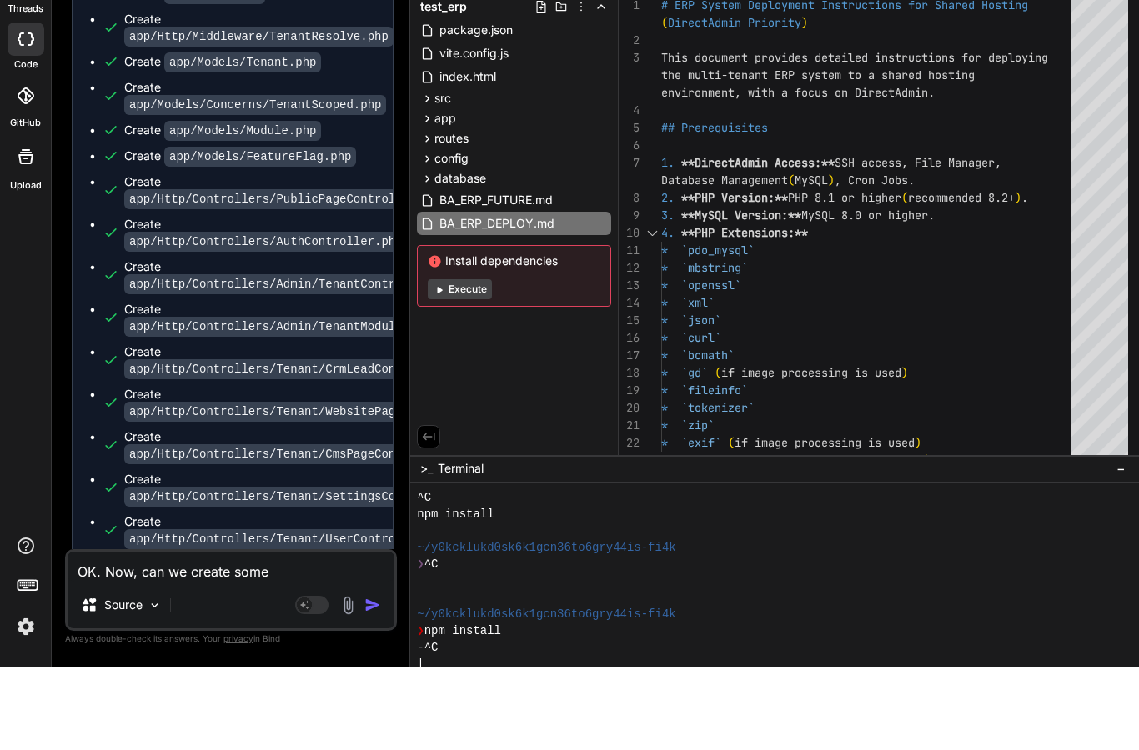
type textarea "x"
type textarea "OK. Now, can we create some s"
type textarea "x"
type textarea "OK. Now, can we create some so"
type textarea "x"
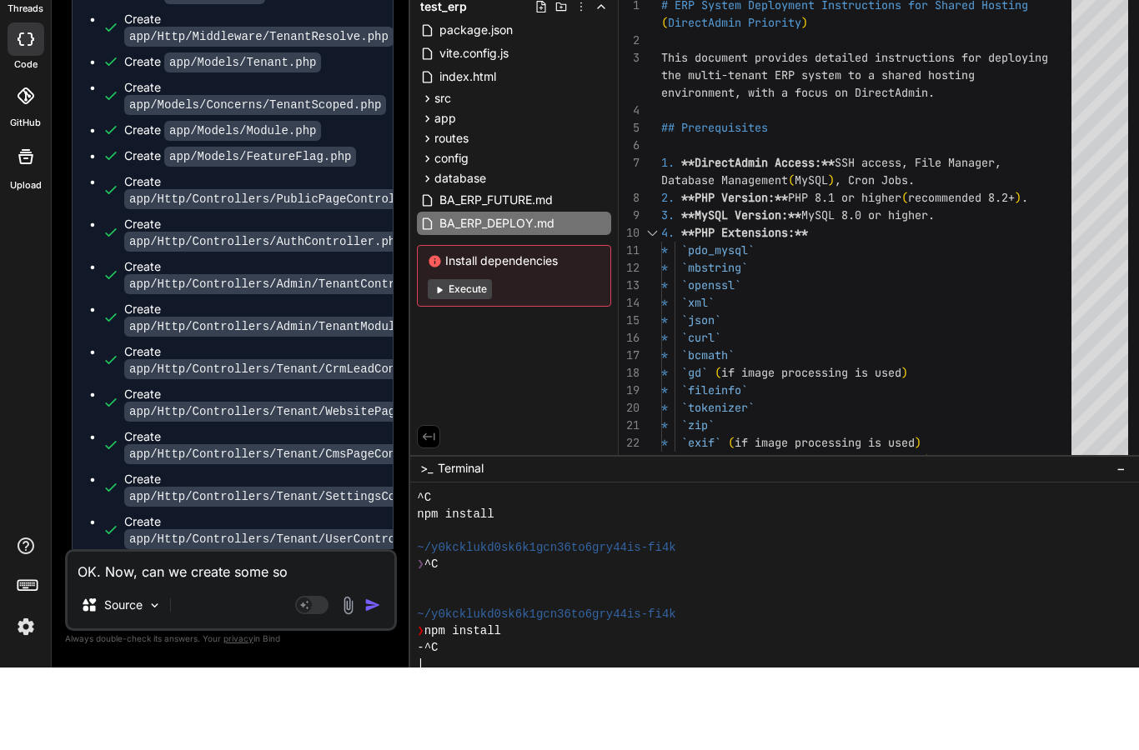
type textarea "OK. Now, can we create some sor"
type textarea "x"
type textarea "OK. Now, can we create some sorf"
type textarea "x"
type textarea "OK. Now, can we create some sorft"
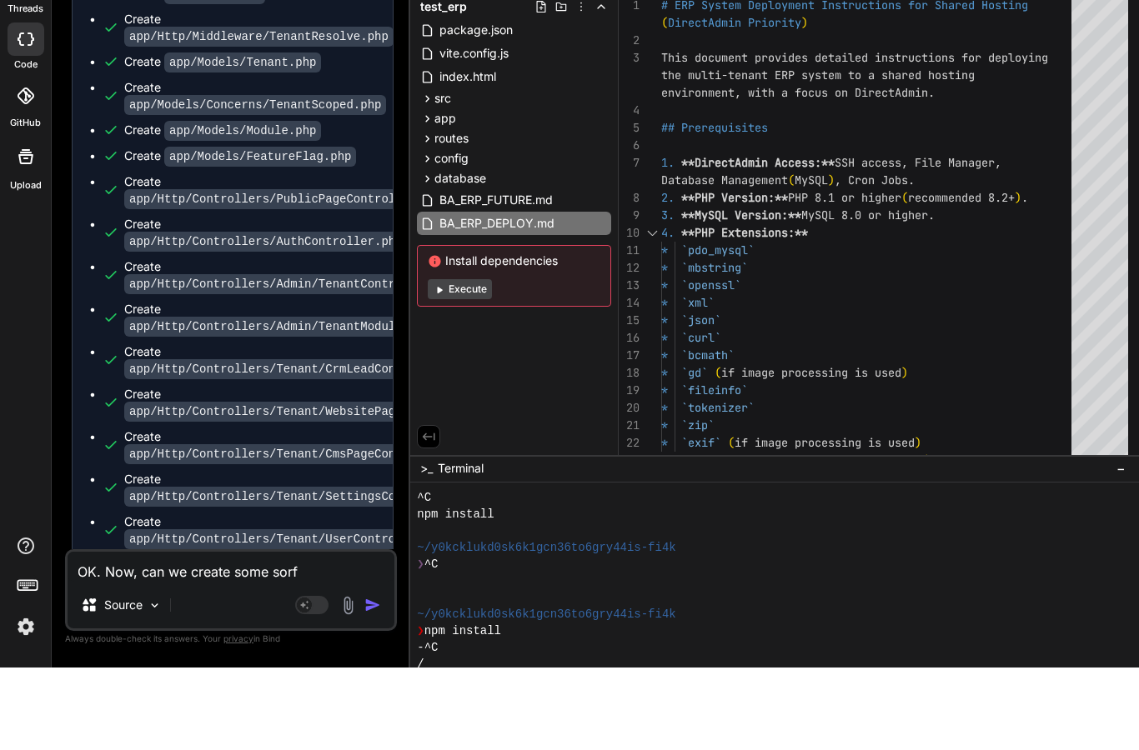
type textarea "x"
type textarea "OK. Now, can we create some sort"
type textarea "x"
type textarea "OK. Now, can we create some sort"
type textarea "x"
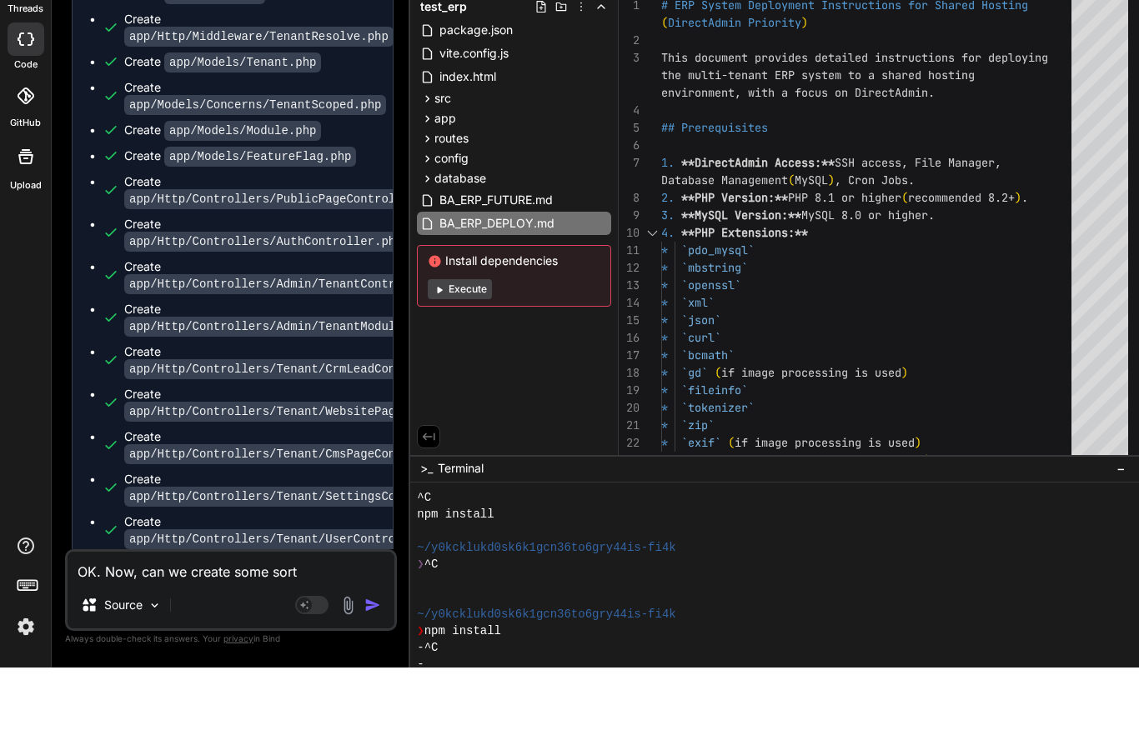
type textarea "OK. Now, can we create some sort o"
type textarea "x"
type textarea "OK. Now, can we create some sort of"
type textarea "x"
type textarea "OK. Now, can we create some sort of"
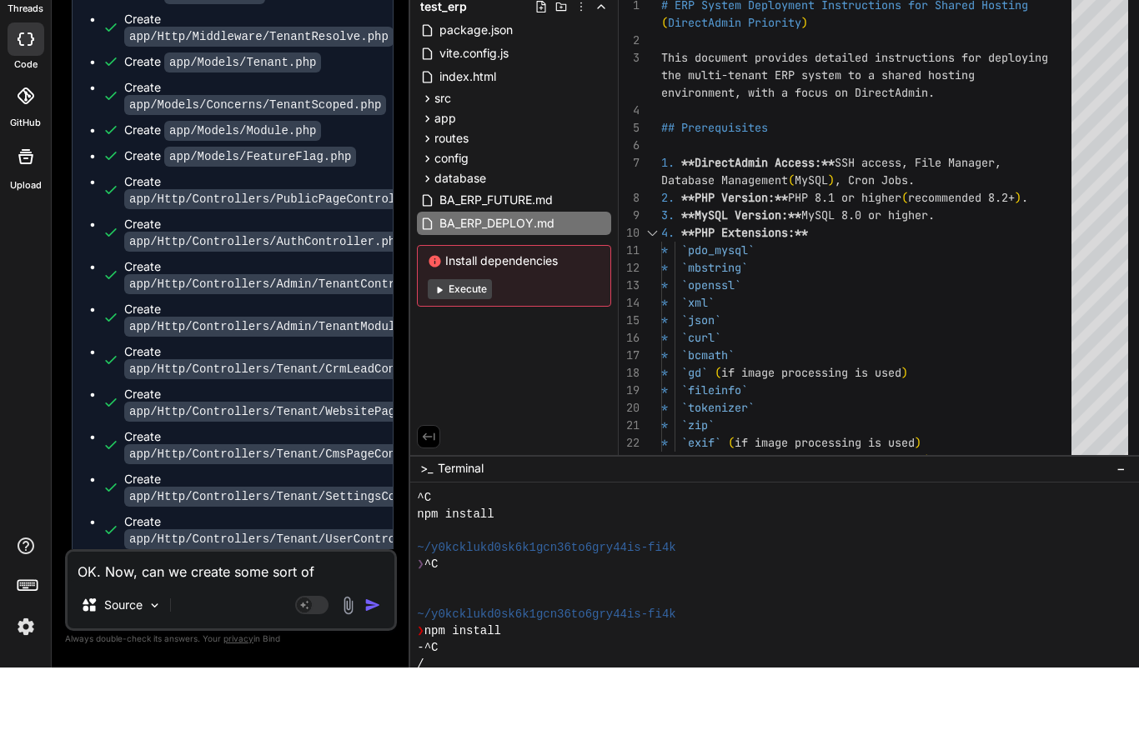
type textarea "x"
type textarea "OK. Now, can we create some sort of s"
type textarea "x"
type textarea "OK. Now, can we create some sort of sf"
type textarea "x"
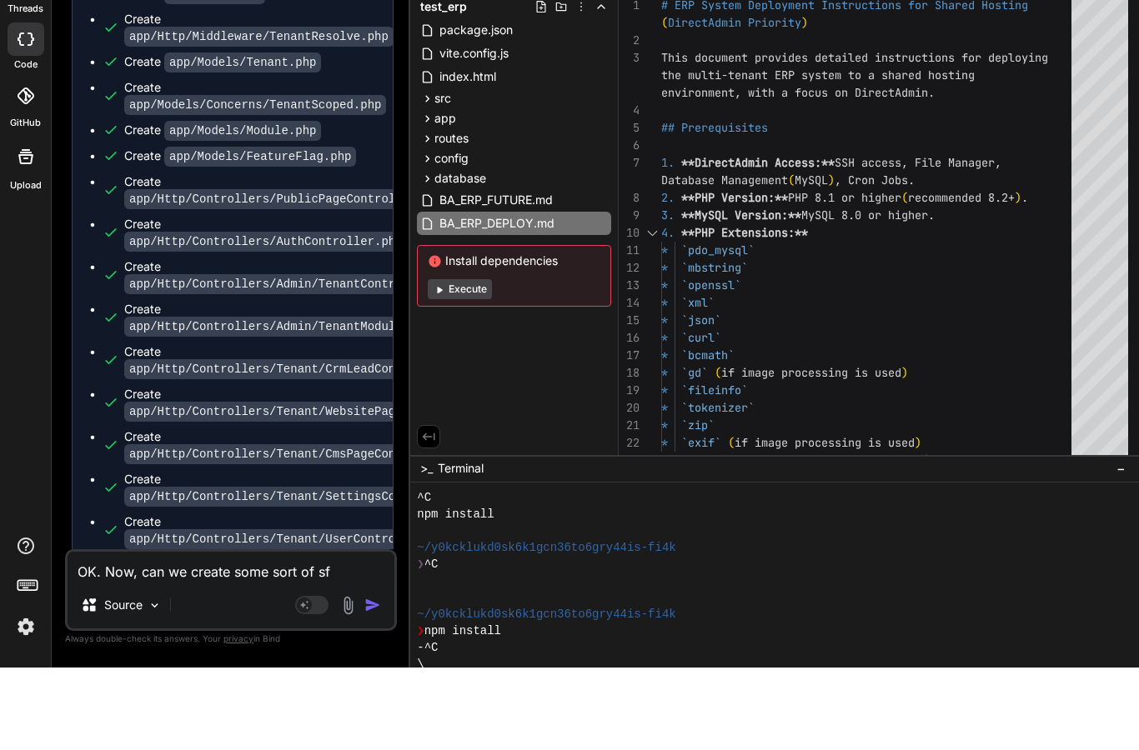
type textarea "OK. Now, can we create some sort of sfr"
type textarea "x"
type textarea "OK. Now, can we create some sort of sfri"
type textarea "x"
type textarea "OK. Now, can we create some sort of sfrip"
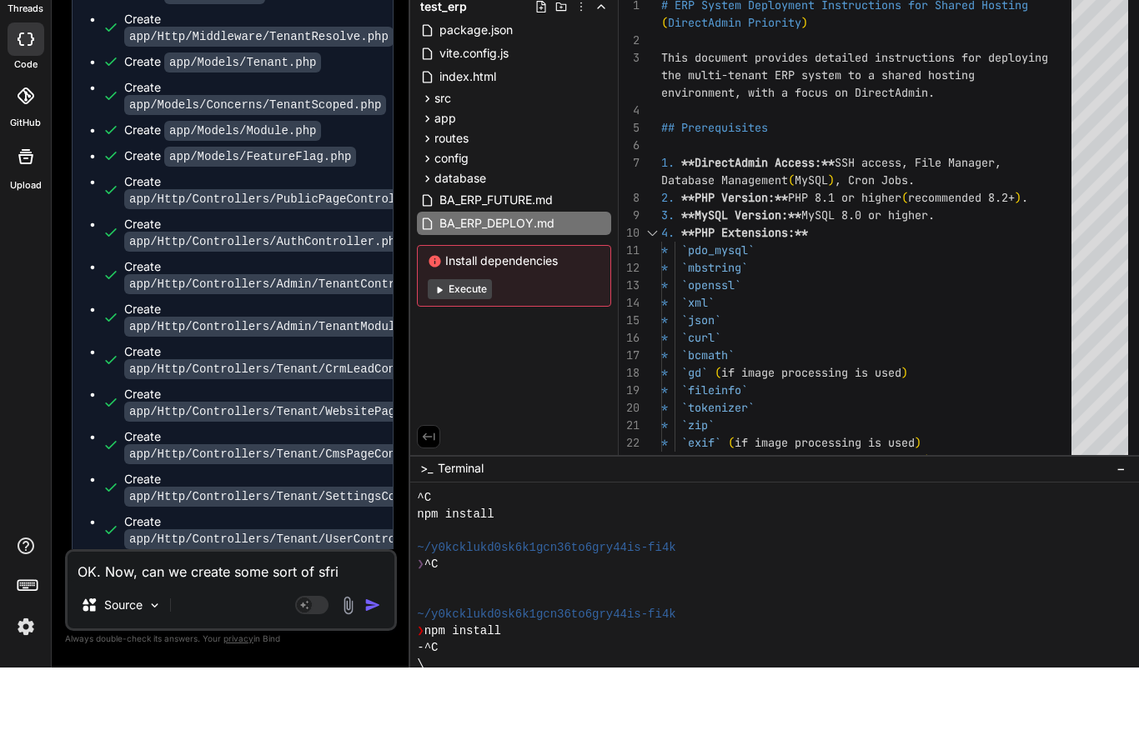
type textarea "x"
type textarea "OK. Now, can we create some sort of sfript"
type textarea "x"
type textarea "OK. Now, can we create some sort of sfrip"
type textarea "x"
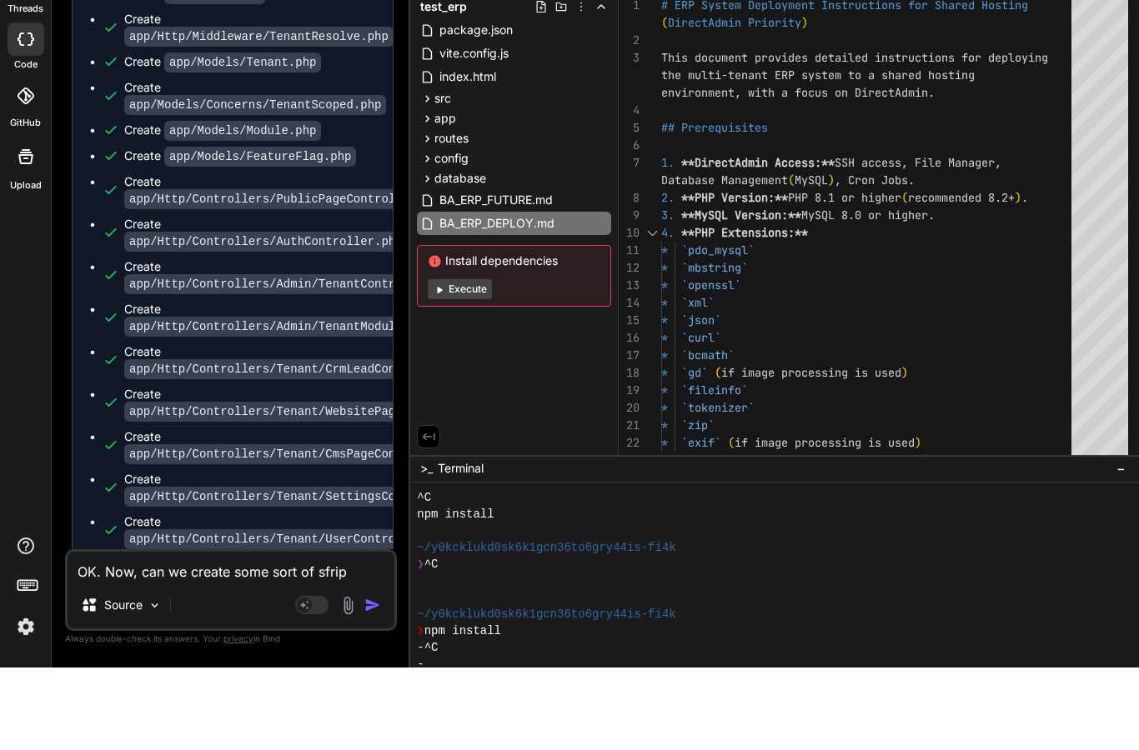
type textarea "OK. Now, can we create some sort of sfri"
type textarea "x"
type textarea "OK. Now, can we create some sort of sfr"
type textarea "x"
type textarea "OK. Now, can we create some sort of sf"
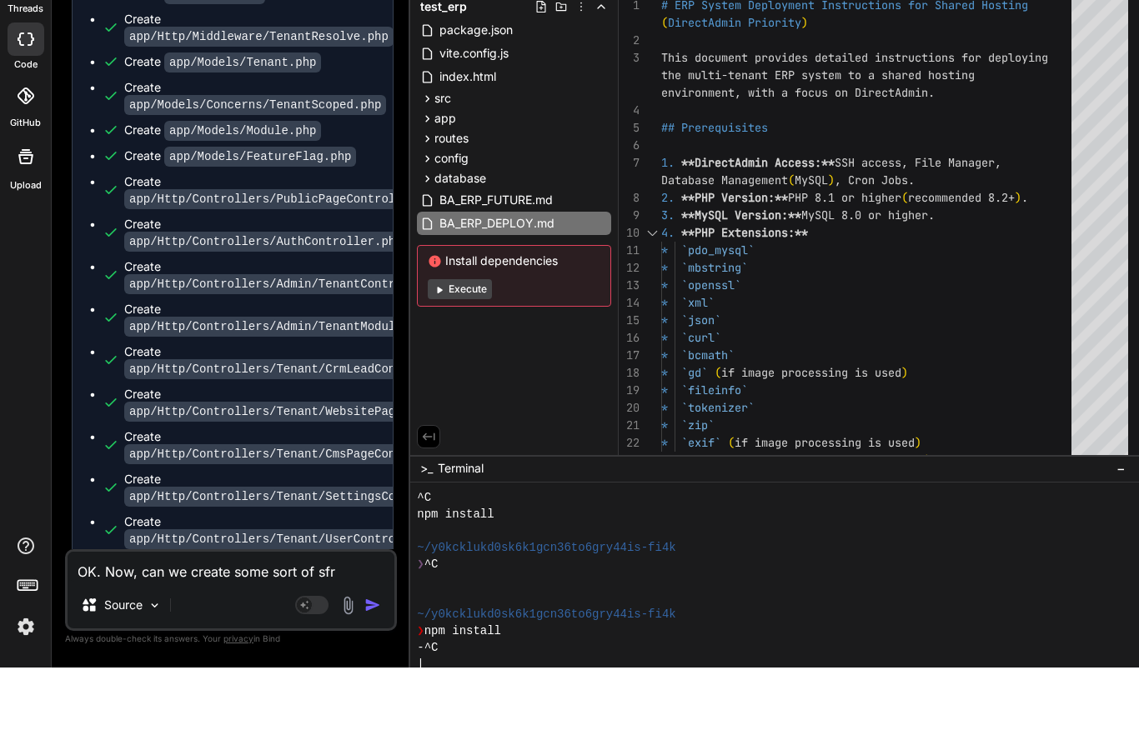
type textarea "x"
type textarea "OK. Now, can we create some sort of s"
type textarea "x"
type textarea "OK. Now, can we create some sort of sc"
type textarea "x"
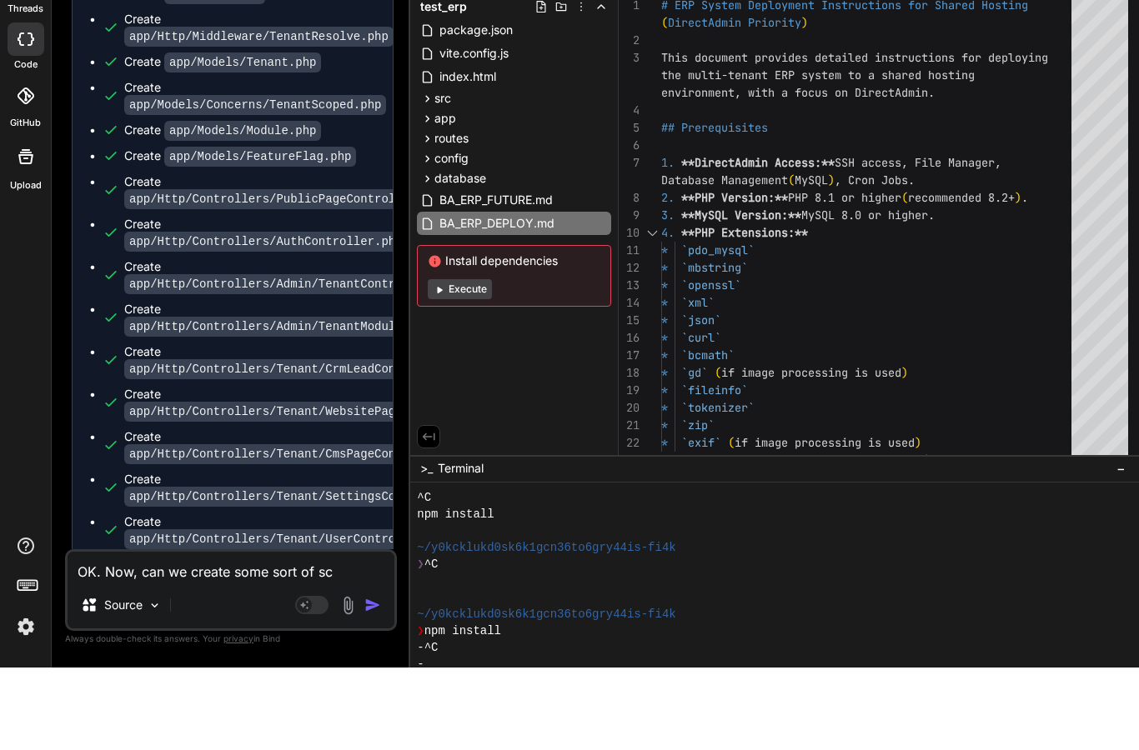
type textarea "OK. Now, can we create some sort of scr"
type textarea "x"
type textarea "OK. Now, can we create some sort of scri"
type textarea "x"
type textarea "OK. Now, can we create some sort of scrip"
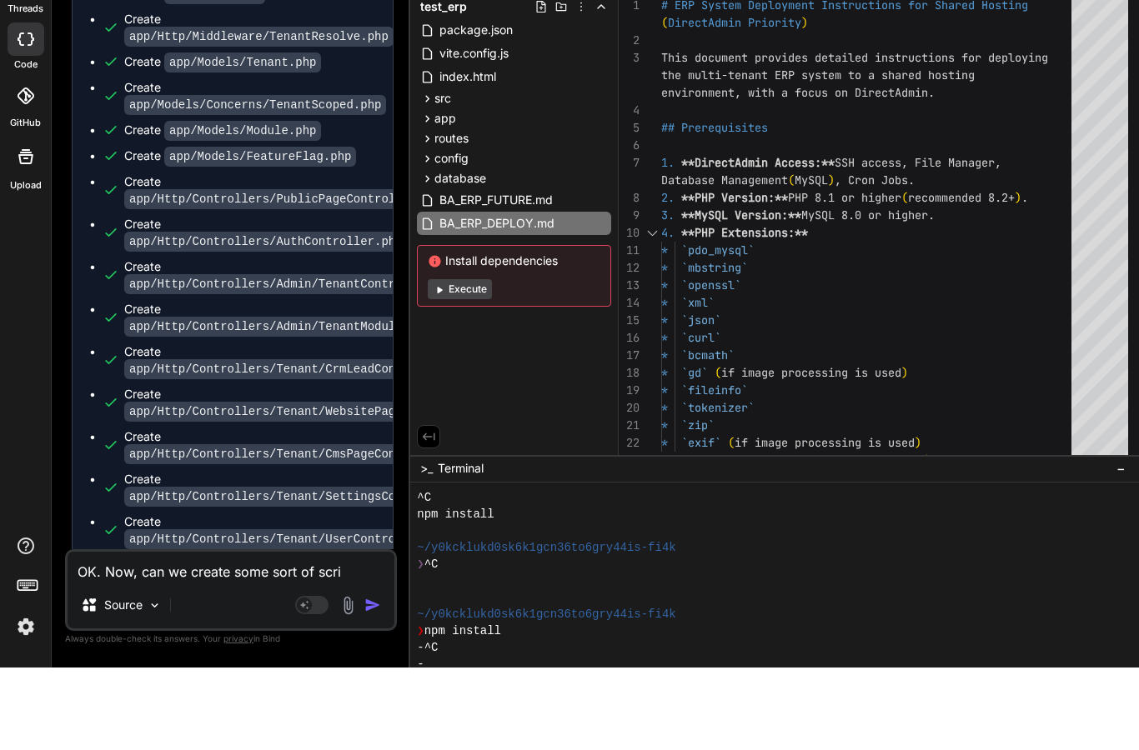
type textarea "x"
type textarea "OK. Now, can we create some sort of script"
type textarea "x"
type textarea "OK. Now, can we create some sort of script"
type textarea "x"
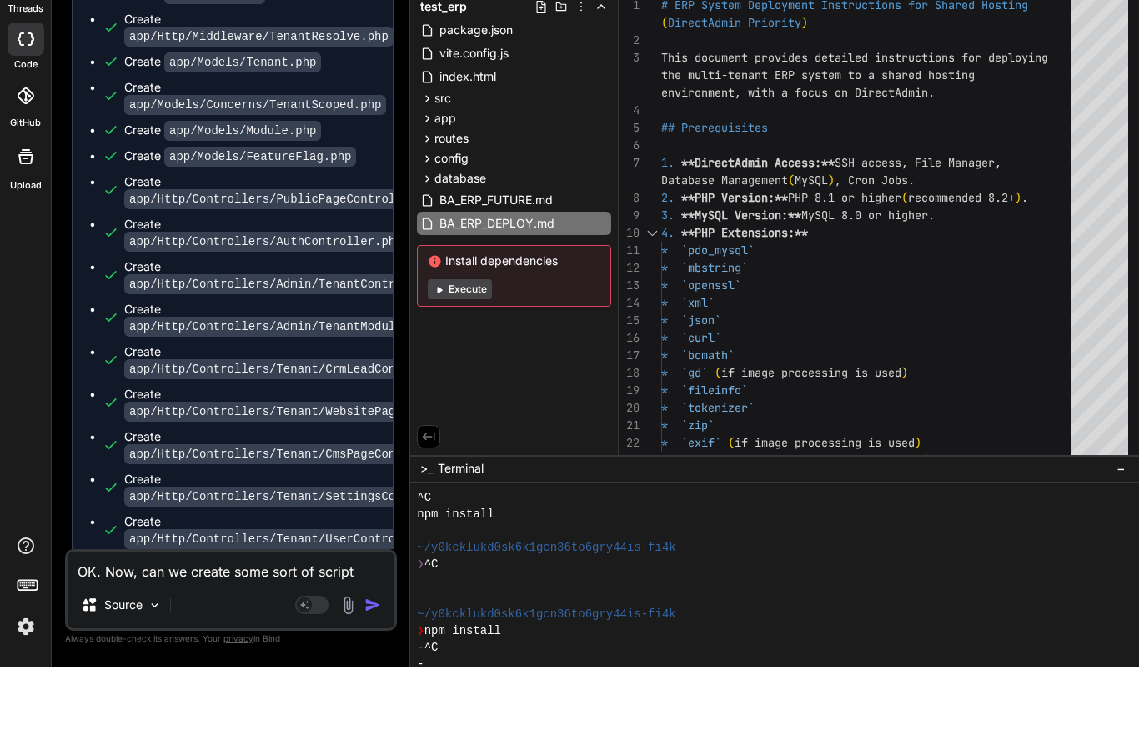
type textarea "OK. Now, can we create some sort of script o"
type textarea "x"
type textarea "OK. Now, can we create some sort of script or"
type textarea "x"
type textarea "OK. Now, can we create some sort of script or"
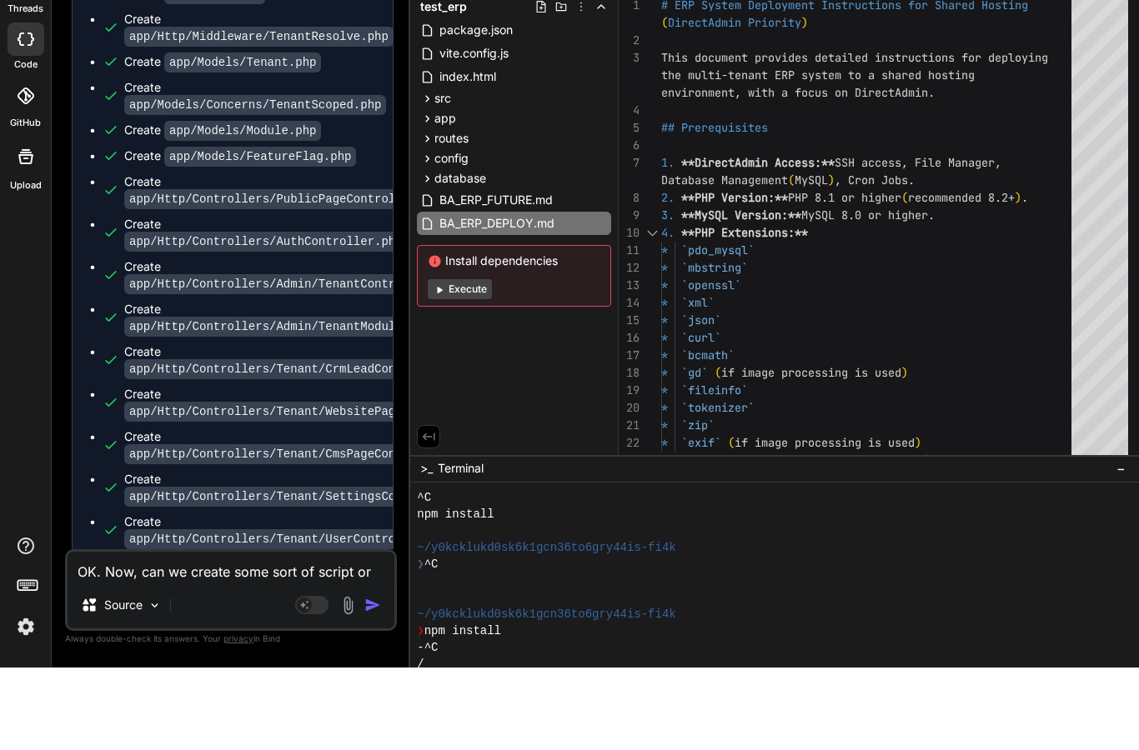
type textarea "x"
type textarea "OK. Now, can we create some sort of script or p"
type textarea "x"
type textarea "OK. Now, can we create some sort of script or pr"
type textarea "x"
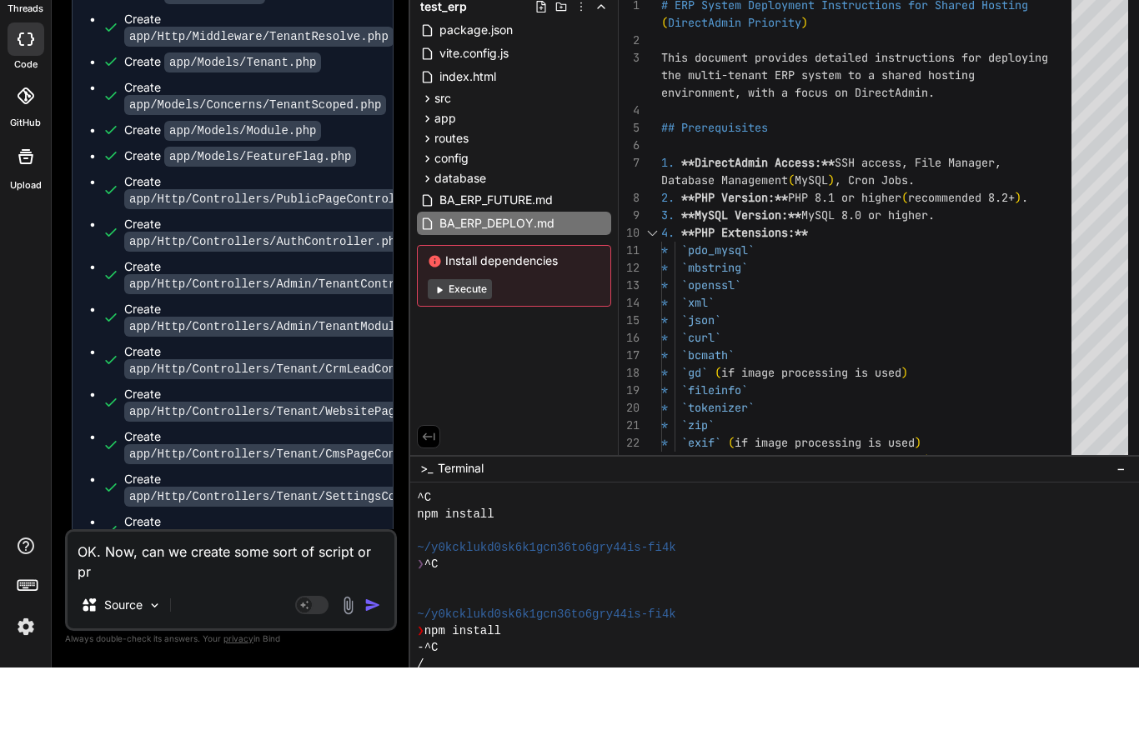
type textarea "OK. Now, can we create some sort of script or pro"
type textarea "x"
type textarea "OK. Now, can we create some sort of script or prog"
type textarea "x"
type textarea "OK. Now, can we create some sort of script or progr"
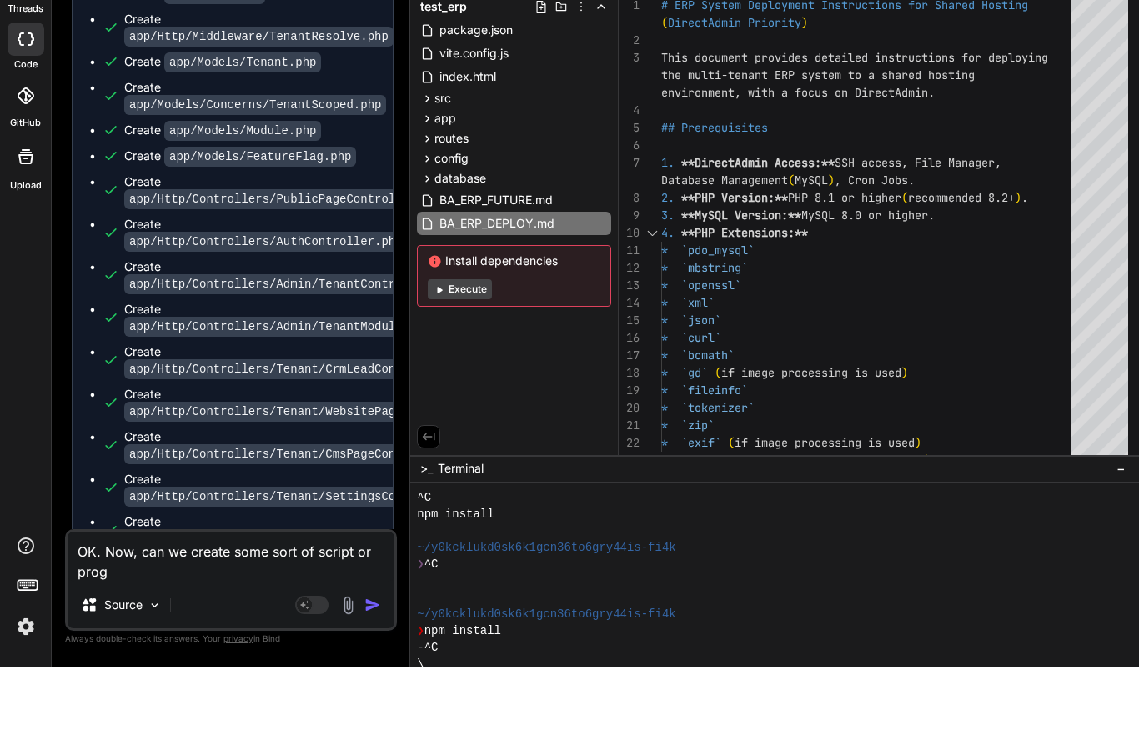
type textarea "x"
type textarea "OK. Now, can we create some sort of script or progra"
type textarea "x"
type textarea "OK. Now, can we create some sort of script or program"
type textarea "x"
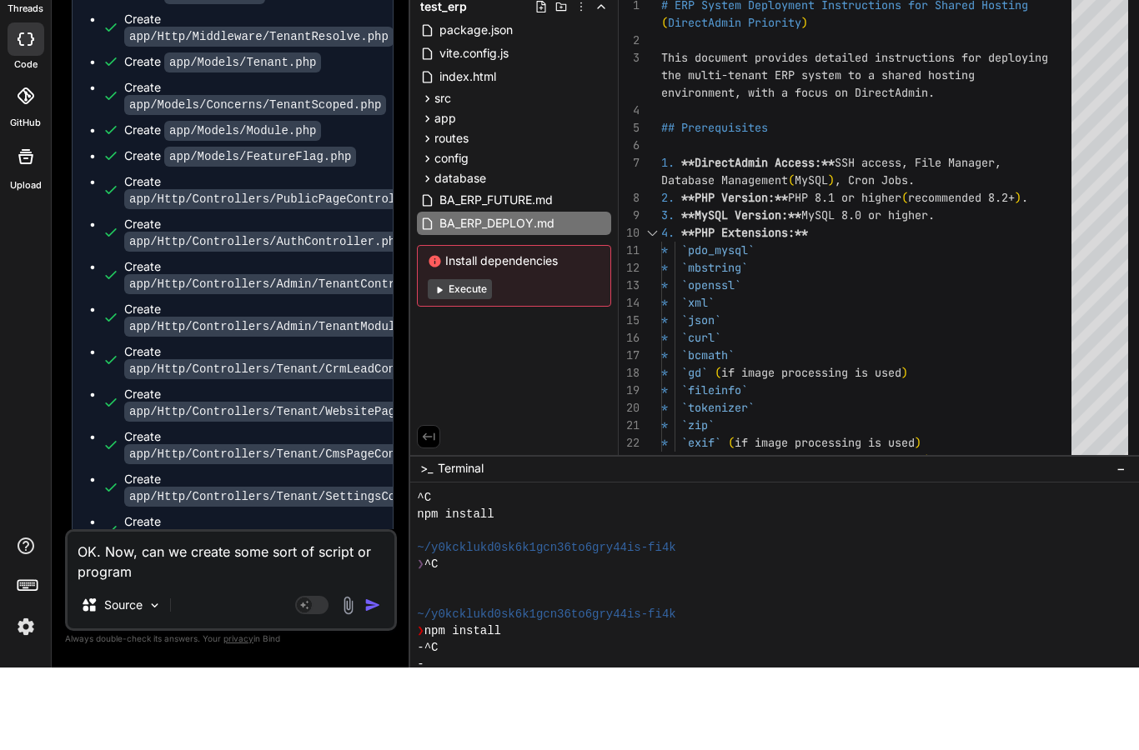
type textarea "OK. Now, can we create some sort of script or programm"
type textarea "x"
type textarea "OK. Now, can we create some sort of script or programma"
type textarea "x"
type textarea "OK. Now, can we create some sort of script or programmat"
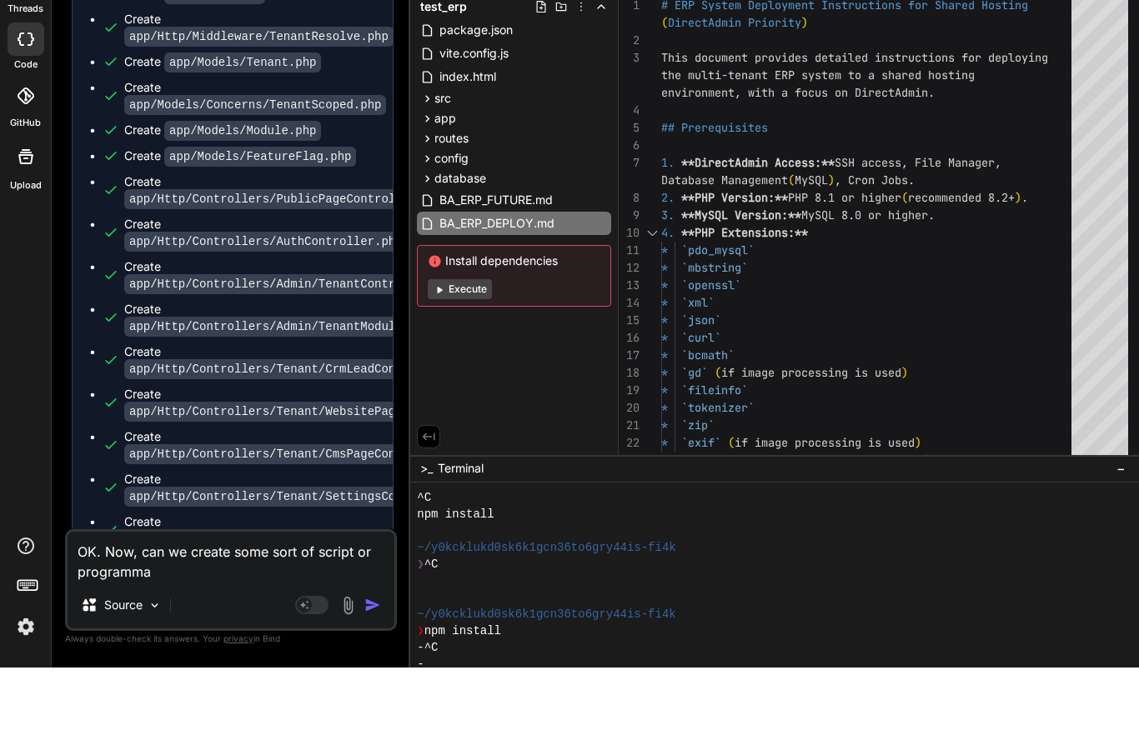
type textarea "x"
type textarea "OK. Now, can we create some sort of script or programmati"
type textarea "x"
type textarea "OK. Now, can we create some sort of script or programmatic"
type textarea "x"
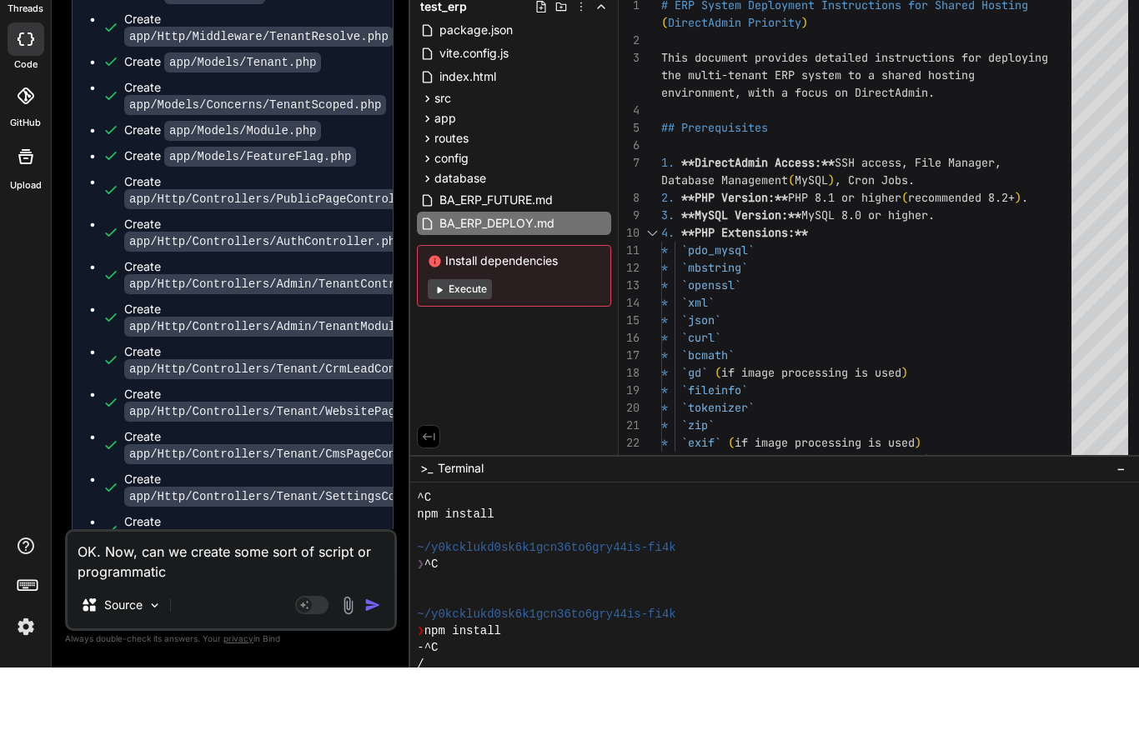
type textarea "OK. Now, can we create some sort of script or programmatic"
type textarea "x"
type textarea "OK. Now, can we create some sort of script or programmatic f"
type textarea "x"
type textarea "OK. Now, can we create some sort of script or programmatic fu"
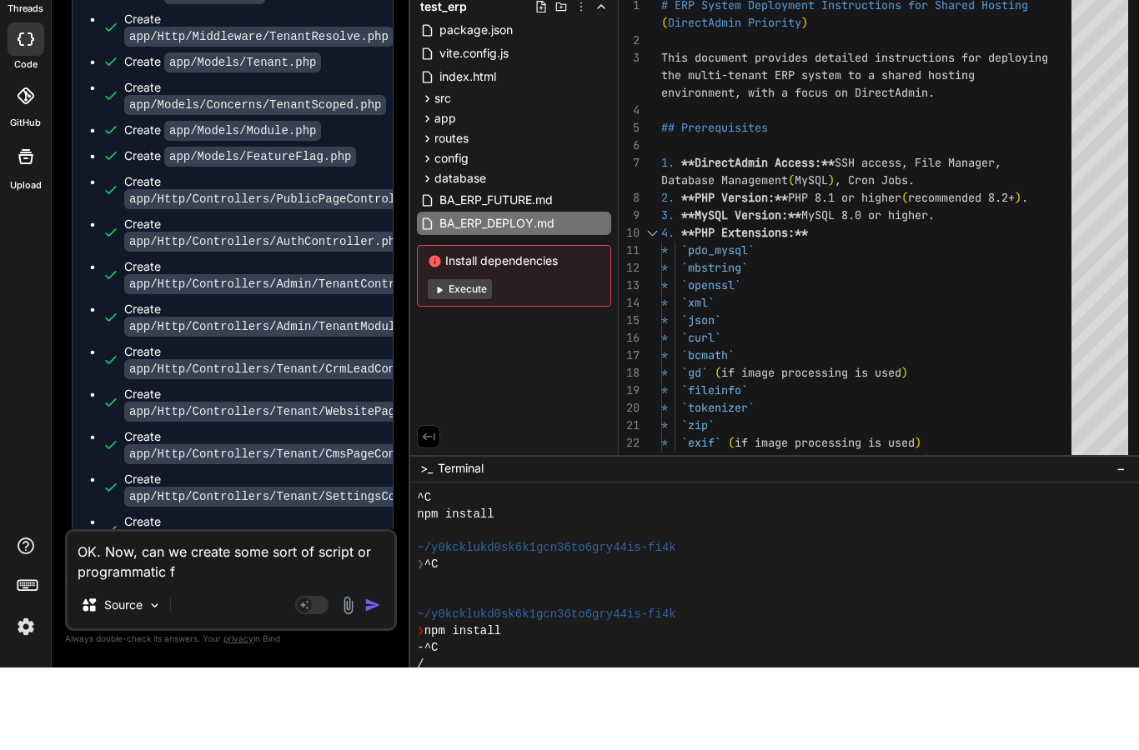
type textarea "x"
type textarea "OK. Now, can we create some sort of script or programmatic fun"
type textarea "x"
type textarea "OK. Now, can we create some sort of script or programmatic func"
type textarea "x"
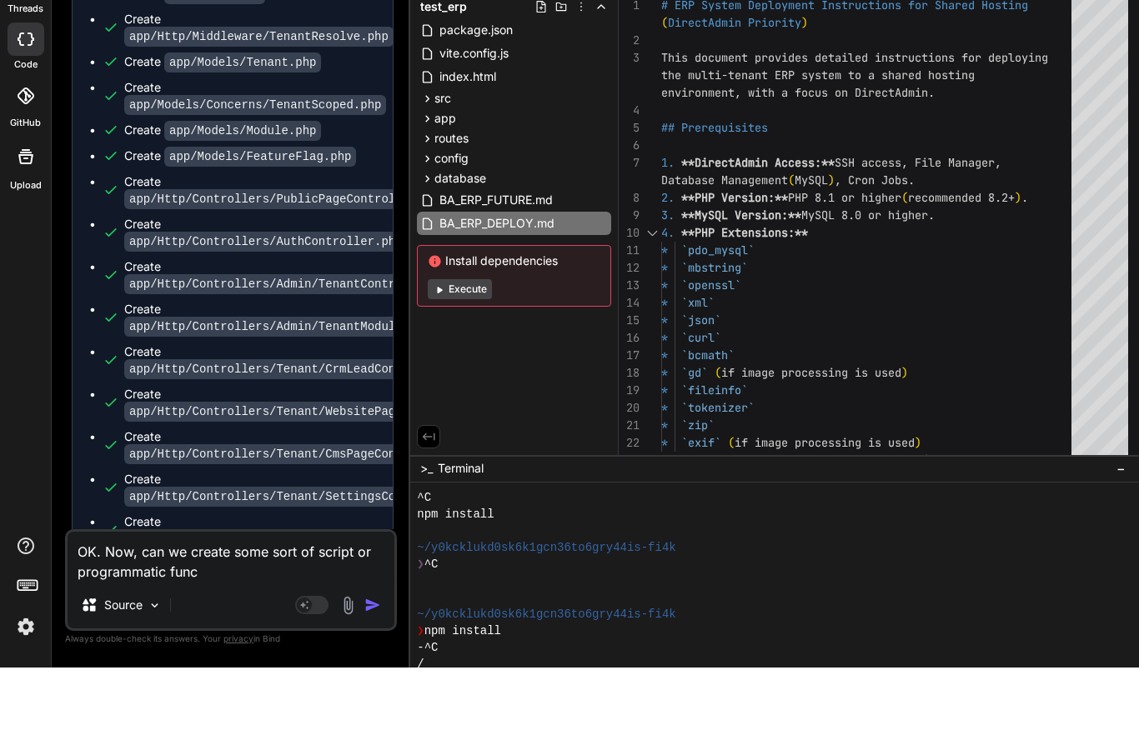
type textarea "OK. Now, can we create some sort of script or programmatic funct"
type textarea "x"
type textarea "OK. Now, can we create some sort of script or programmatic functi"
type textarea "x"
type textarea "OK. Now, can we create some sort of script or programmatic functio"
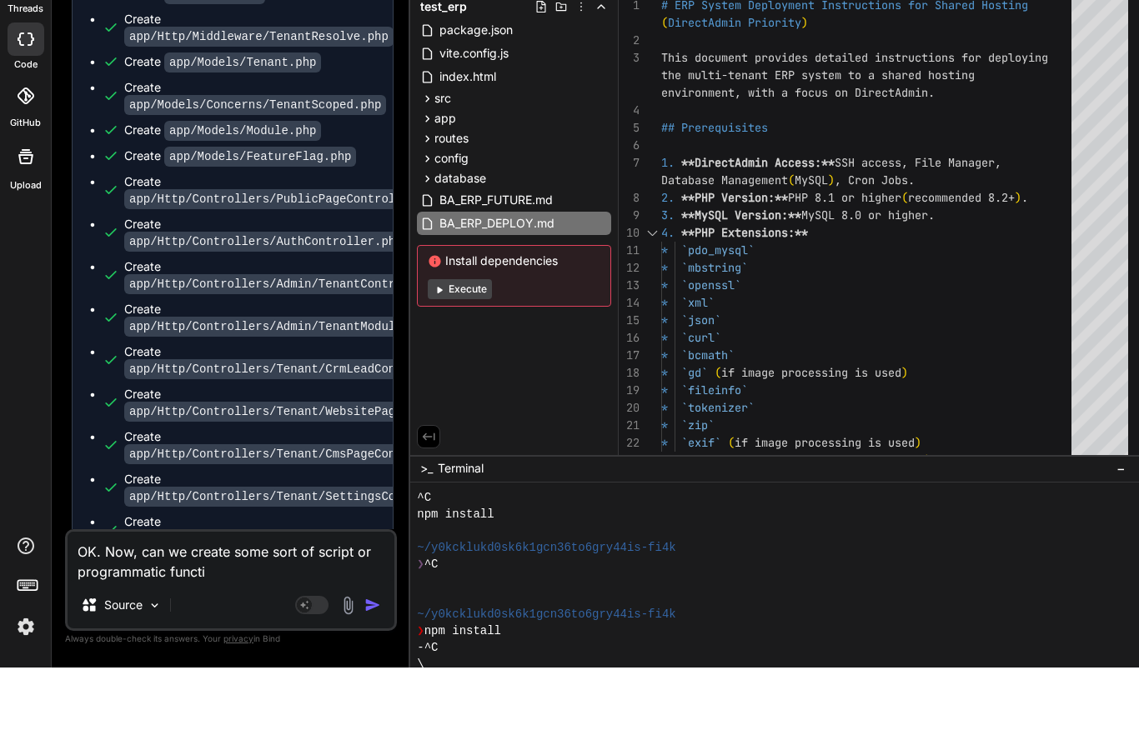
type textarea "x"
type textarea "OK. Now, can we create some sort of script or programmatic function"
type textarea "x"
type textarea "OK. Now, can we create some sort of script or programmatic function"
type textarea "x"
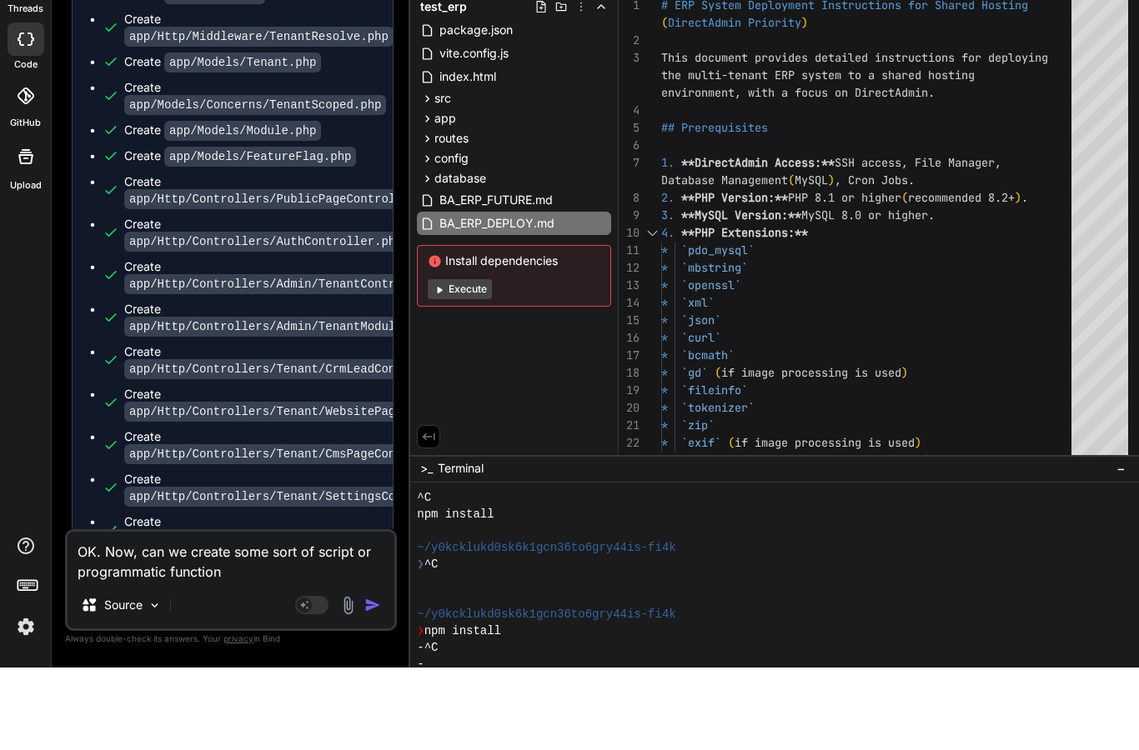
type textarea "OK. Now, can we create some sort of script or programmatic function t"
type textarea "x"
type textarea "OK. Now, can we create some sort of script or programmatic function th"
type textarea "x"
type textarea "OK. Now, can we create some sort of script or programmatic function tha"
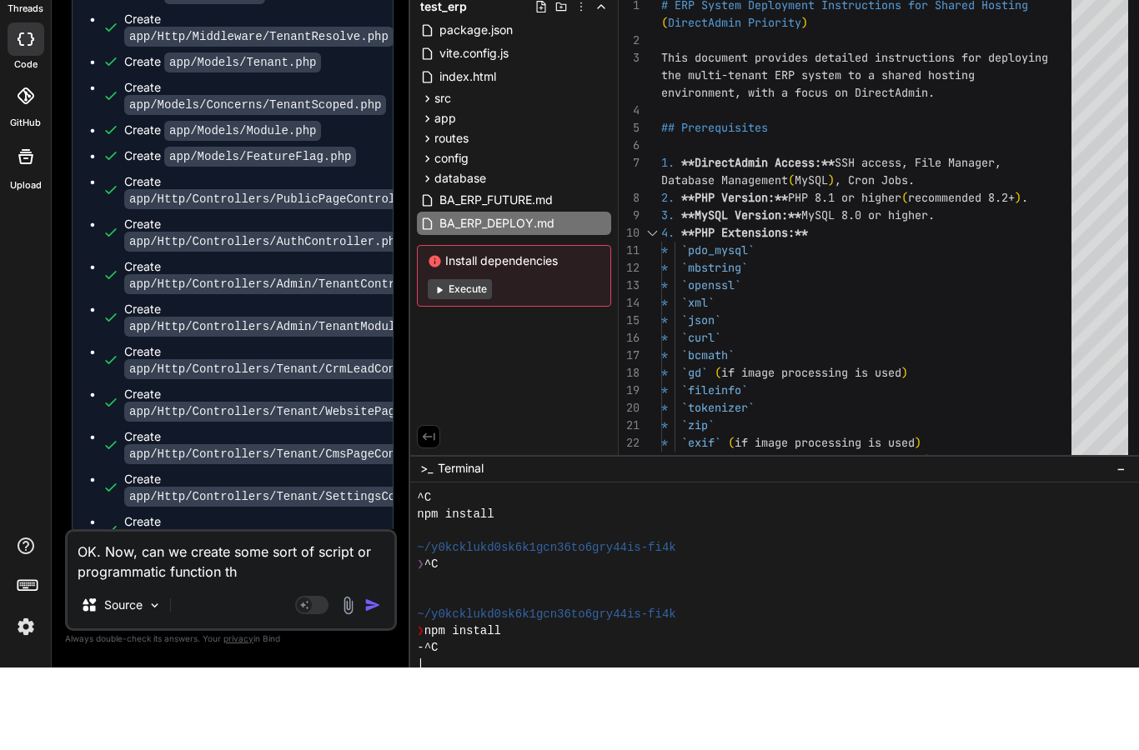
type textarea "x"
type textarea "OK. Now, can we create some sort of script or programmatic function that"
type textarea "x"
type textarea "OK. Now, can we create some sort of script or programmatic function that"
type textarea "x"
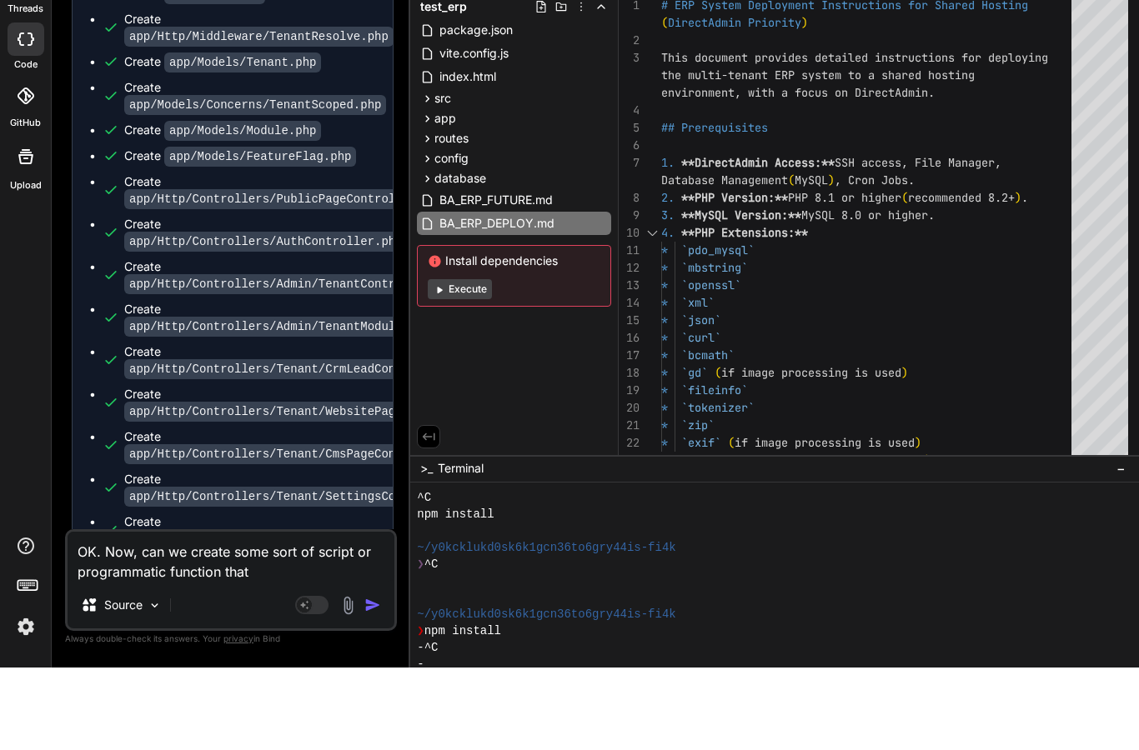
type textarea "OK. Now, can we create some sort of script or programmatic function that w"
type textarea "x"
type textarea "OK. Now, can we create some sort of script or programmatic function that wi"
type textarea "x"
type textarea "OK. Now, can we create some sort of script or programmatic function that wil"
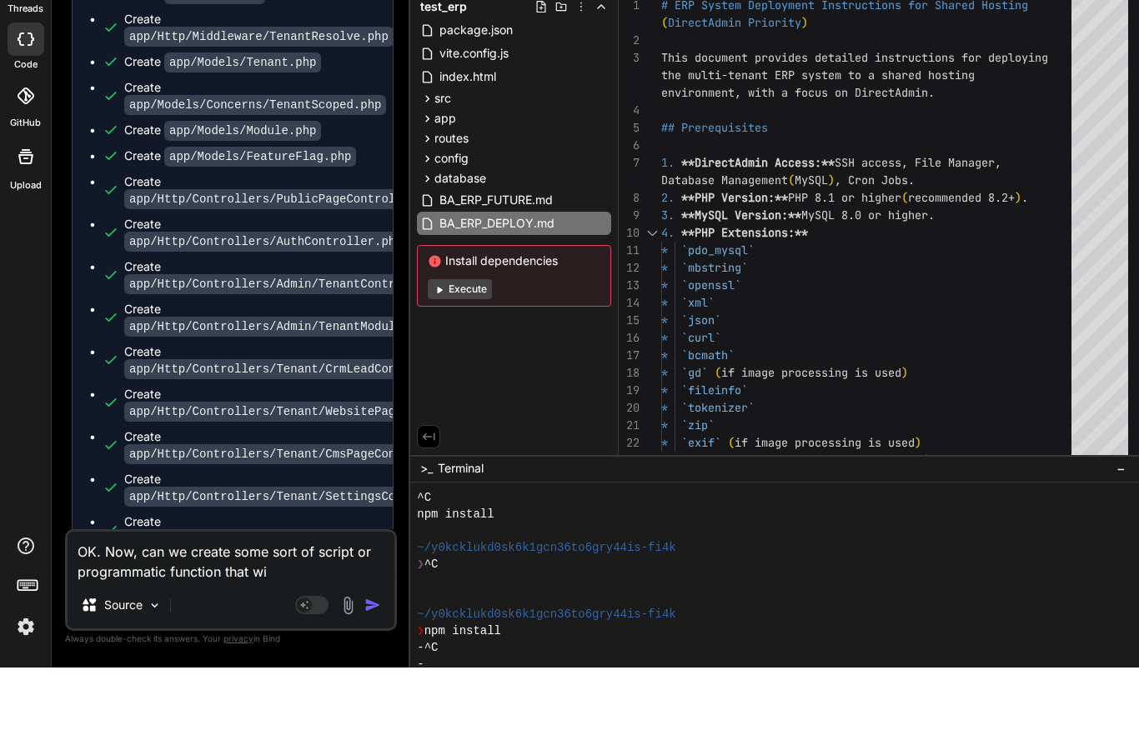
type textarea "x"
type textarea "OK. Now, can we create some sort of script or programmatic function that will"
type textarea "x"
type textarea "OK. Now, can we create some sort of script or programmatic function that will"
type textarea "x"
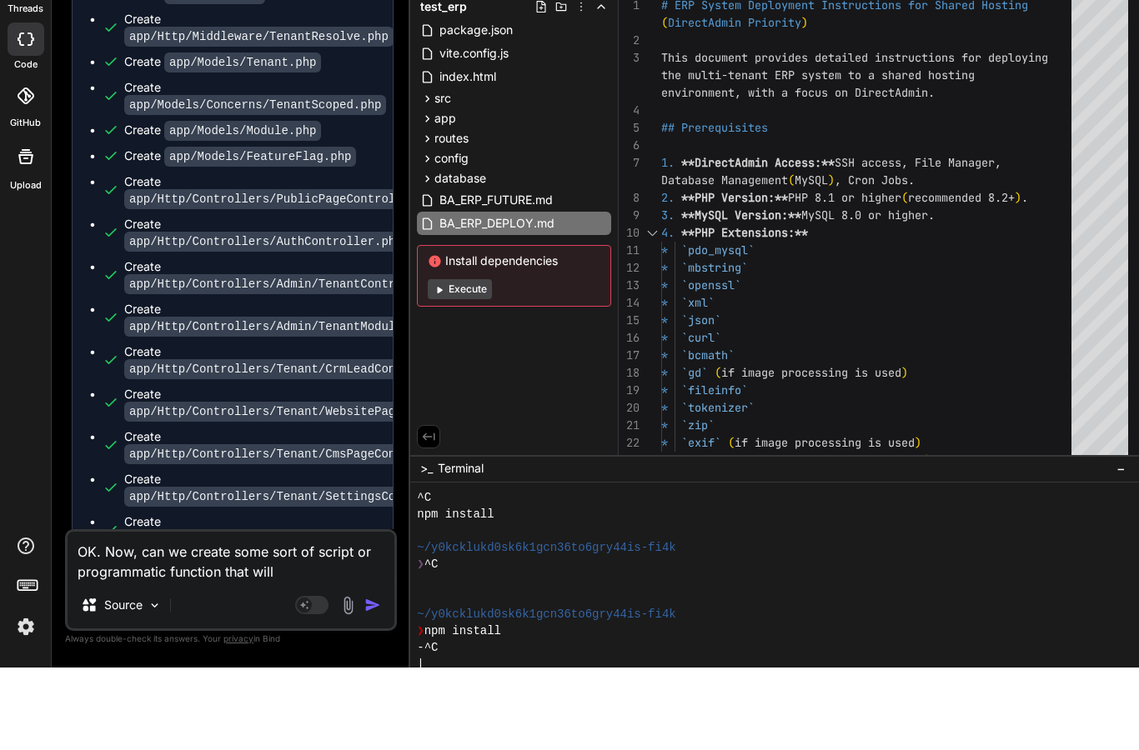
type textarea "OK. Now, can we create some sort of script or programmatic function that will a"
type textarea "x"
type textarea "OK. Now, can we create some sort of script or programmatic function that will au"
type textarea "x"
type textarea "OK. Now, can we create some sort of script or programmatic function that will a…"
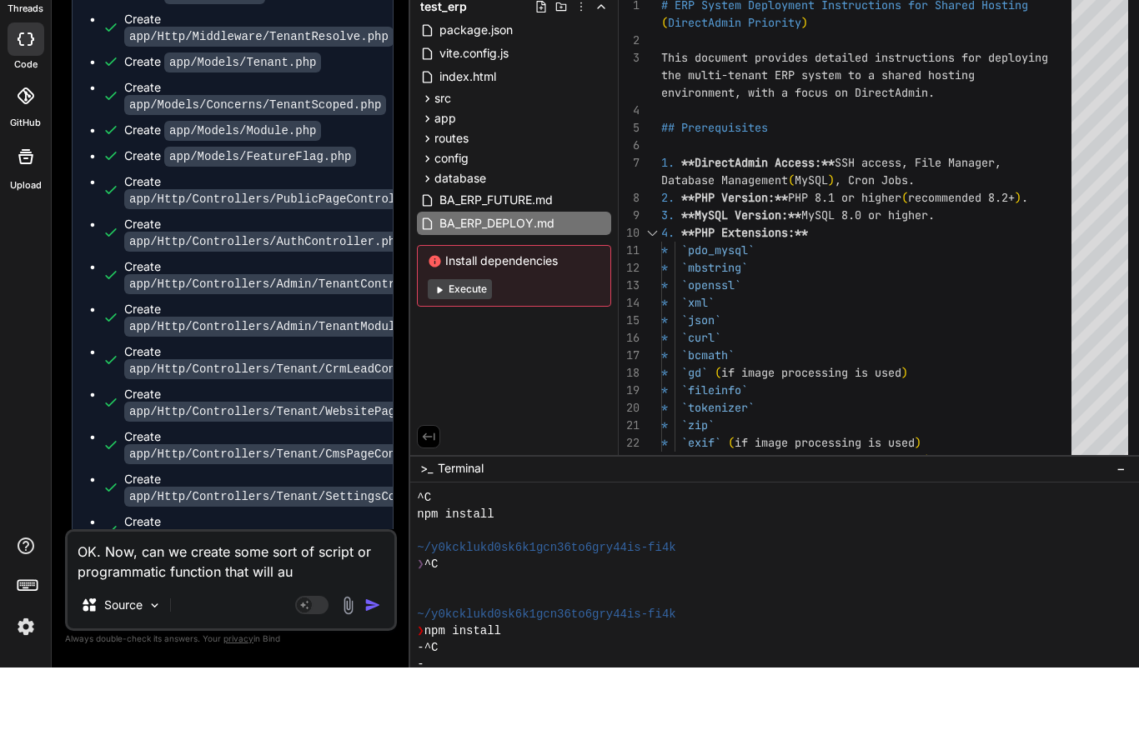
type textarea "x"
type textarea "OK. Now, can we create some sort of script or programmatic function that will a…"
type textarea "x"
type textarea "OK. Now, can we create some sort of script or programmatic function that will a…"
type textarea "x"
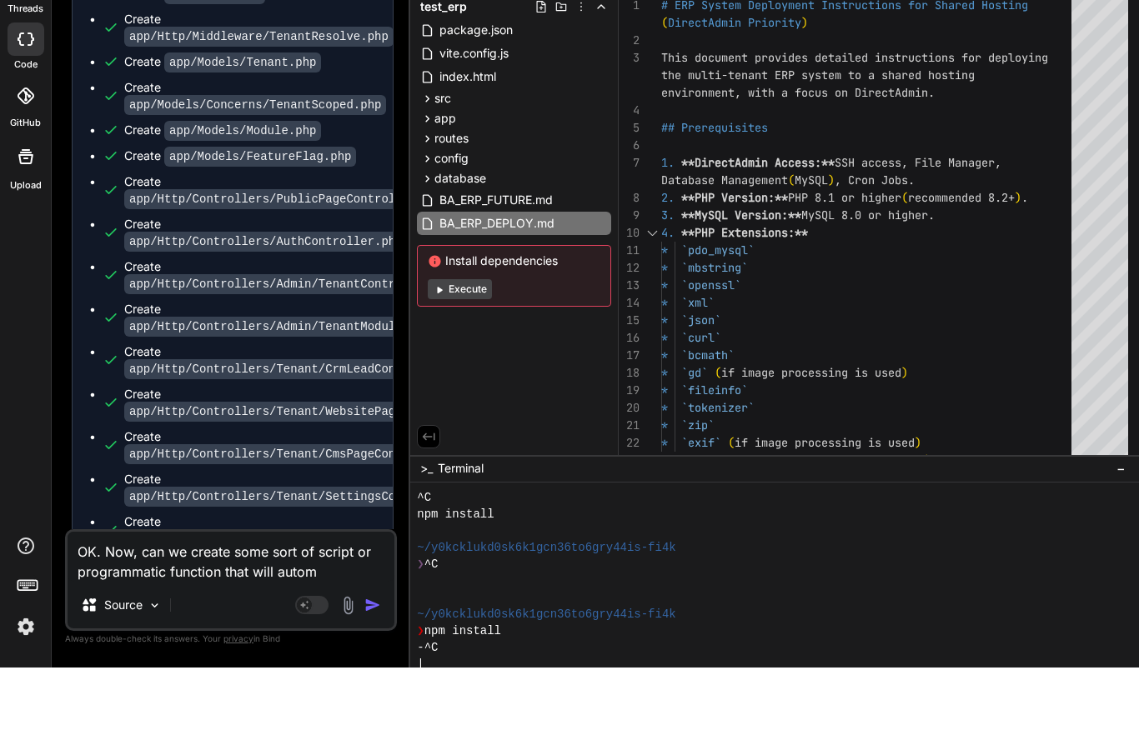
type textarea "OK. Now, can we create some sort of script or programmatic function that will a…"
type textarea "x"
type textarea "OK. Now, can we create some sort of script or programmatic function that will a…"
type textarea "x"
type textarea "OK. Now, can we create some sort of script or programmatic function that will a…"
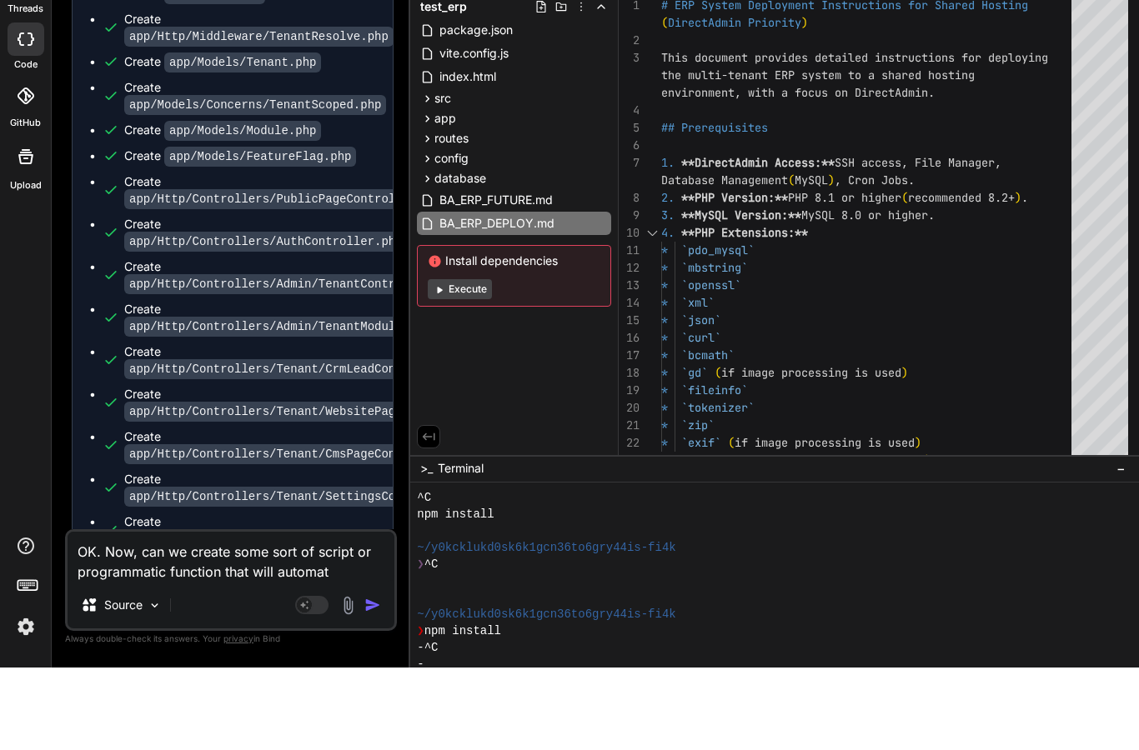
type textarea "x"
type textarea "OK. Now, can we create some sort of script or programmatic function that will a…"
type textarea "x"
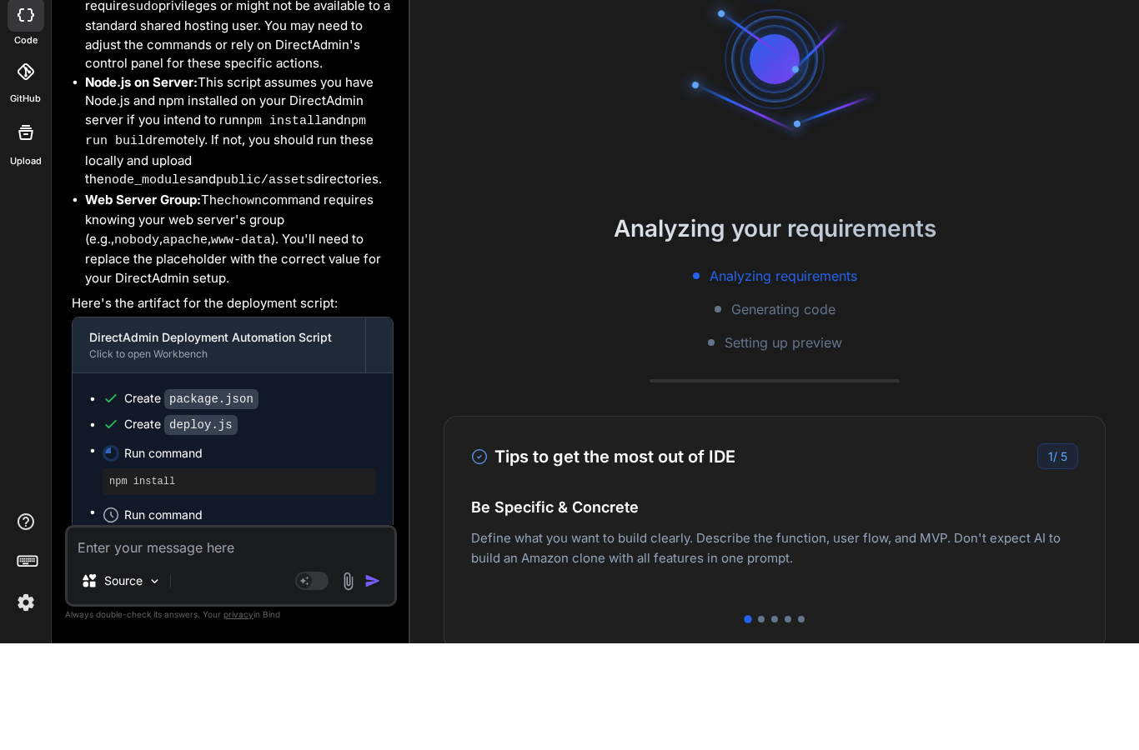
scroll to position [884, 0]
